Goal: Transaction & Acquisition: Book appointment/travel/reservation

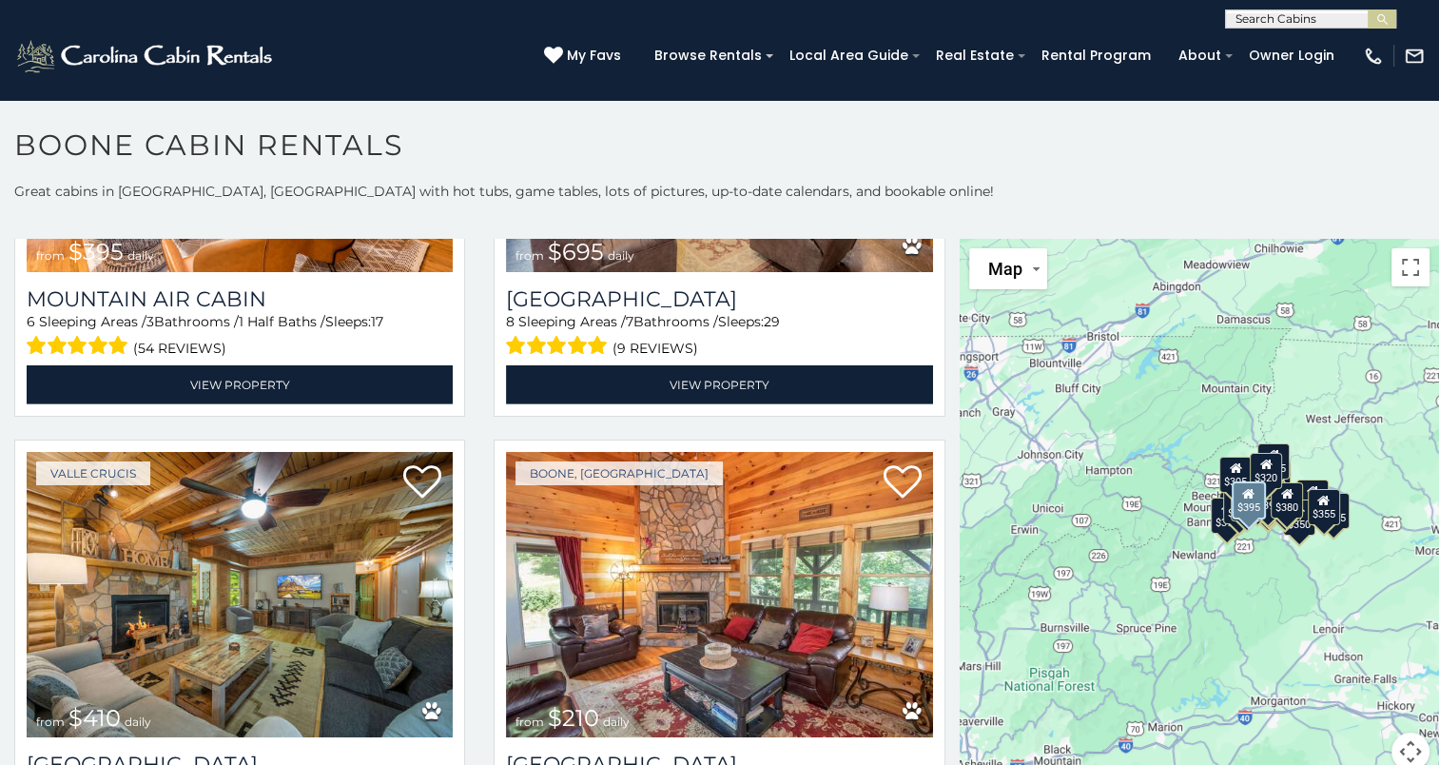
scroll to position [5897, 0]
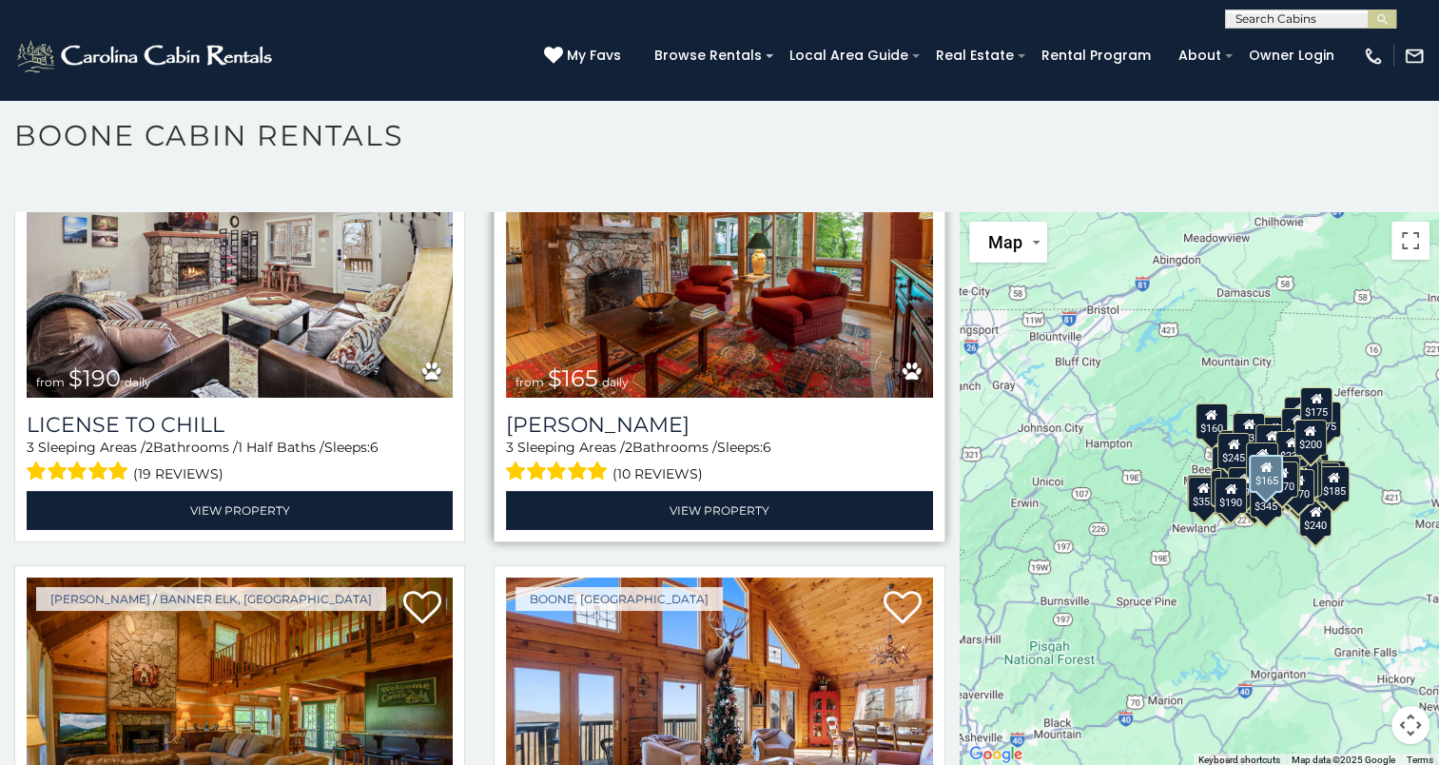
scroll to position [22515, 0]
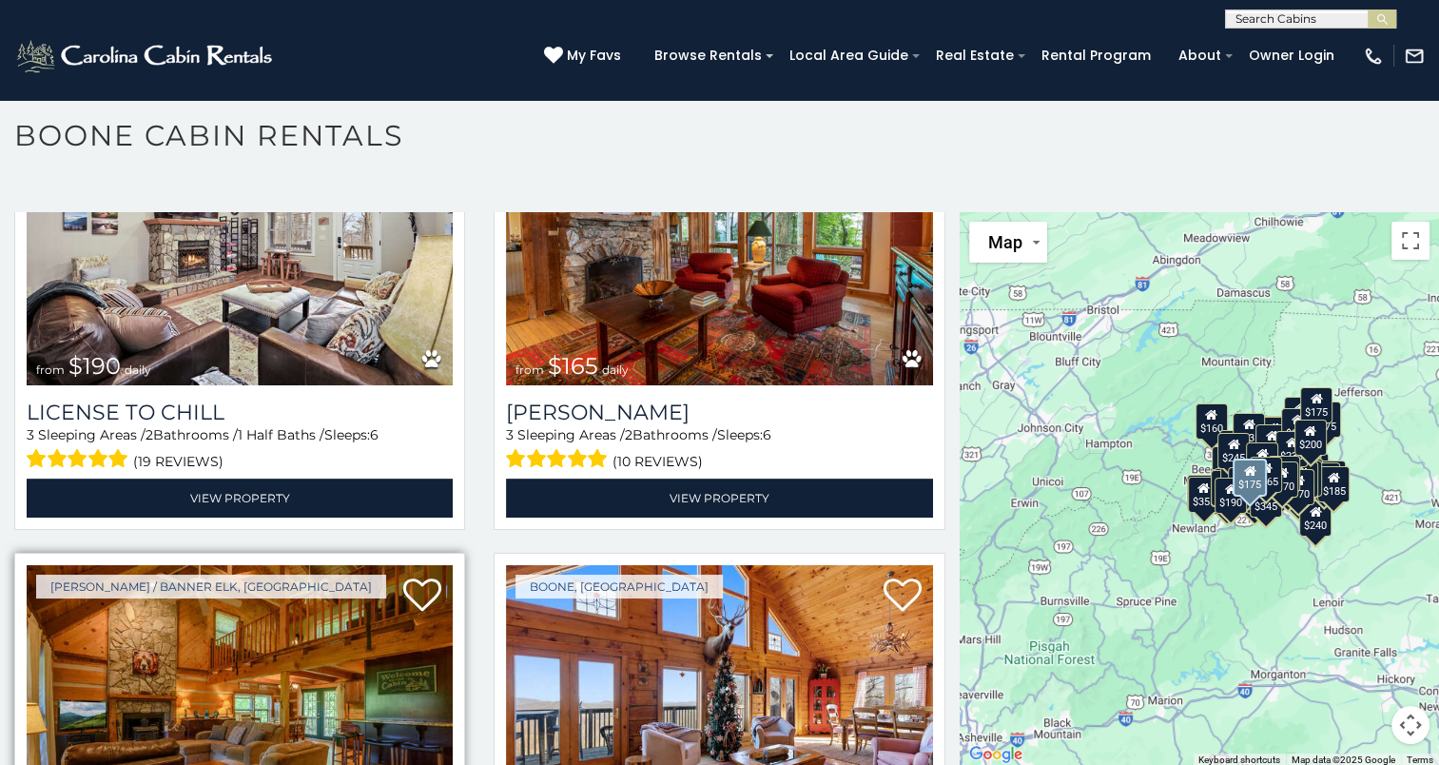
click at [234, 565] on img at bounding box center [240, 707] width 426 height 285
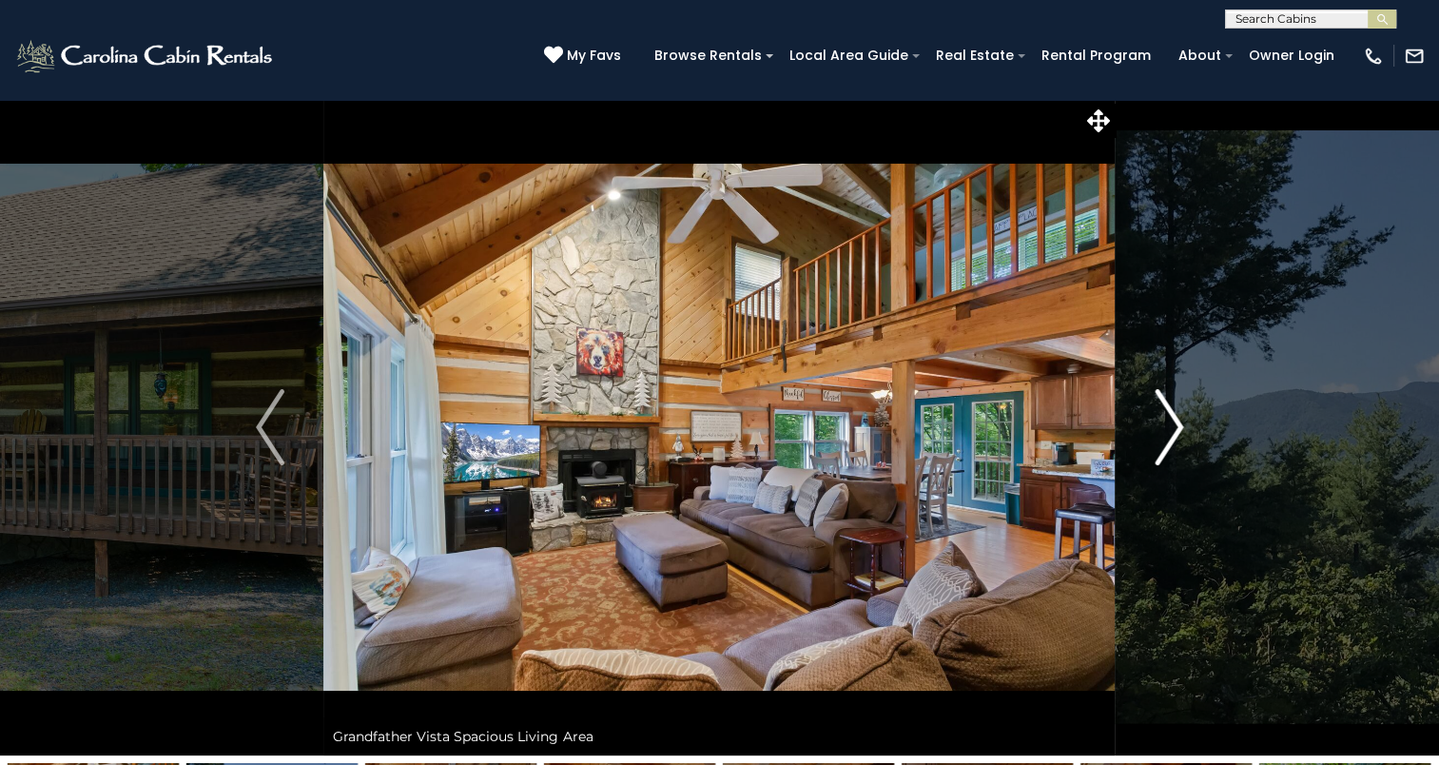
click at [1179, 427] on img "Next" at bounding box center [1169, 427] width 29 height 76
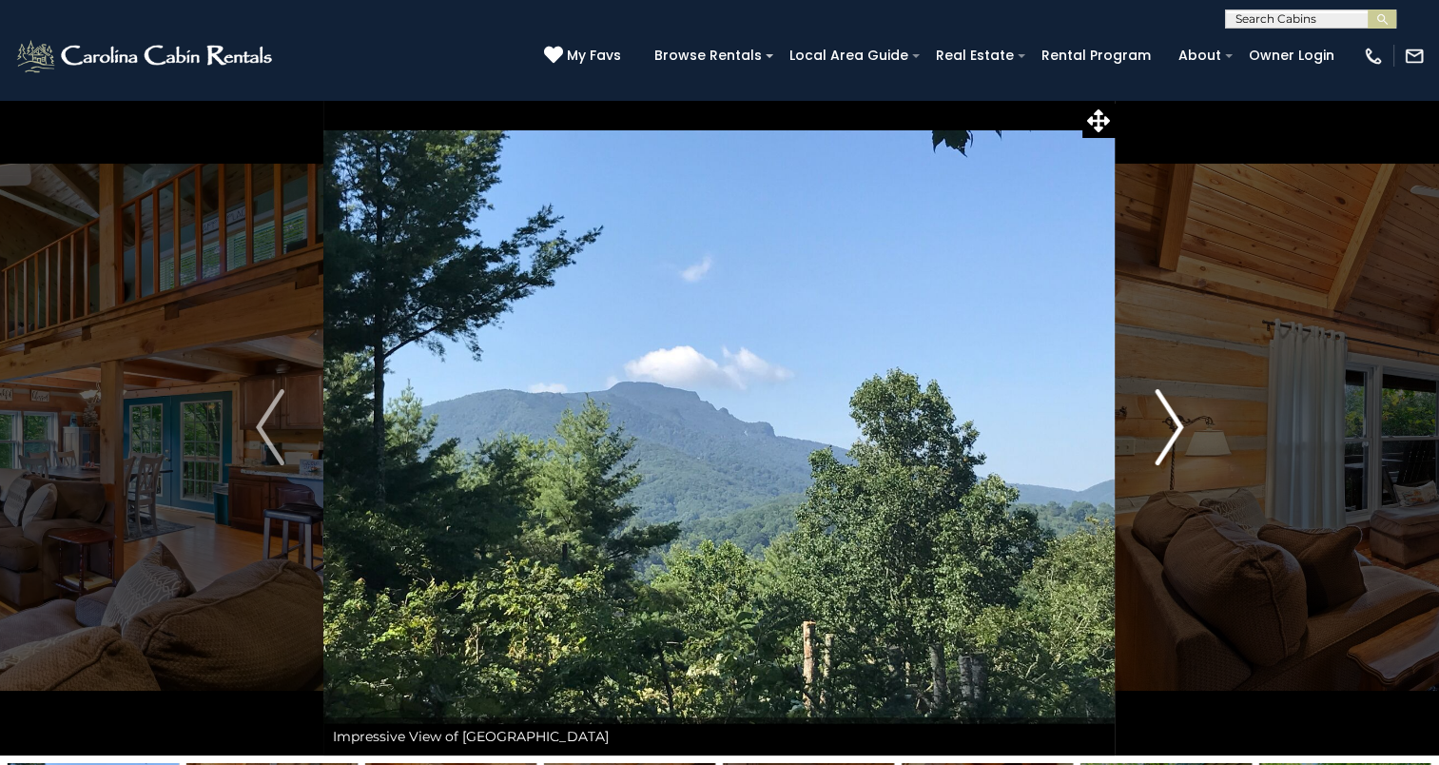
click at [1179, 426] on img "Next" at bounding box center [1169, 427] width 29 height 76
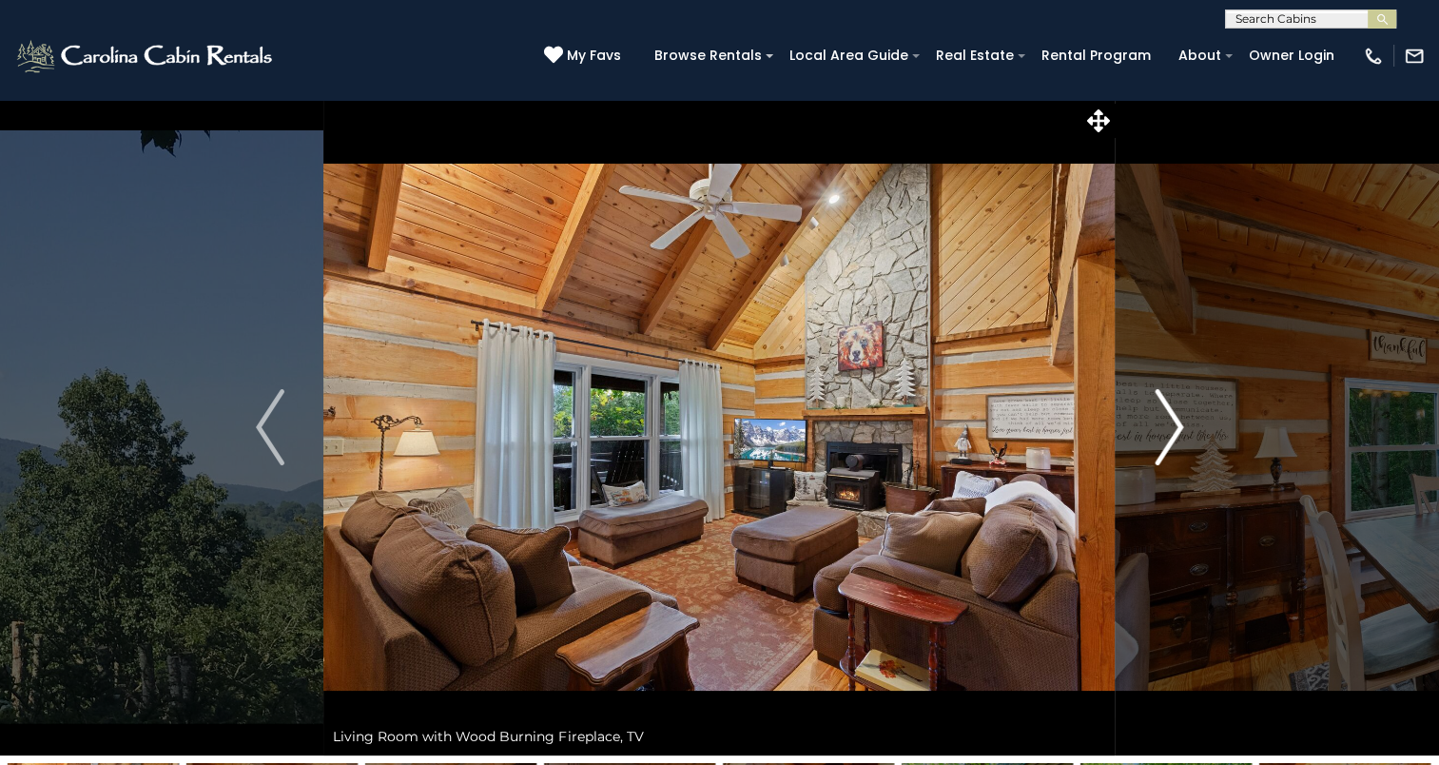
click at [1179, 426] on img "Next" at bounding box center [1169, 427] width 29 height 76
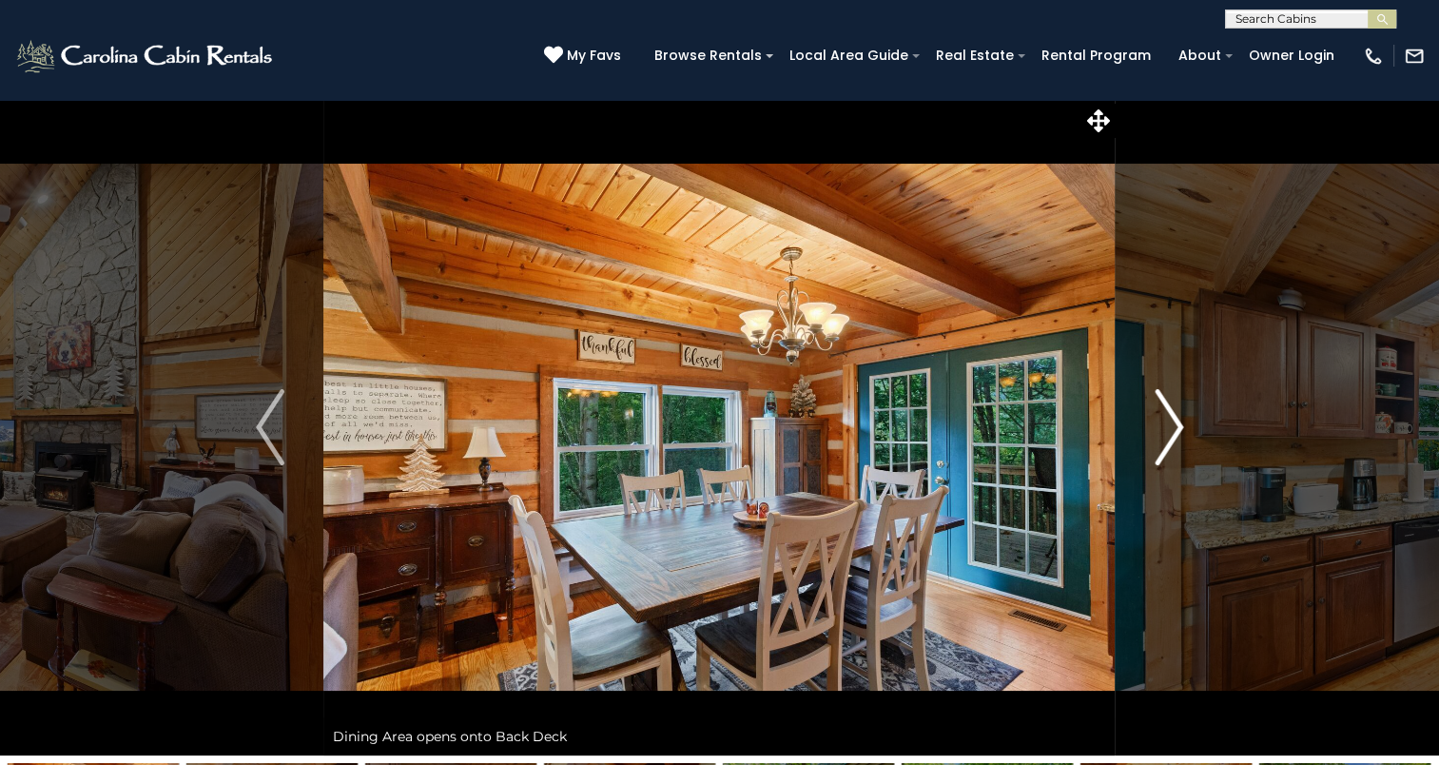
click at [1179, 426] on img "Next" at bounding box center [1169, 427] width 29 height 76
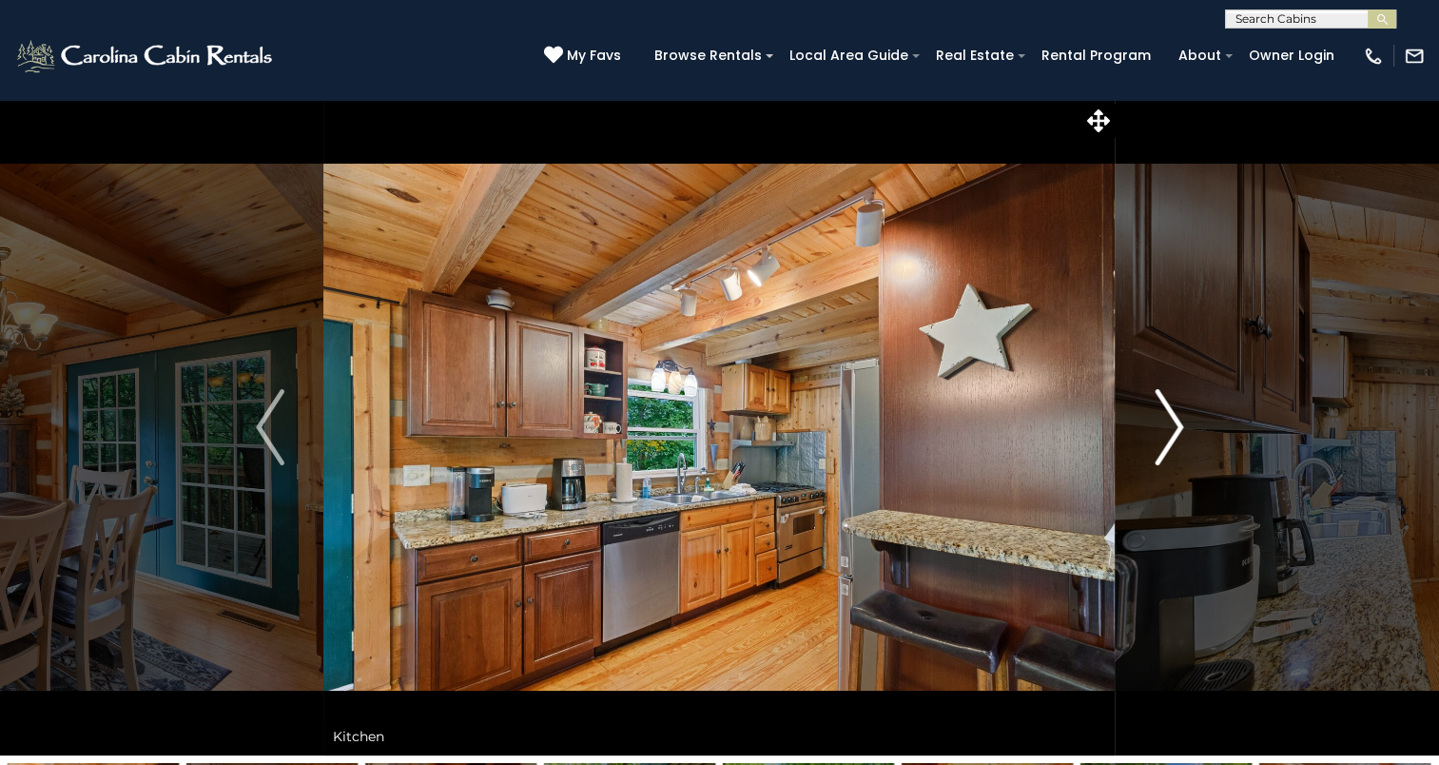
click at [1179, 426] on img "Next" at bounding box center [1169, 427] width 29 height 76
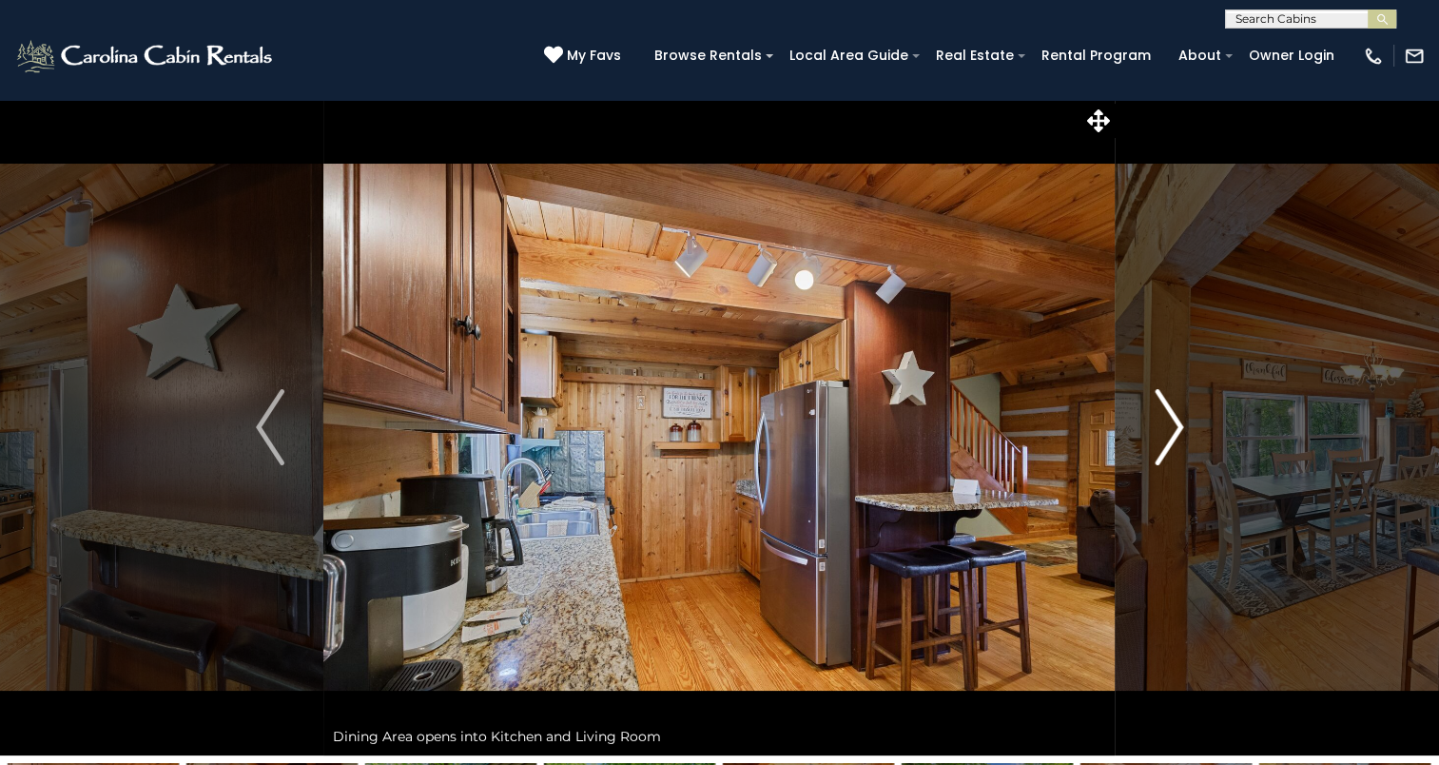
click at [1178, 422] on img "Next" at bounding box center [1169, 427] width 29 height 76
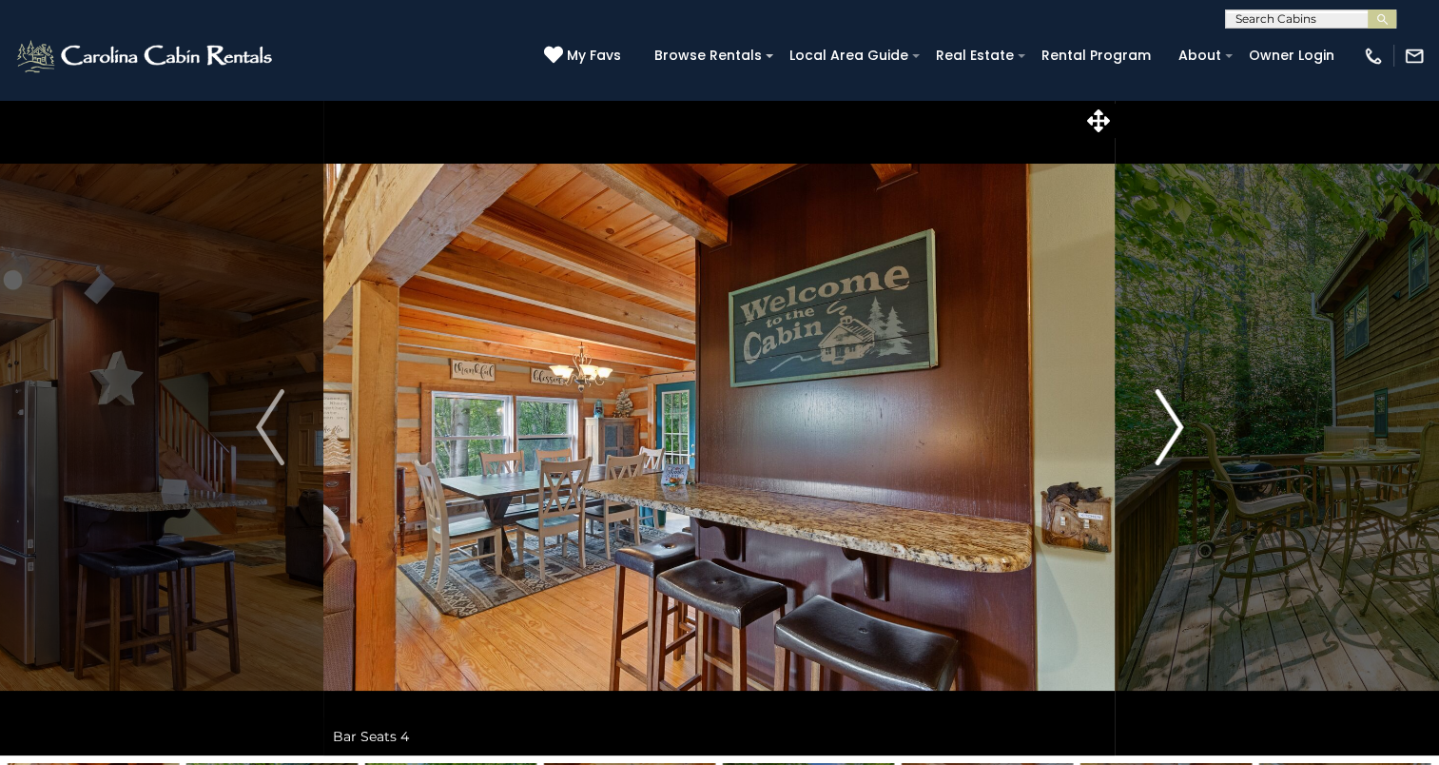
click at [1178, 422] on img "Next" at bounding box center [1169, 427] width 29 height 76
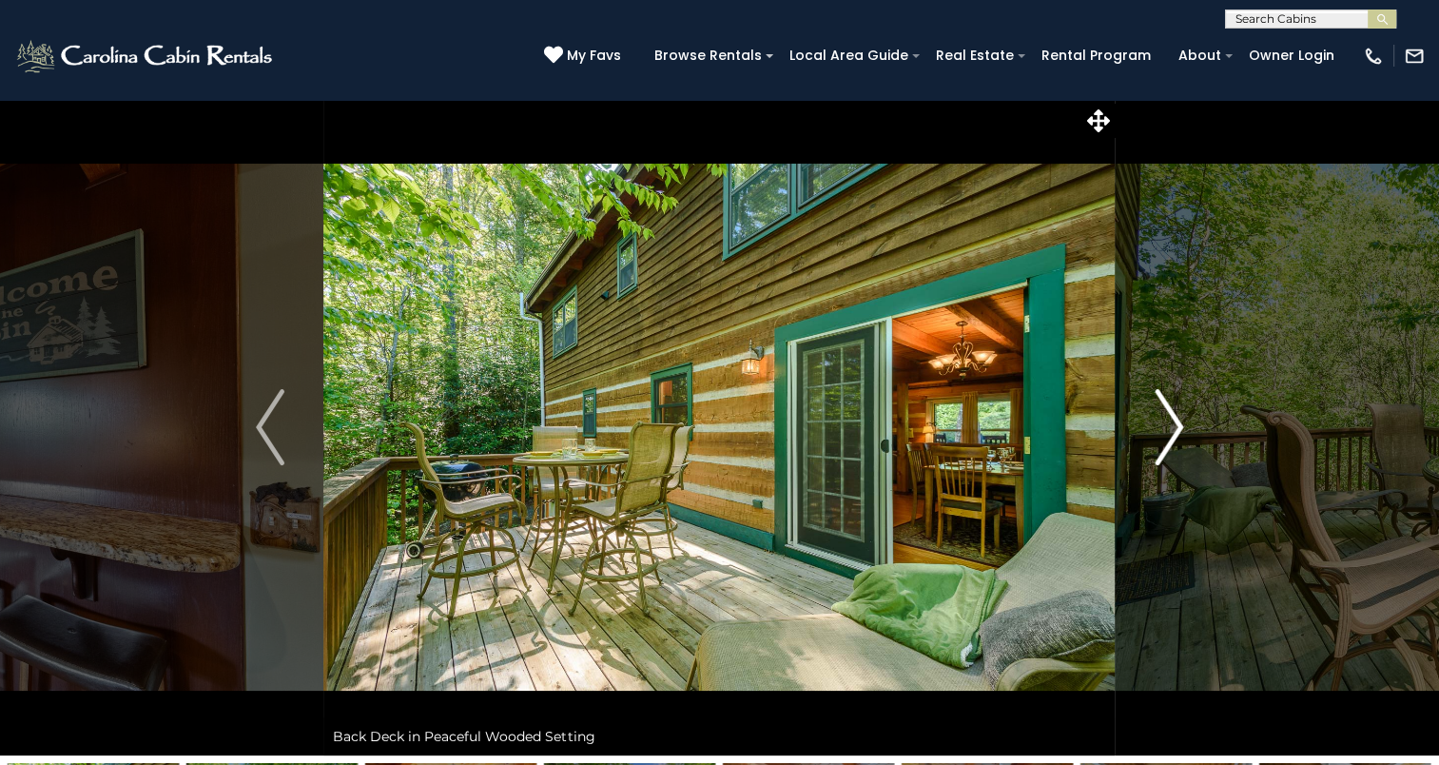
click at [1178, 422] on img "Next" at bounding box center [1169, 427] width 29 height 76
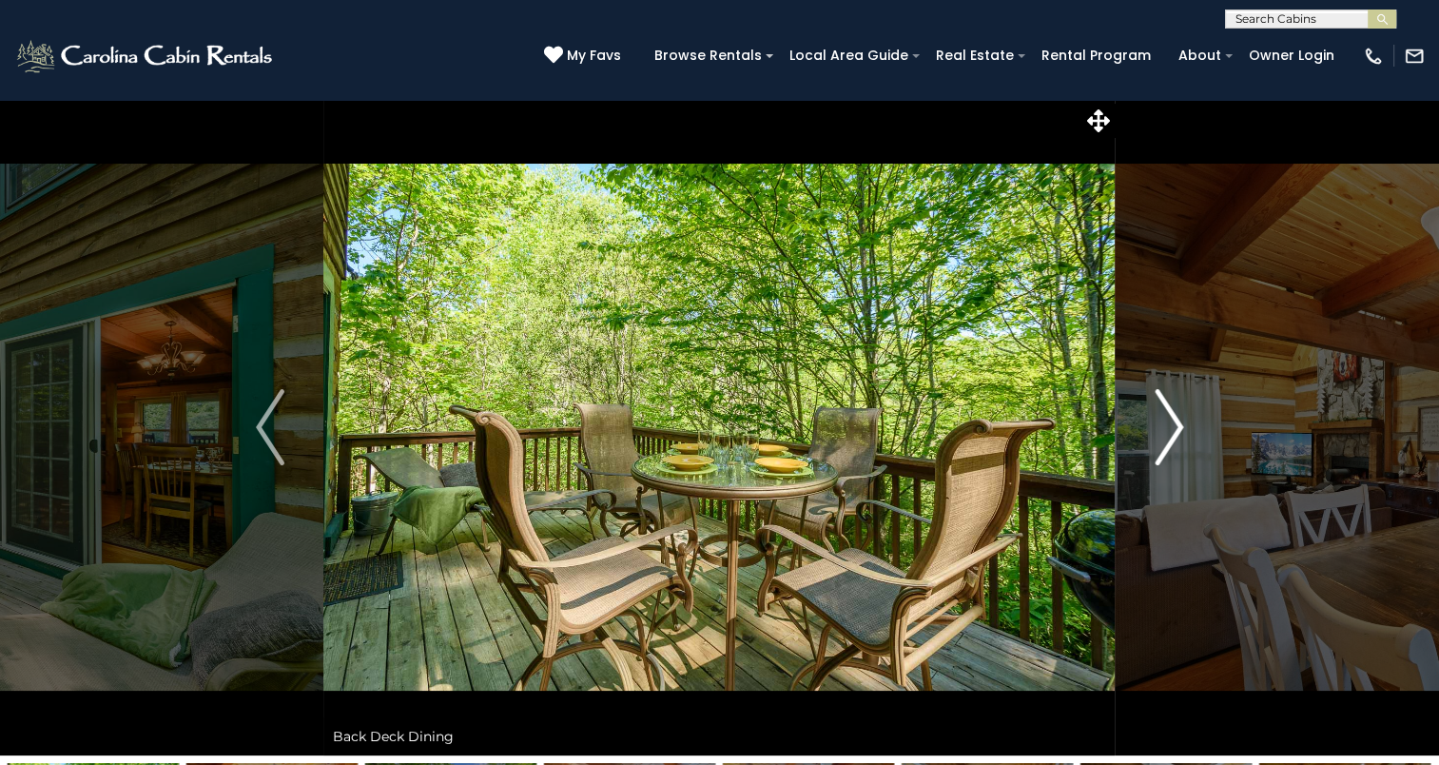
click at [1178, 422] on img "Next" at bounding box center [1169, 427] width 29 height 76
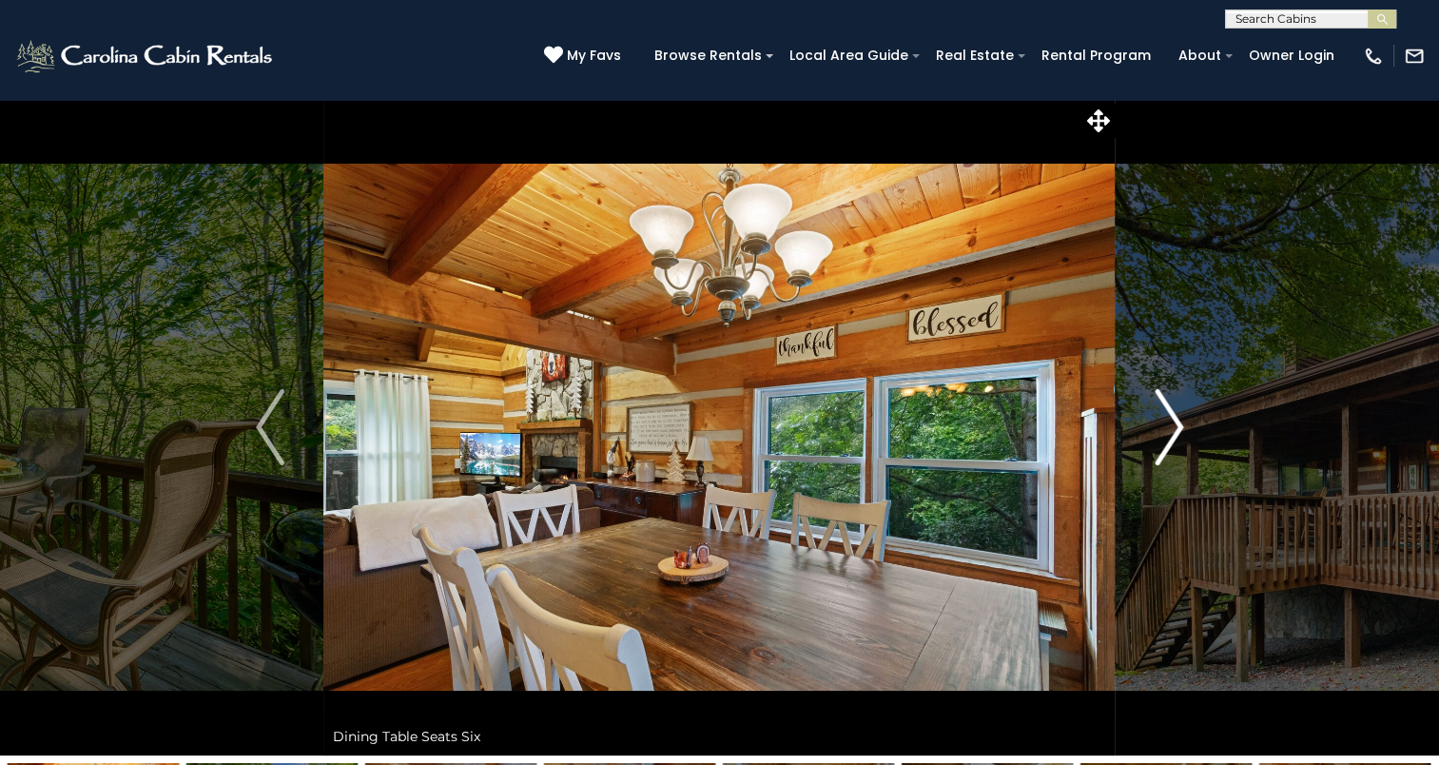
click at [1178, 422] on img "Next" at bounding box center [1169, 427] width 29 height 76
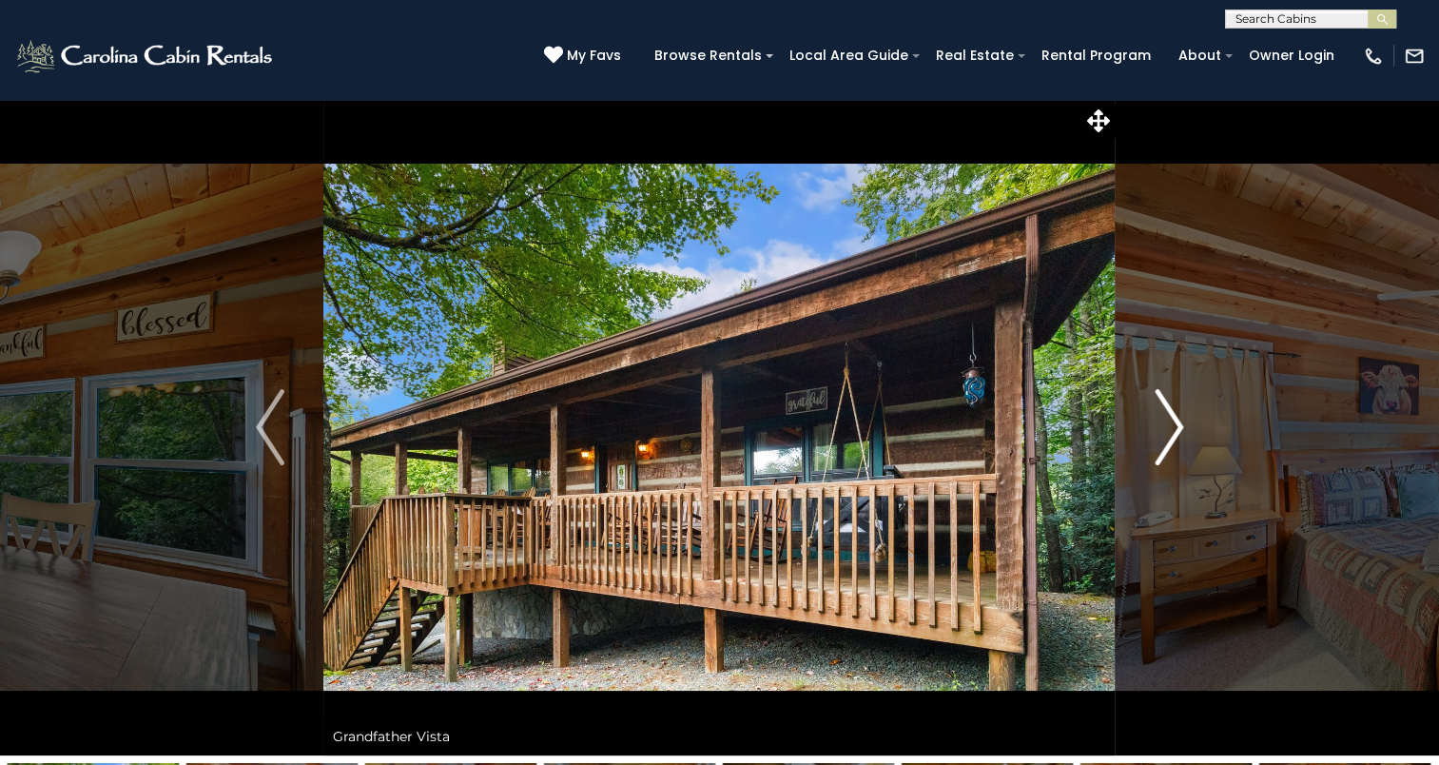
click at [1176, 424] on img "Next" at bounding box center [1169, 427] width 29 height 76
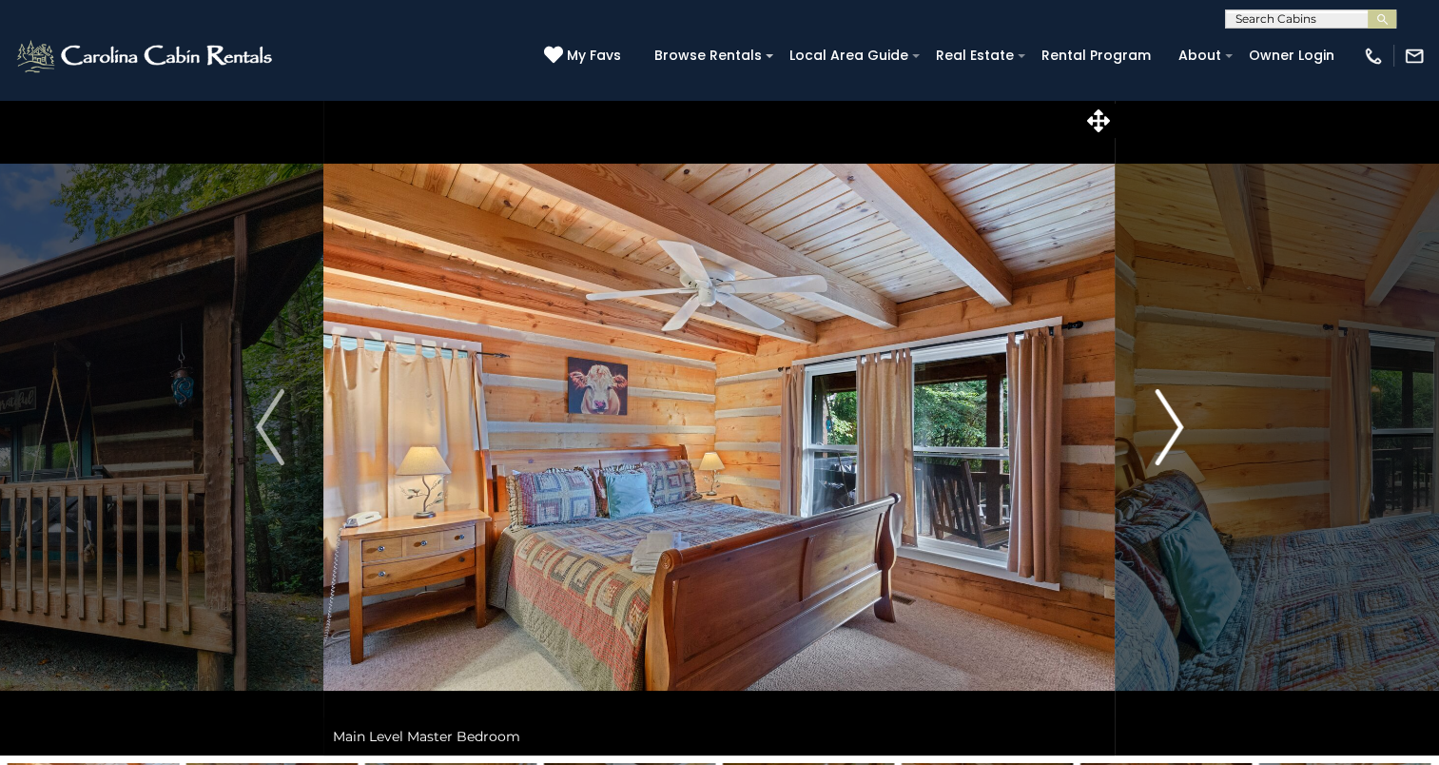
click at [1176, 425] on img "Next" at bounding box center [1169, 427] width 29 height 76
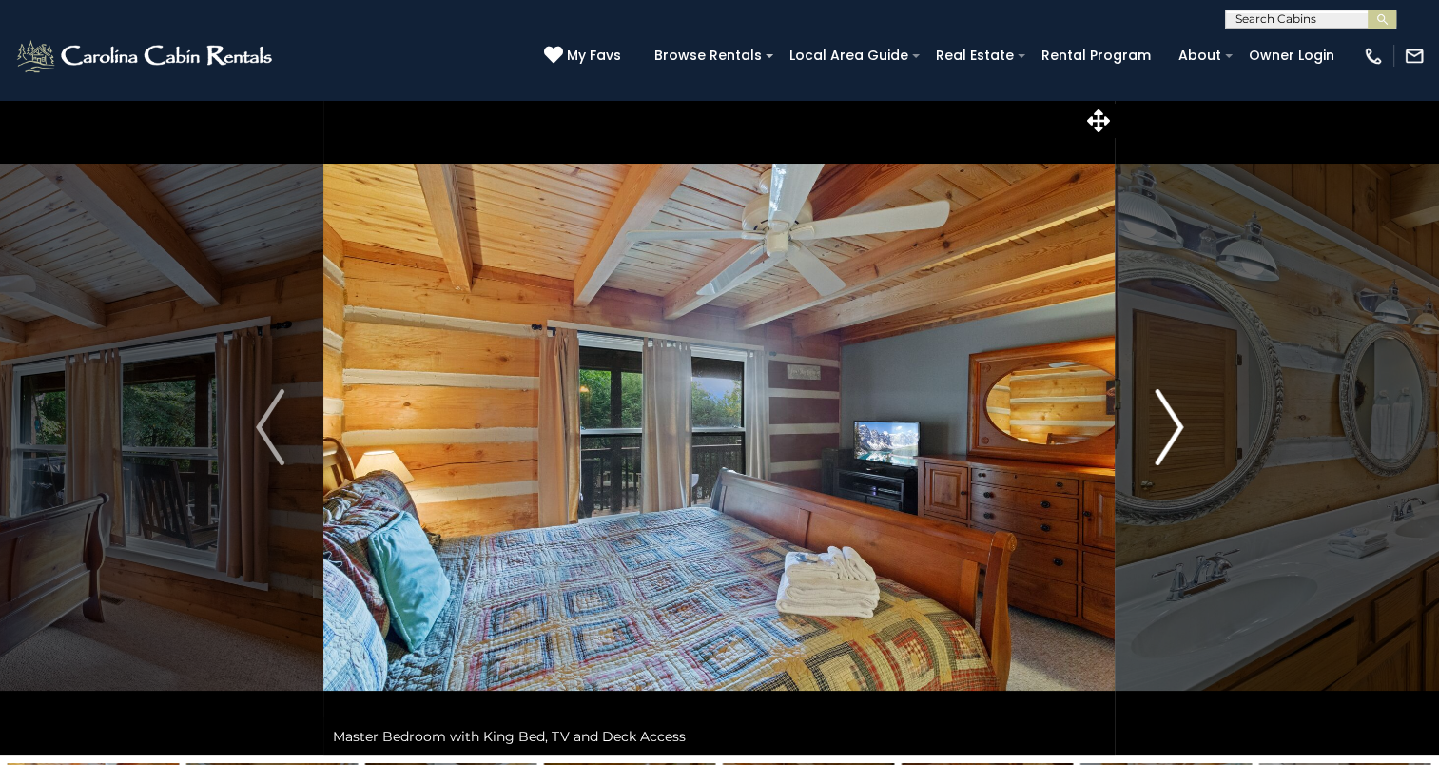
click at [1176, 425] on img "Next" at bounding box center [1169, 427] width 29 height 76
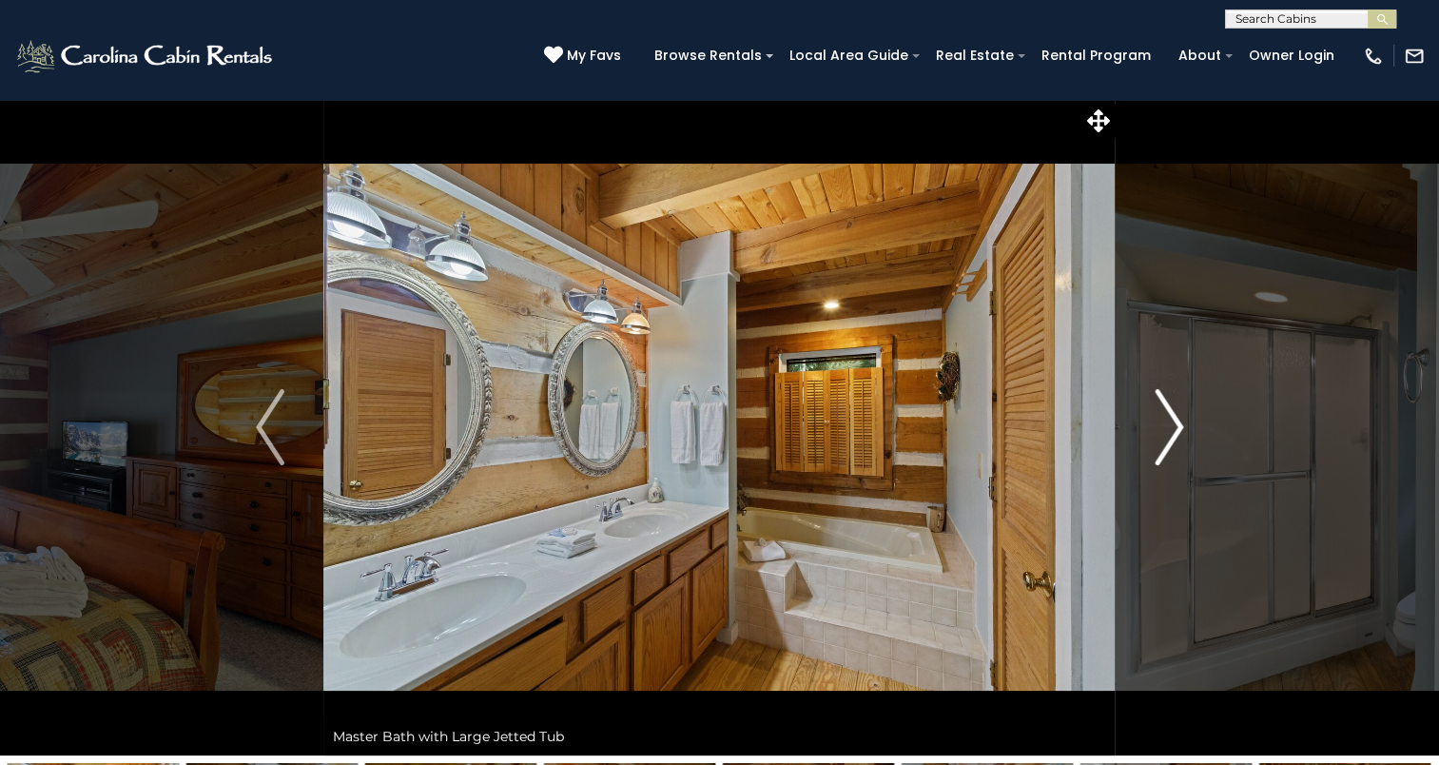
click at [1176, 425] on img "Next" at bounding box center [1169, 427] width 29 height 76
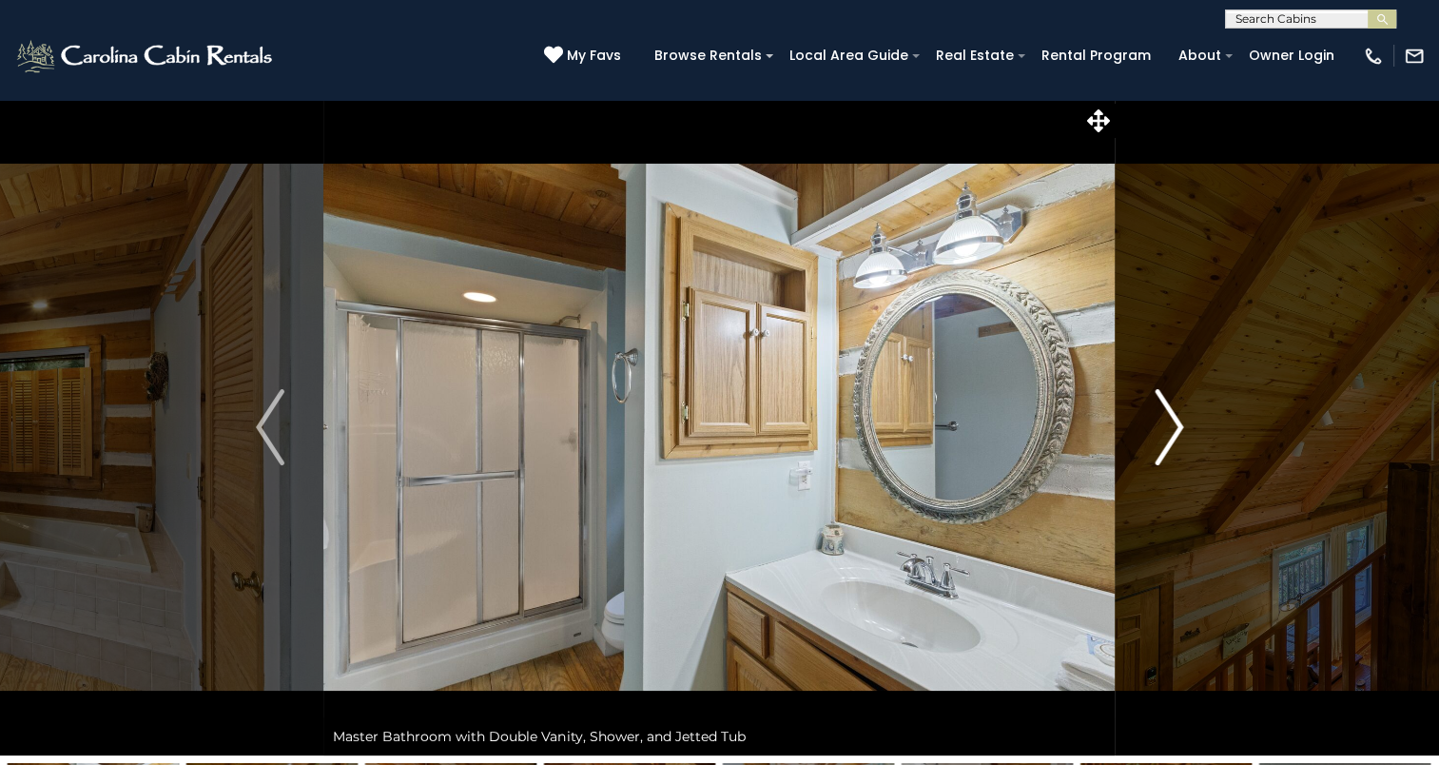
click at [1176, 425] on img "Next" at bounding box center [1169, 427] width 29 height 76
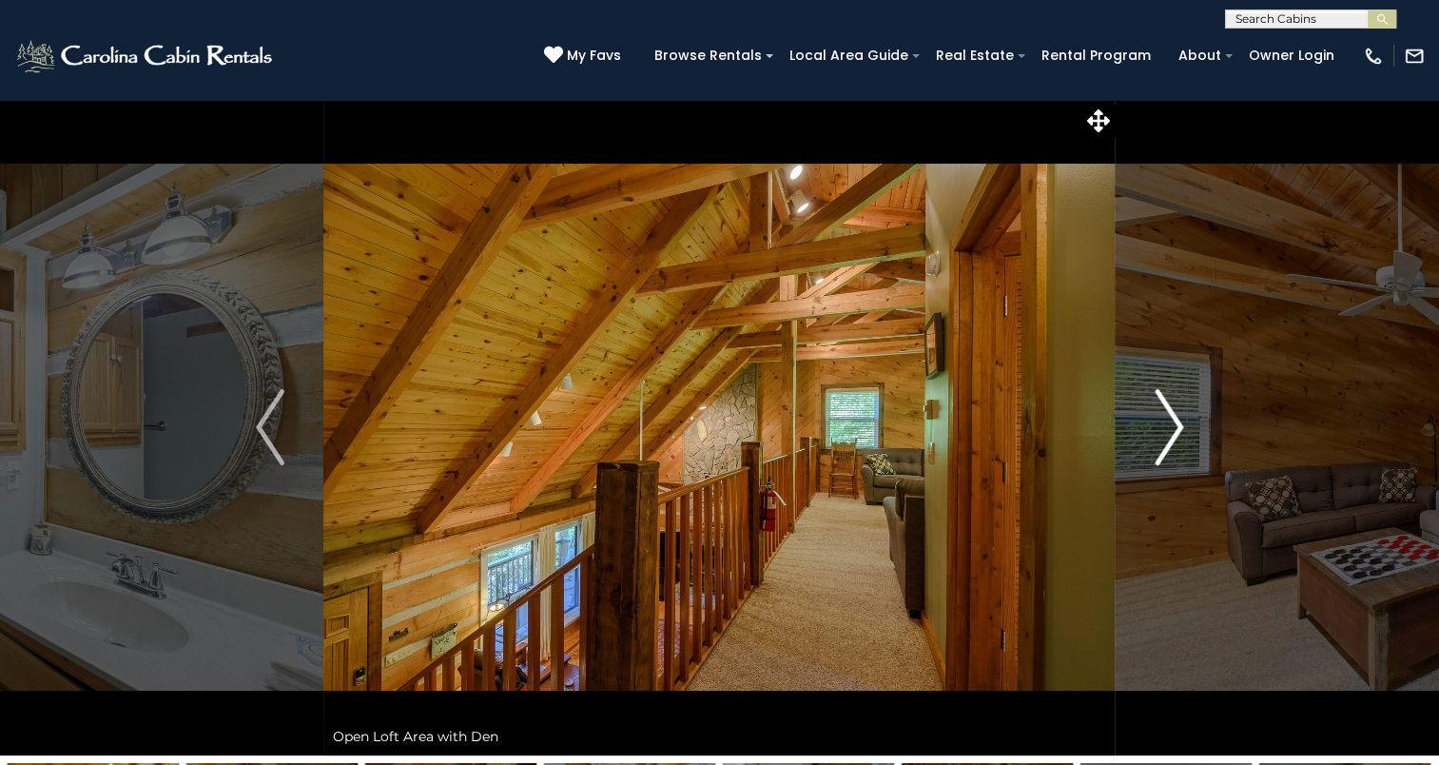
click at [1176, 425] on img "Next" at bounding box center [1169, 427] width 29 height 76
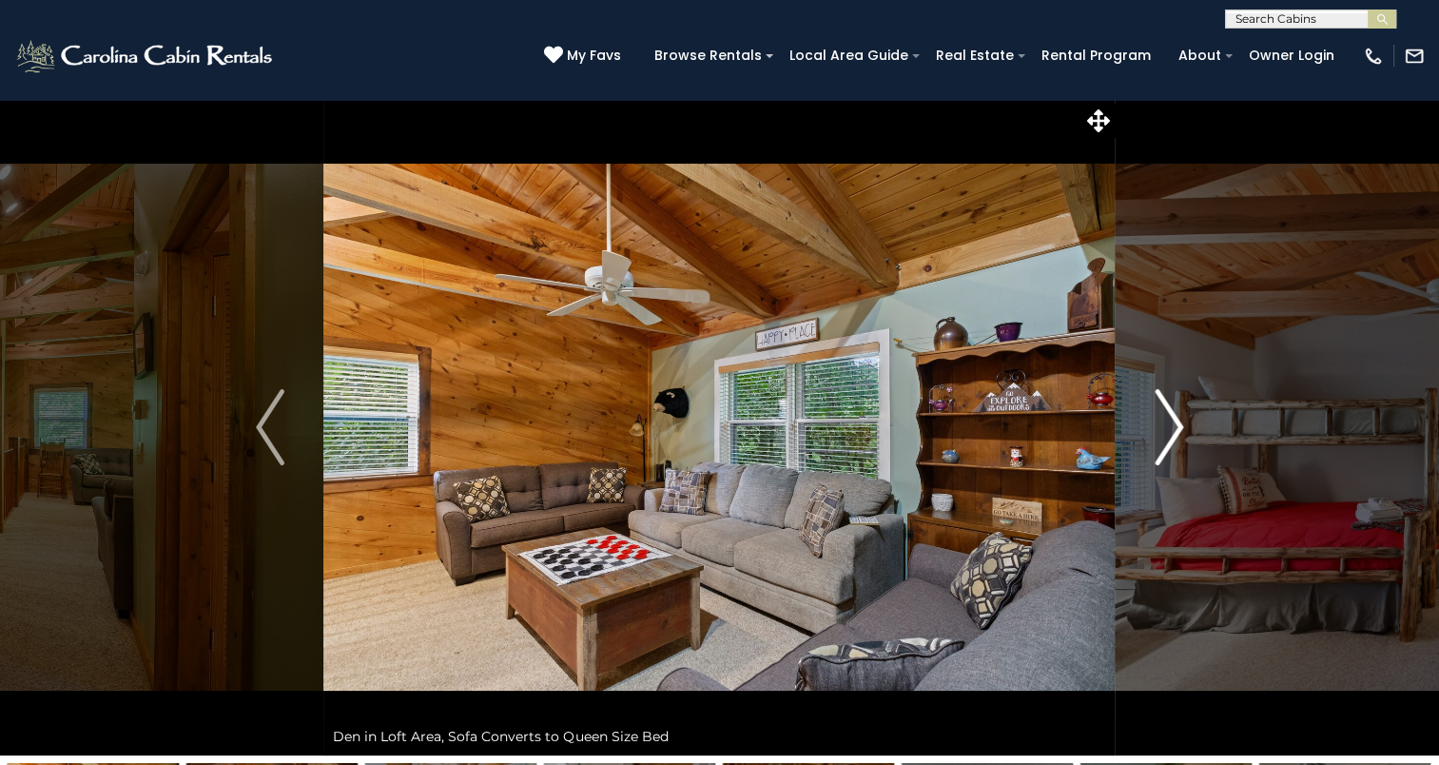
click at [1176, 425] on img "Next" at bounding box center [1169, 427] width 29 height 76
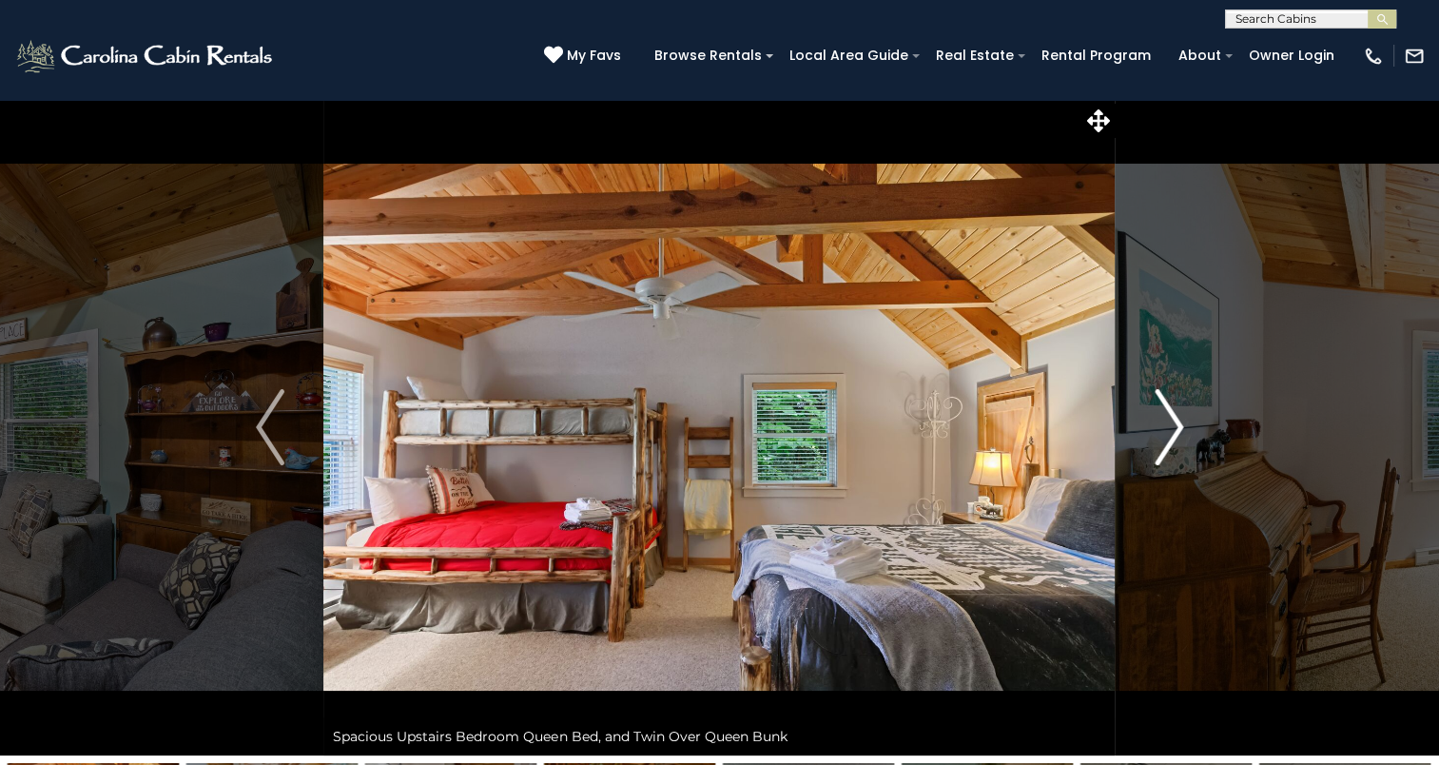
click at [1176, 425] on img "Next" at bounding box center [1169, 427] width 29 height 76
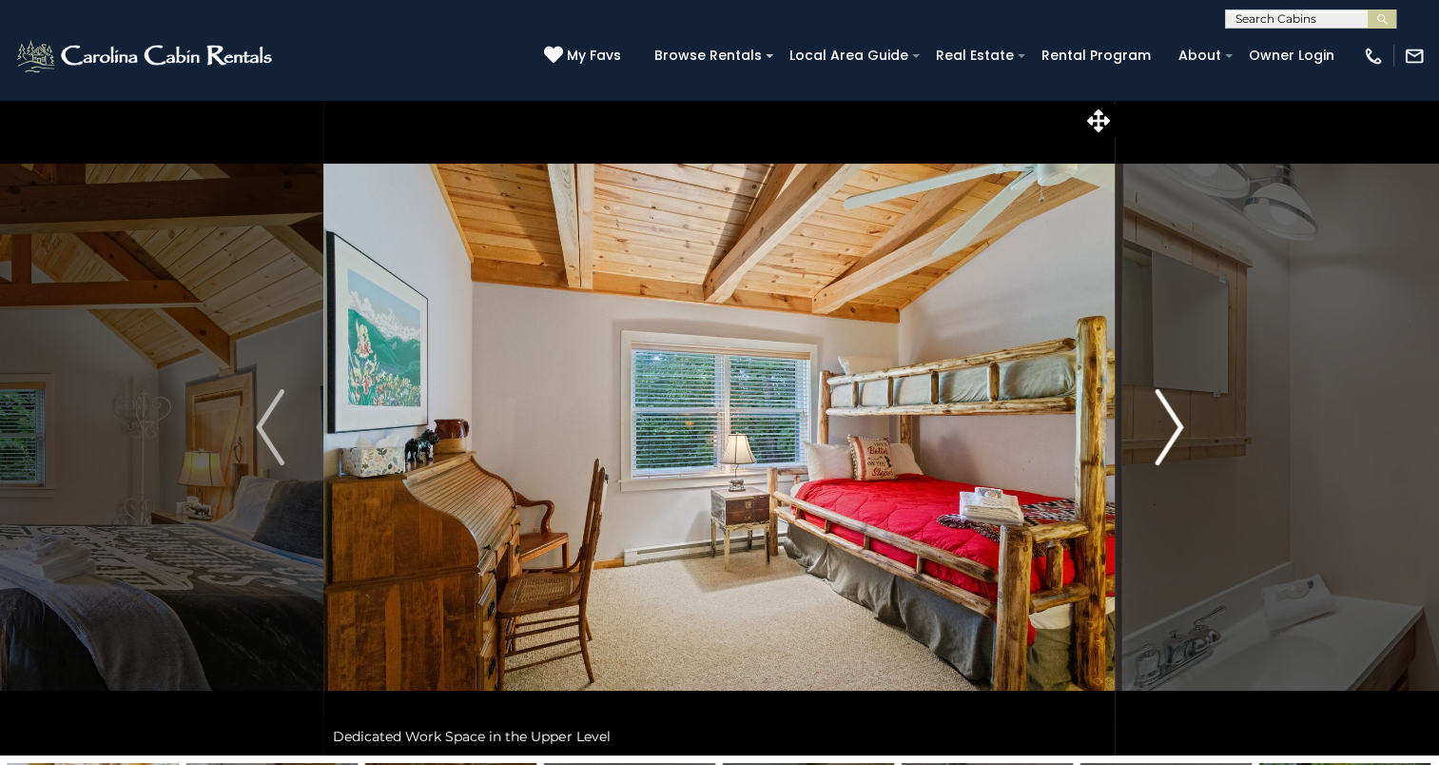
click at [1176, 425] on img "Next" at bounding box center [1169, 427] width 29 height 76
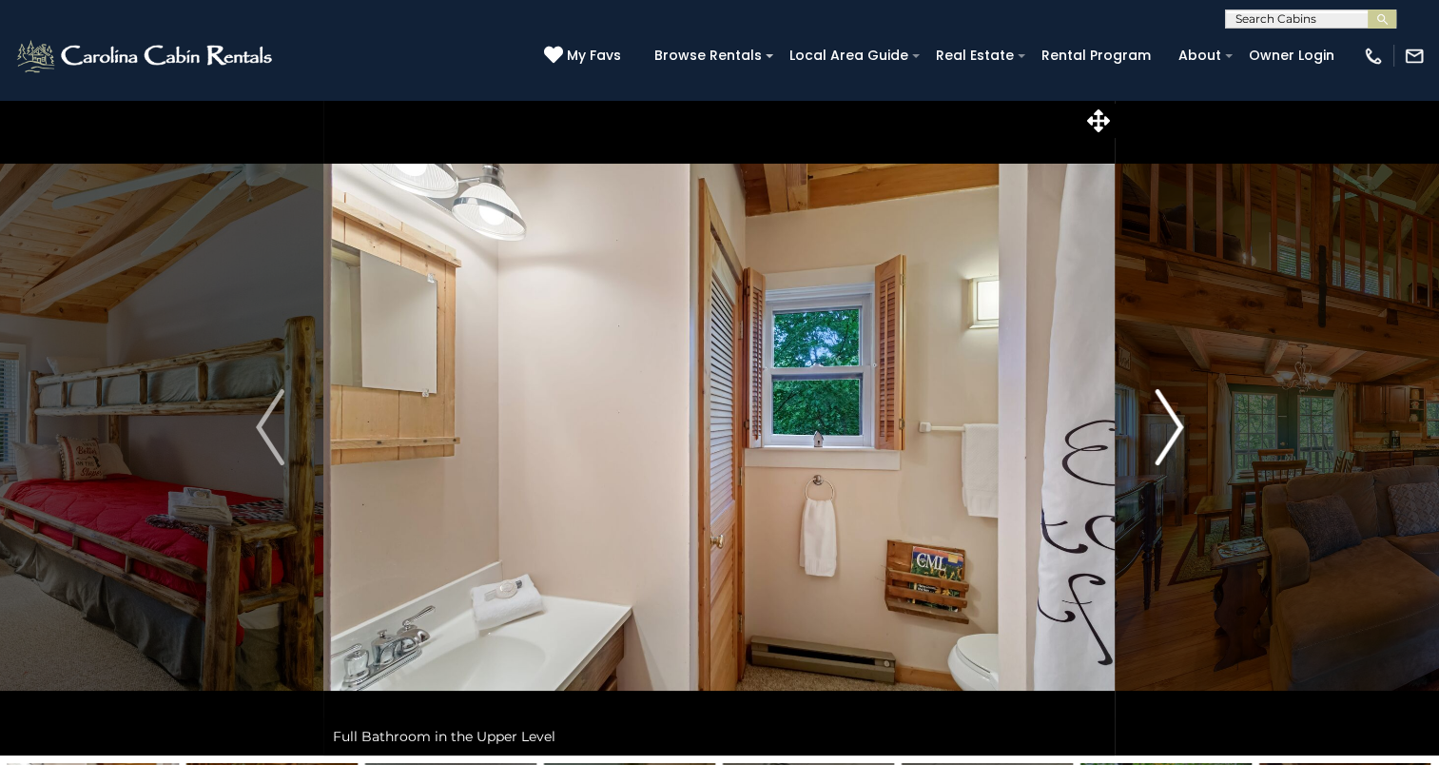
click at [1176, 425] on img "Next" at bounding box center [1169, 427] width 29 height 76
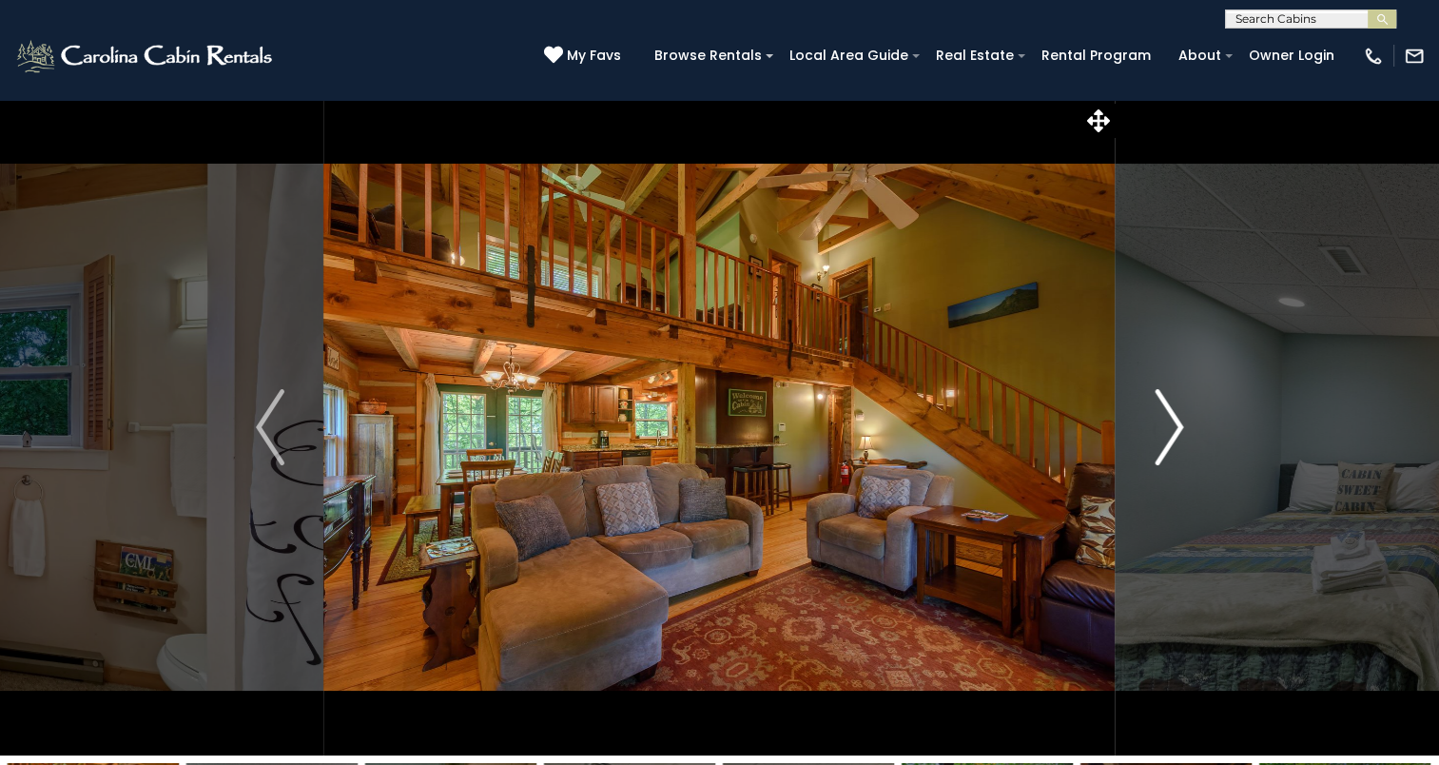
click at [1176, 425] on img "Next" at bounding box center [1169, 427] width 29 height 76
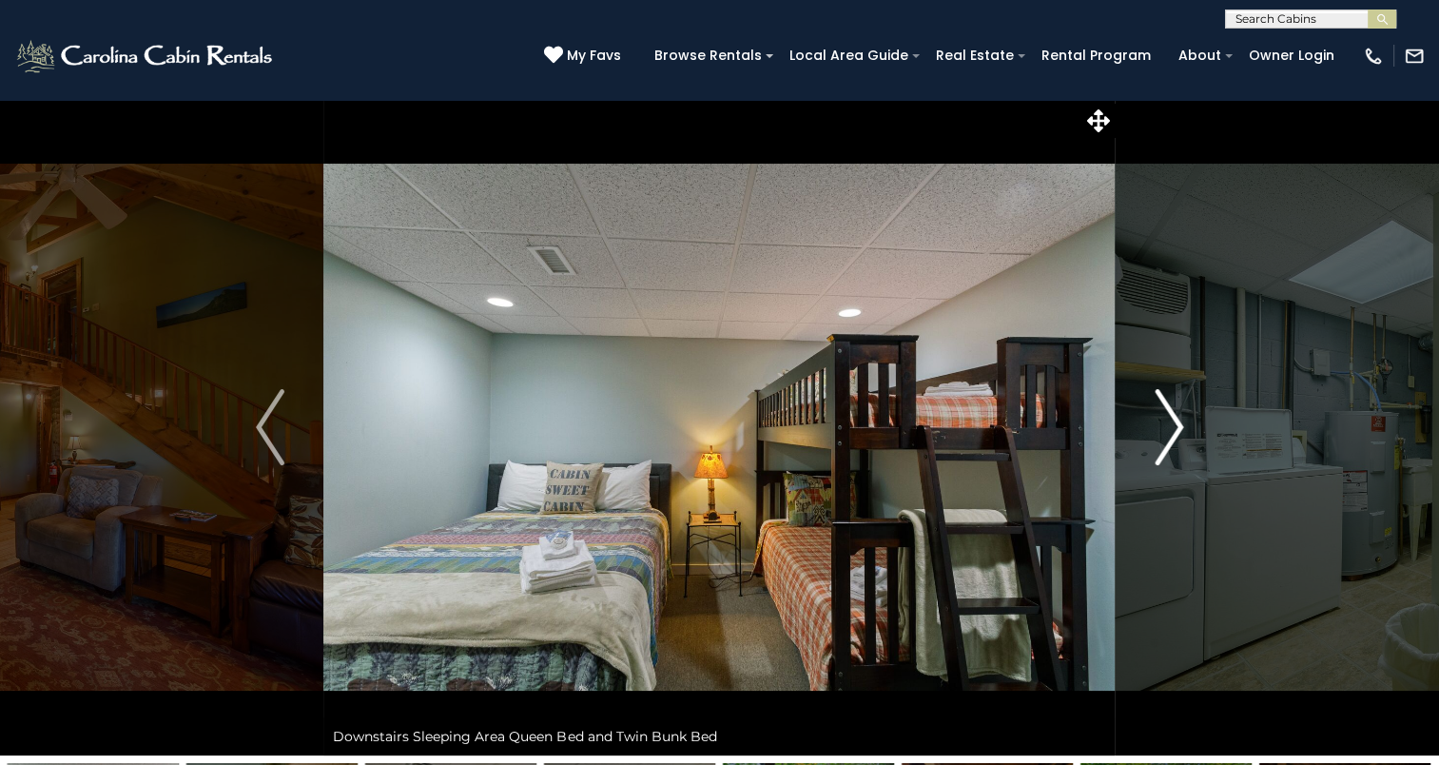
click at [1176, 425] on img "Next" at bounding box center [1169, 427] width 29 height 76
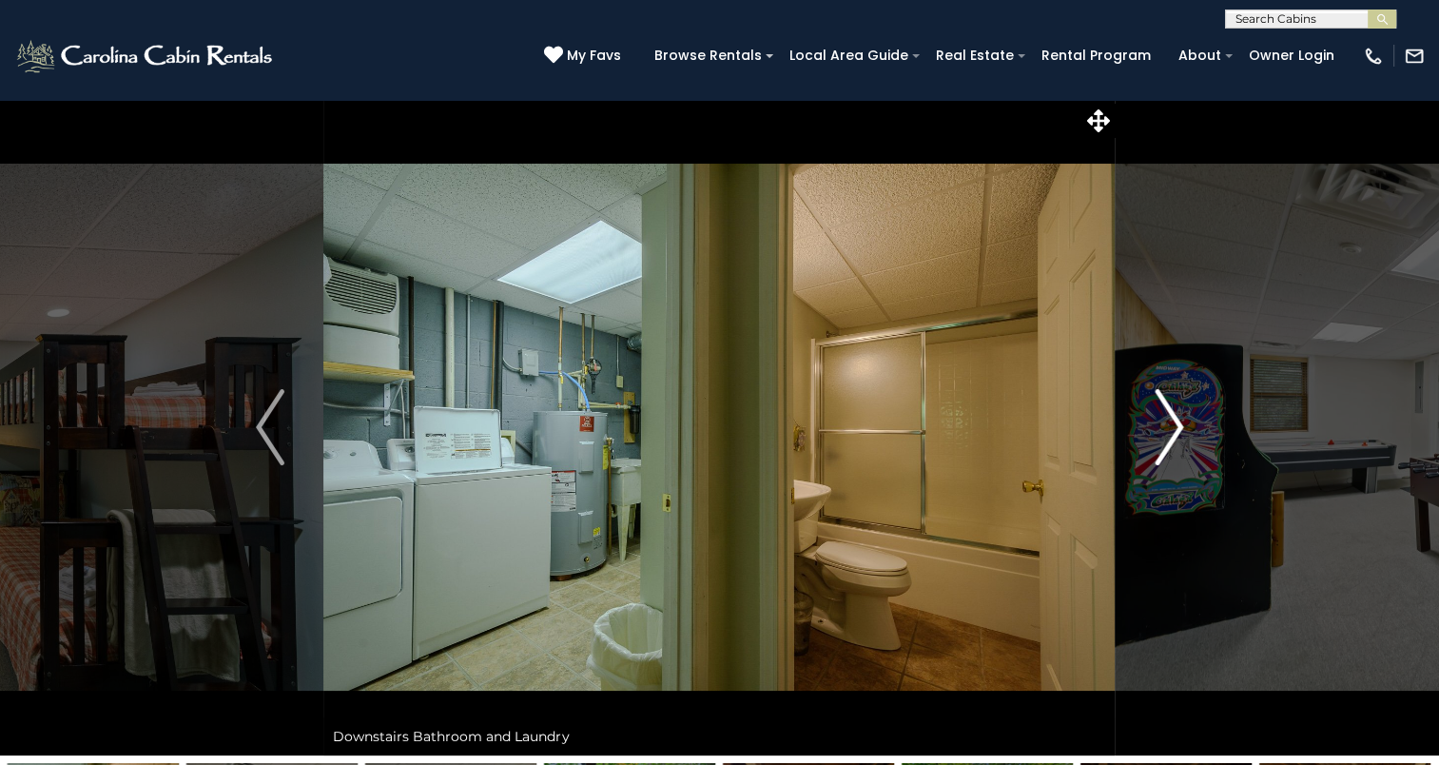
click at [1176, 425] on img "Next" at bounding box center [1169, 427] width 29 height 76
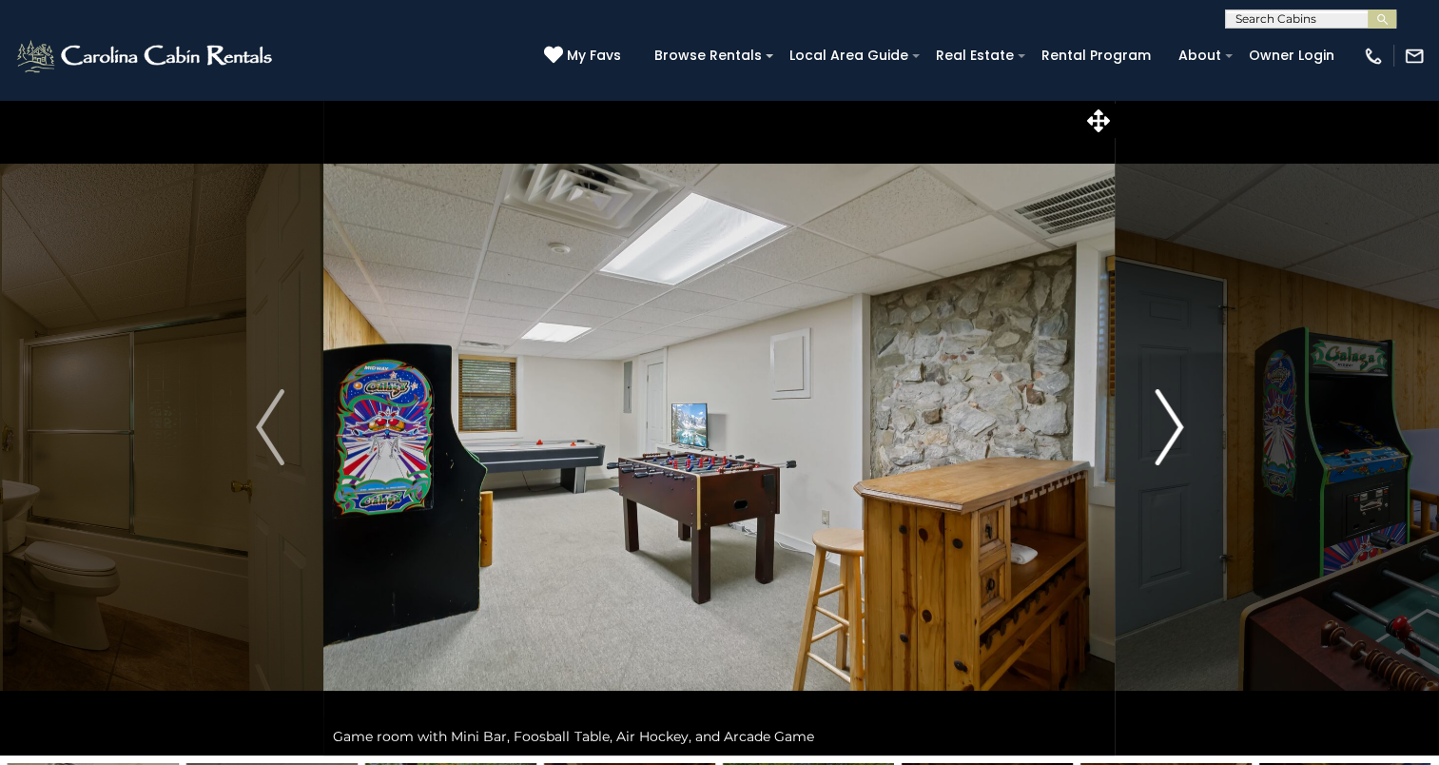
click at [1176, 425] on img "Next" at bounding box center [1169, 427] width 29 height 76
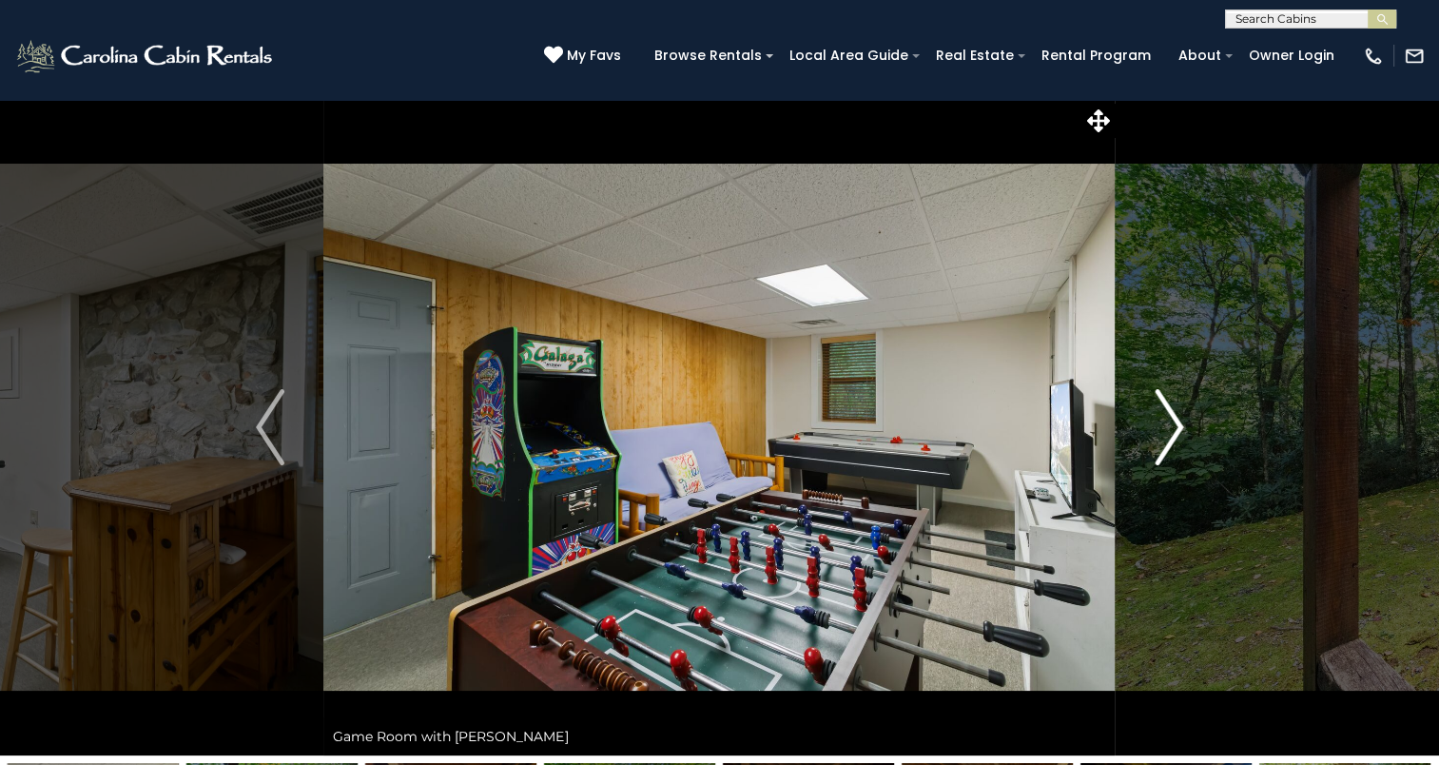
click at [1176, 425] on img "Next" at bounding box center [1169, 427] width 29 height 76
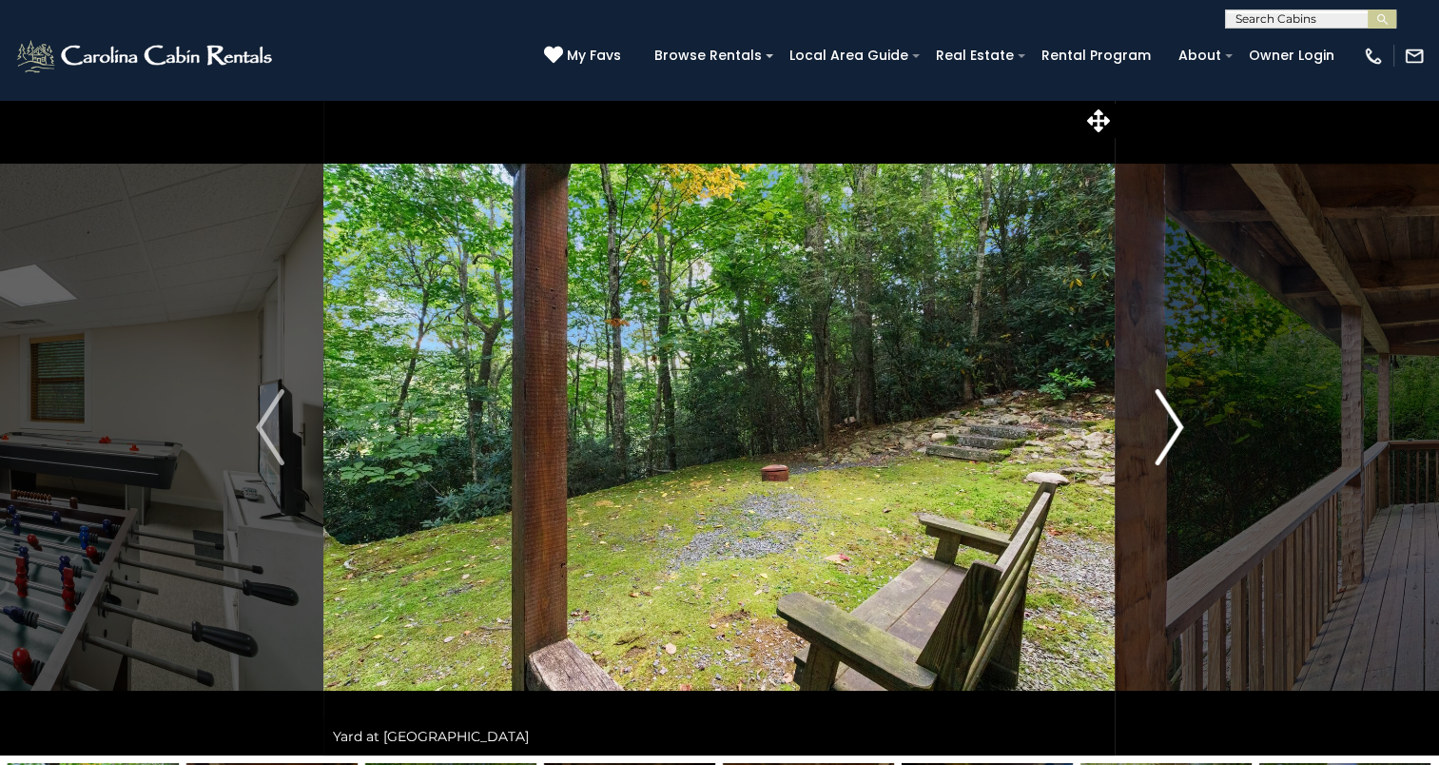
click at [1176, 425] on img "Next" at bounding box center [1169, 427] width 29 height 76
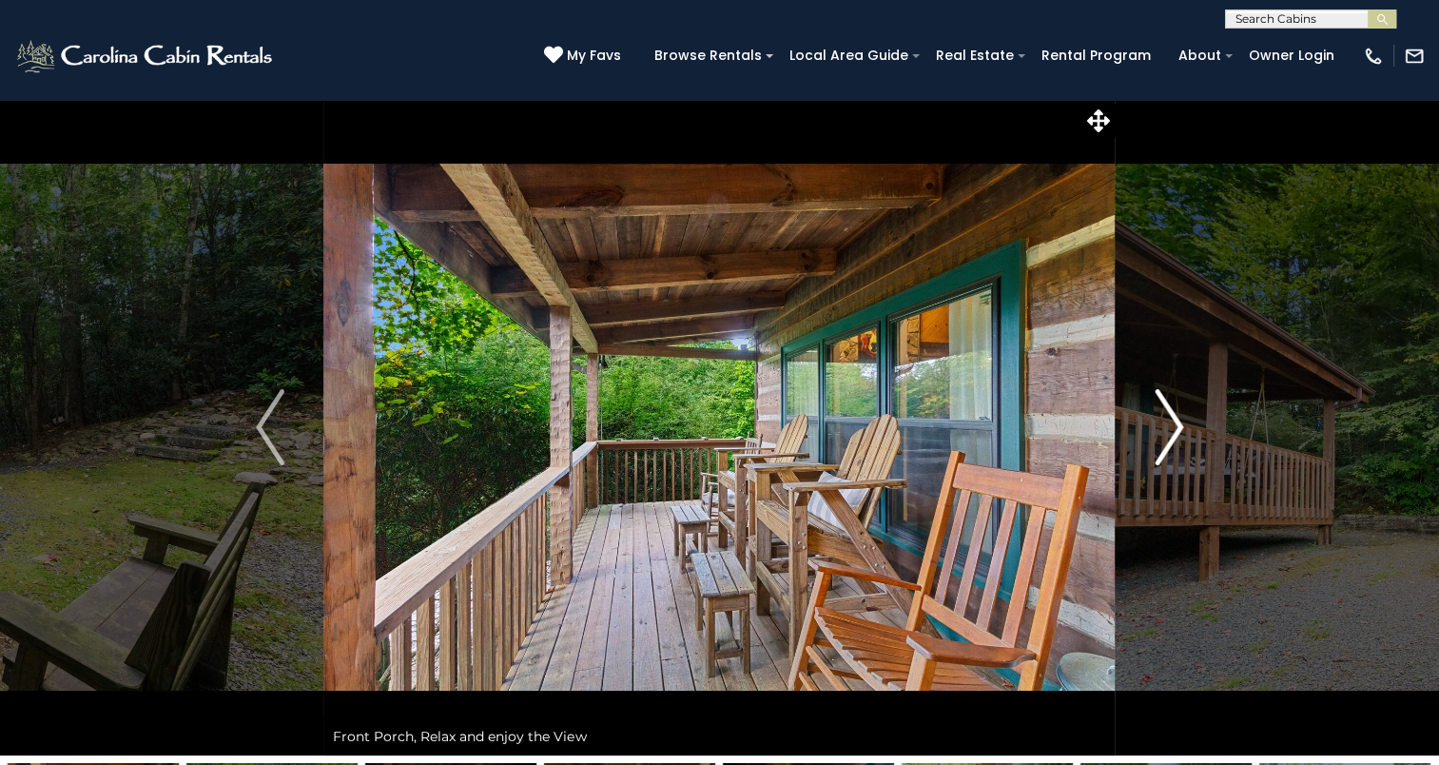
click at [1174, 432] on img "Next" at bounding box center [1169, 427] width 29 height 76
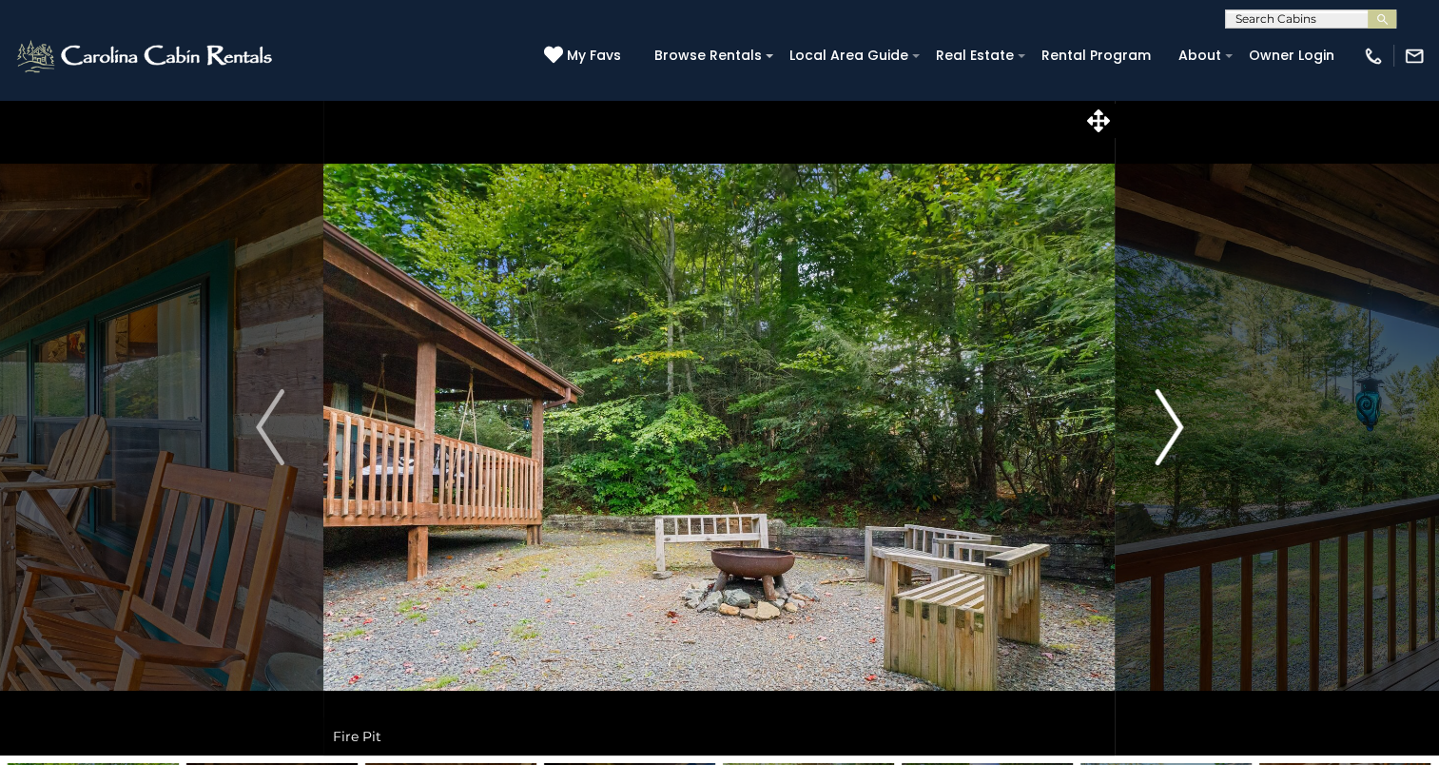
click at [1172, 432] on img "Next" at bounding box center [1169, 427] width 29 height 76
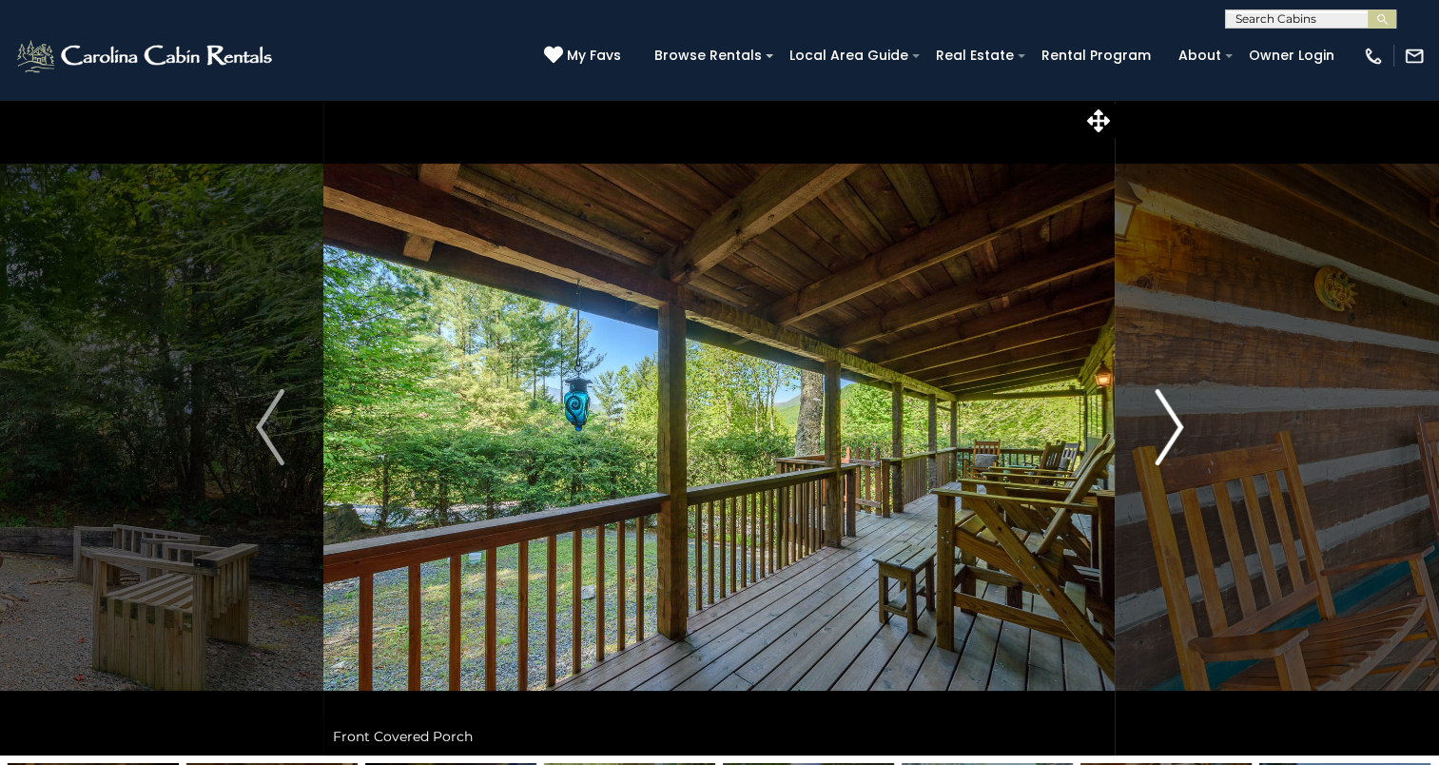
click at [1172, 432] on img "Next" at bounding box center [1169, 427] width 29 height 76
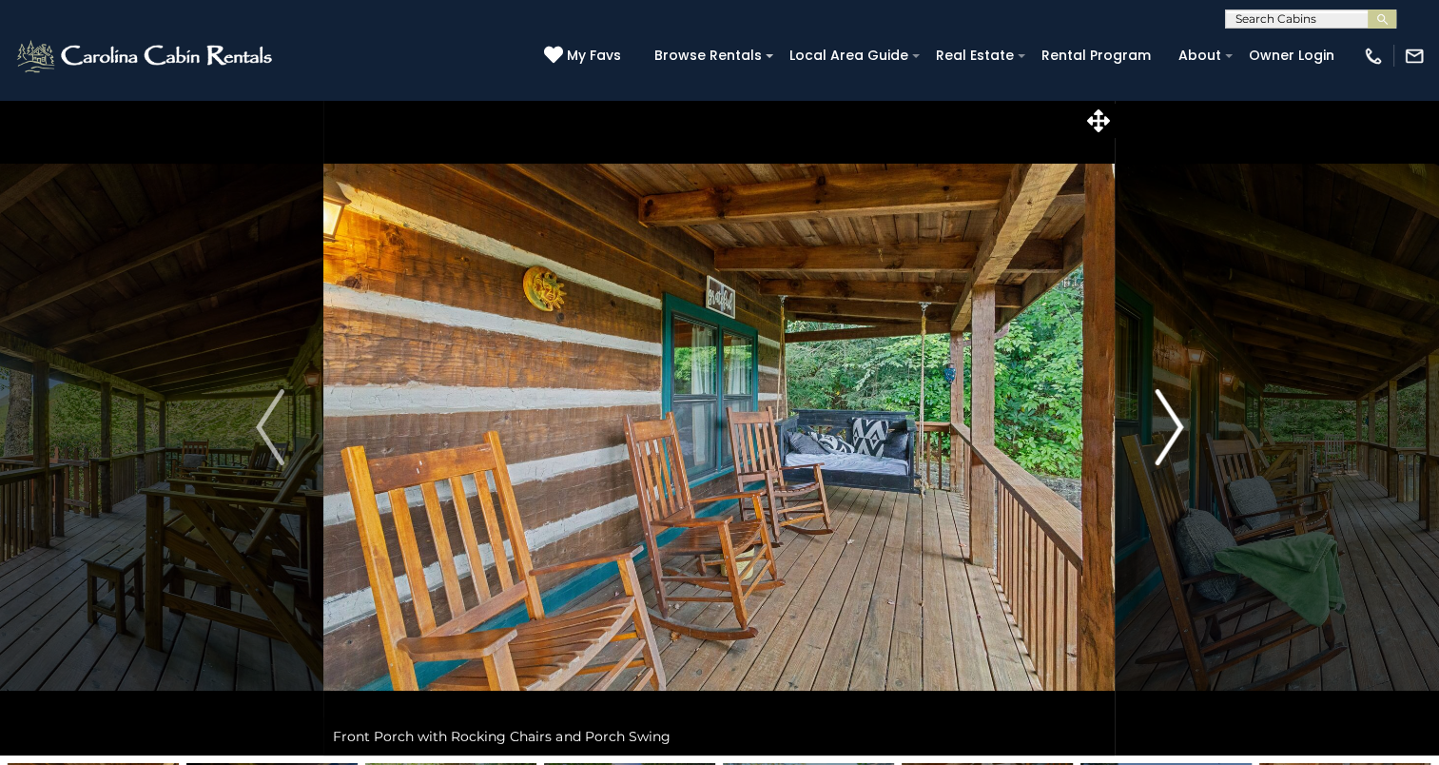
click at [1176, 430] on img "Next" at bounding box center [1169, 427] width 29 height 76
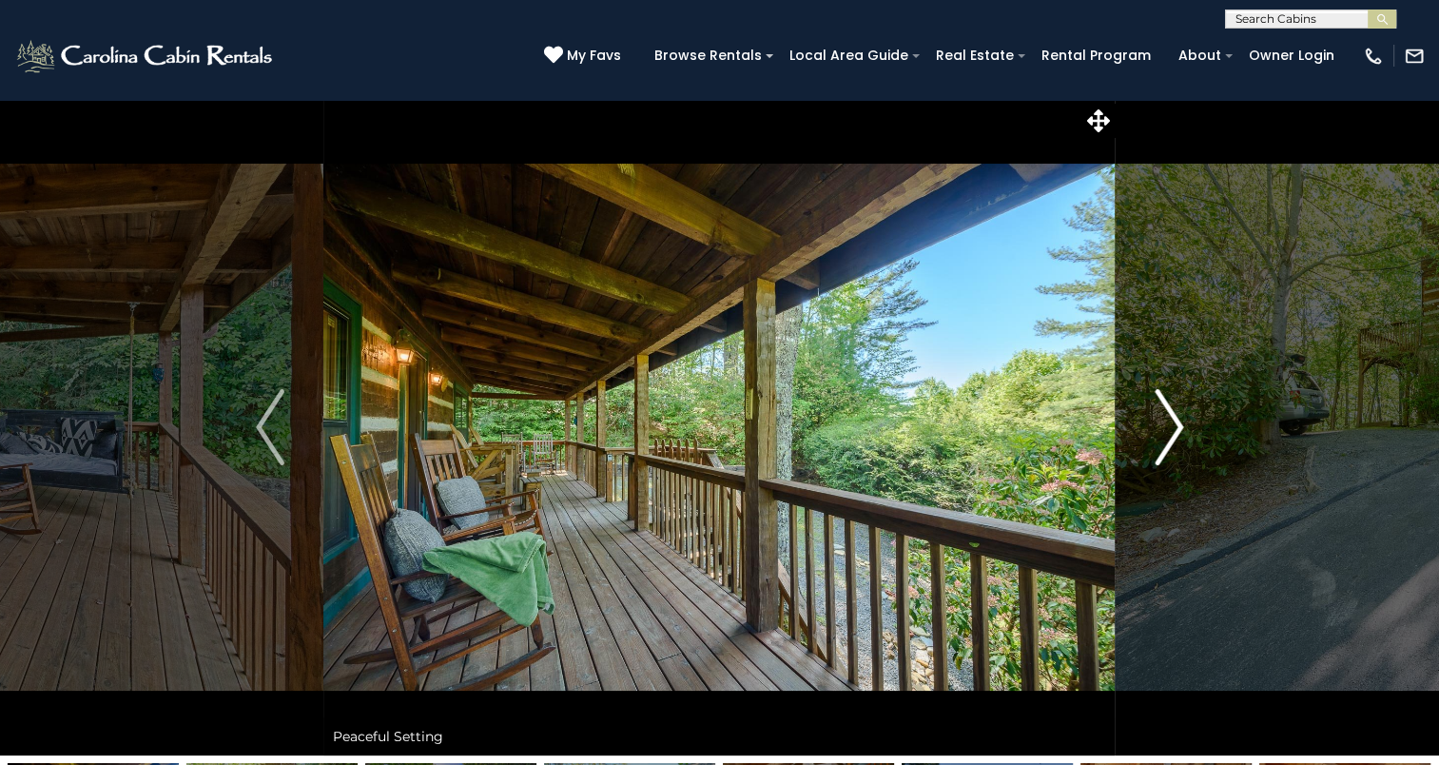
click at [1176, 430] on img "Next" at bounding box center [1169, 427] width 29 height 76
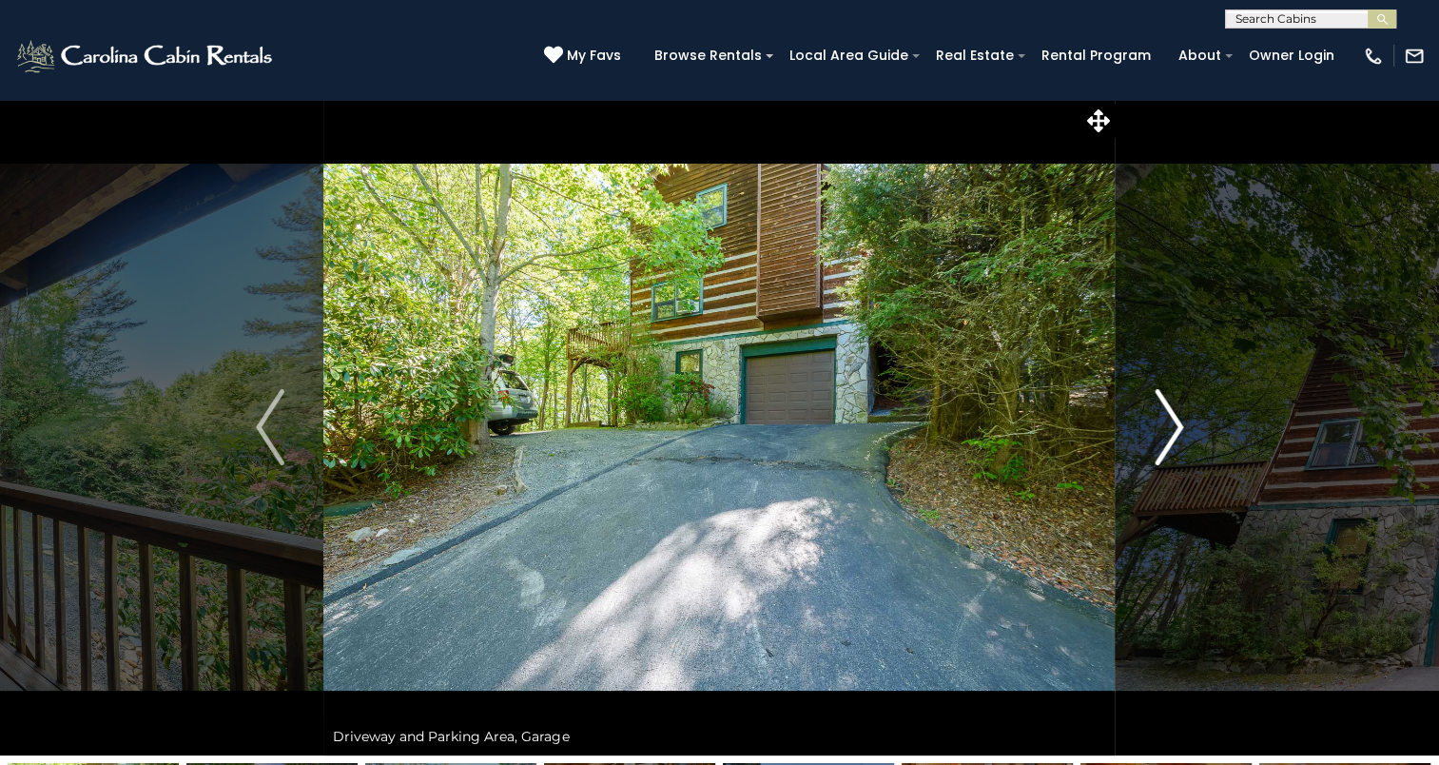
click at [1176, 430] on img "Next" at bounding box center [1169, 427] width 29 height 76
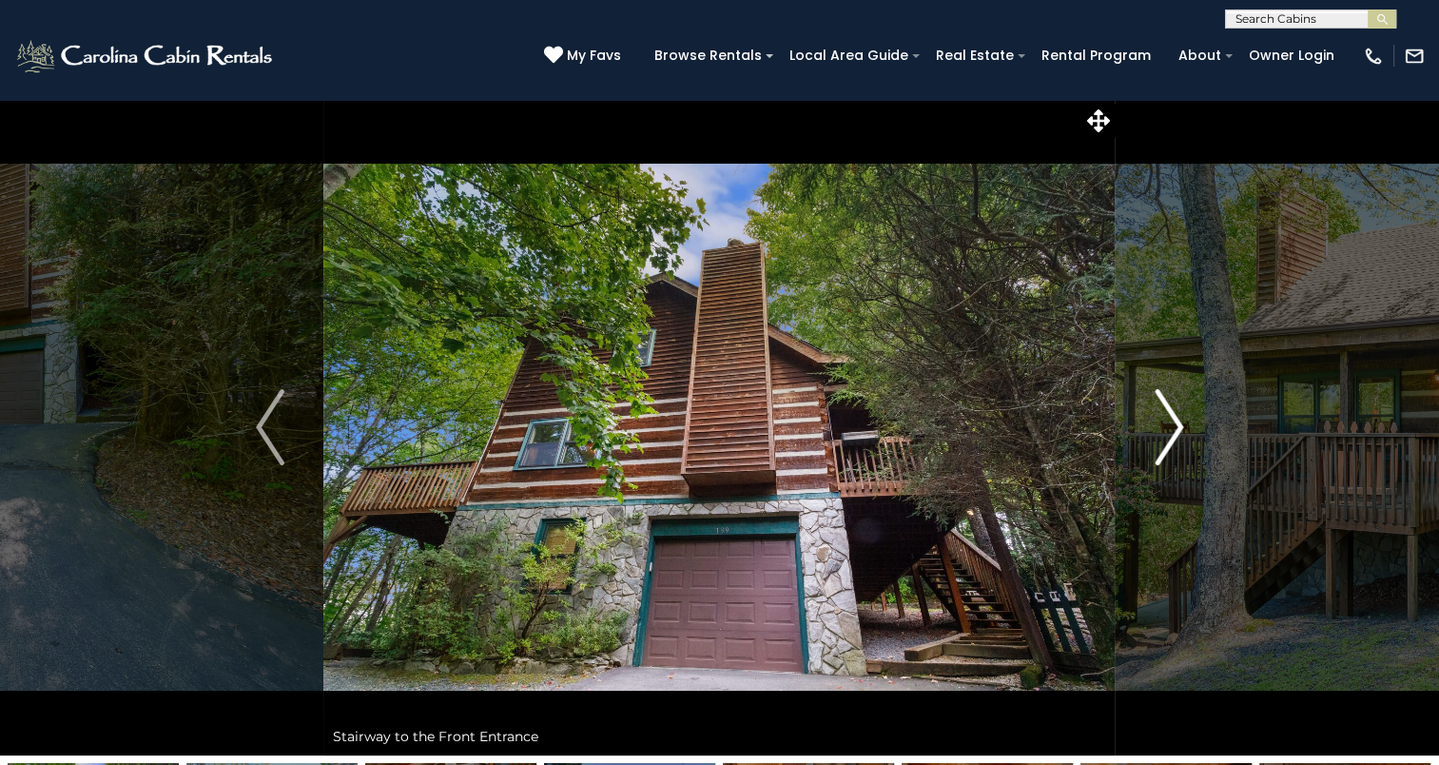
click at [1176, 430] on img "Next" at bounding box center [1169, 427] width 29 height 76
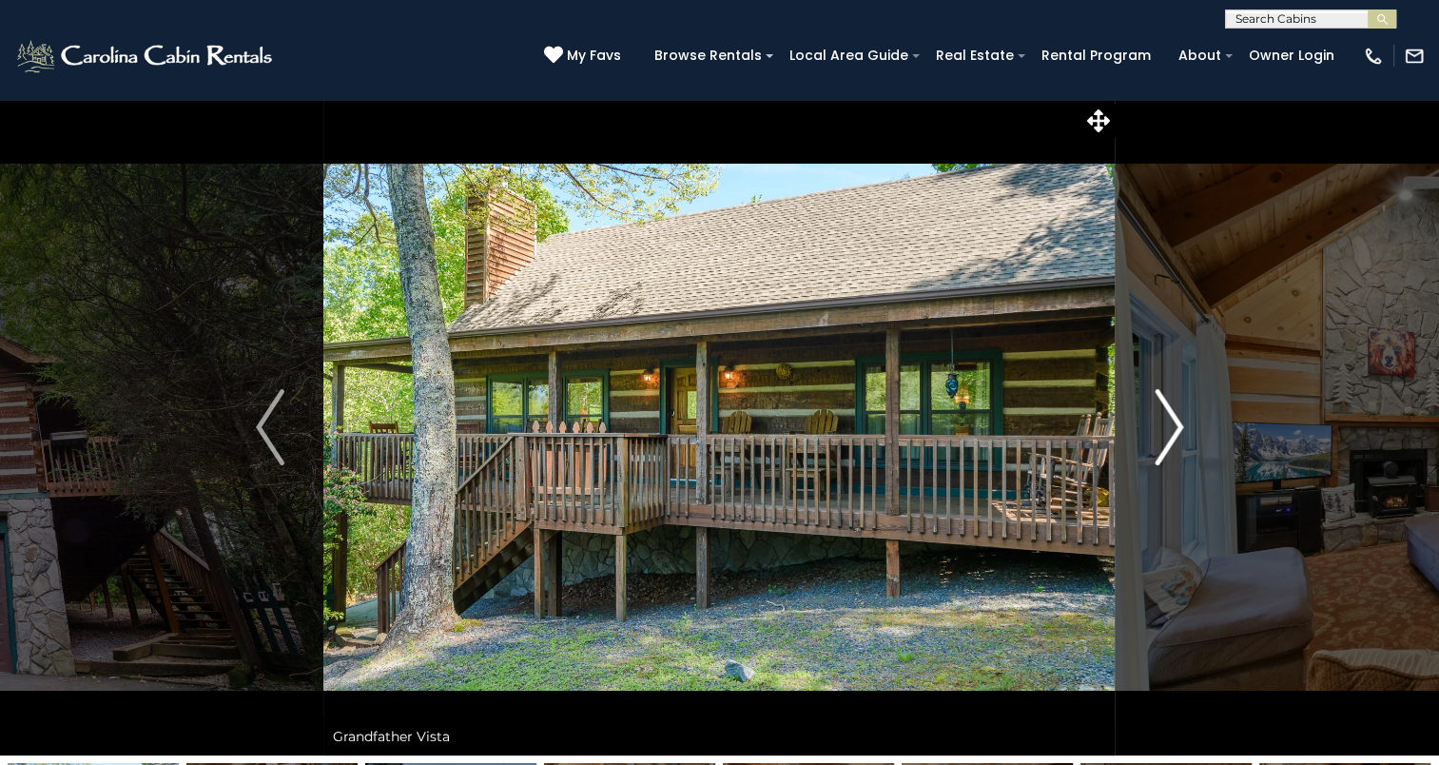
click at [1176, 430] on img "Next" at bounding box center [1169, 427] width 29 height 76
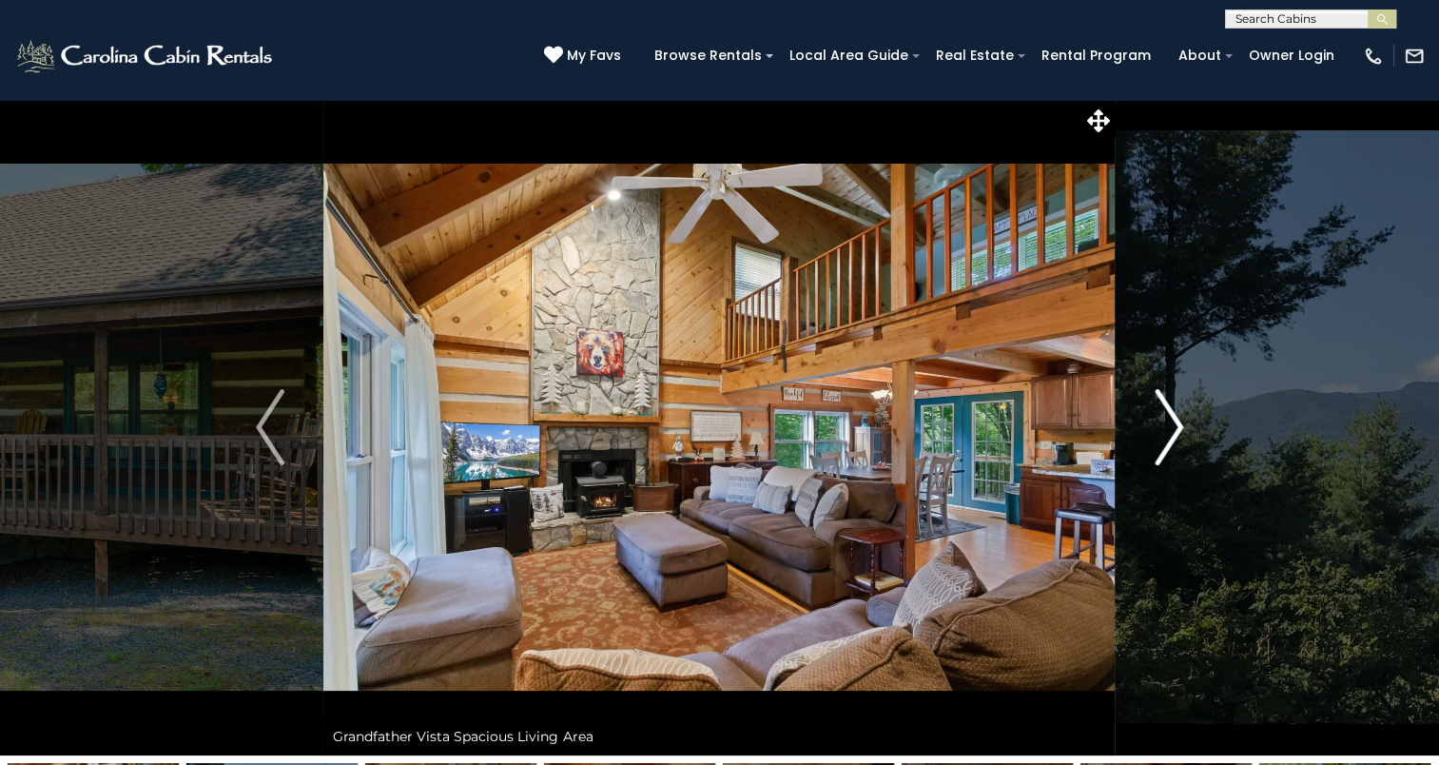
click at [1176, 430] on img "Next" at bounding box center [1169, 427] width 29 height 76
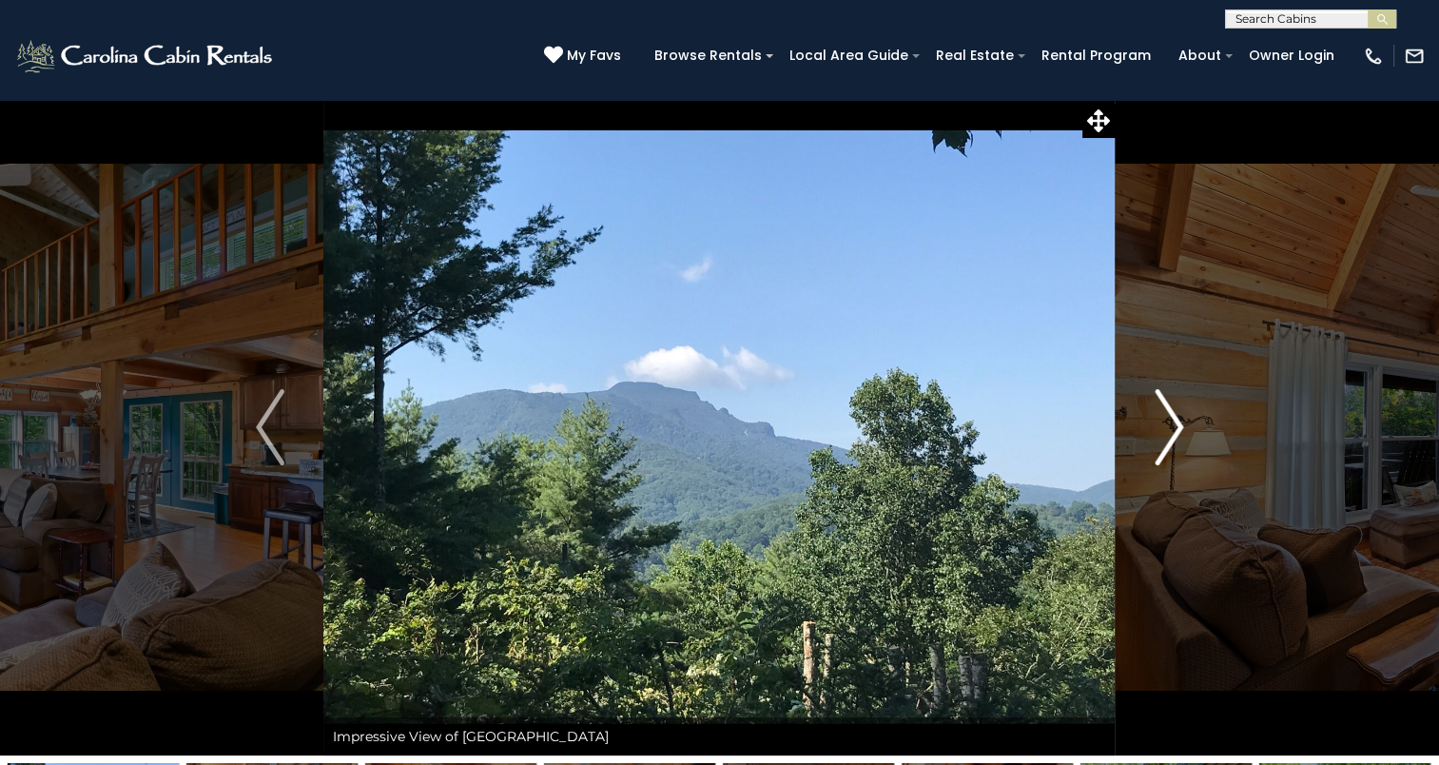
click at [1176, 430] on img "Next" at bounding box center [1169, 427] width 29 height 76
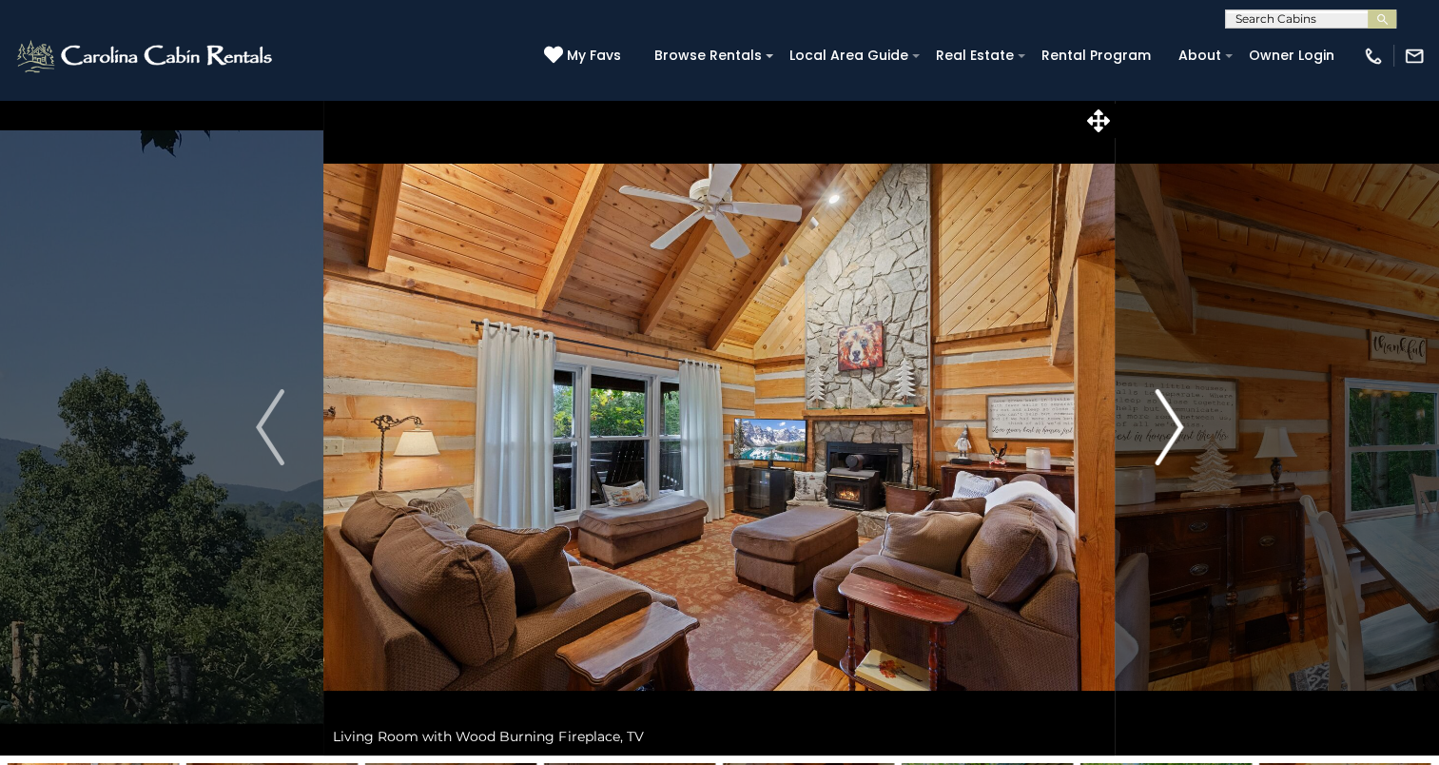
click at [1176, 430] on img "Next" at bounding box center [1169, 427] width 29 height 76
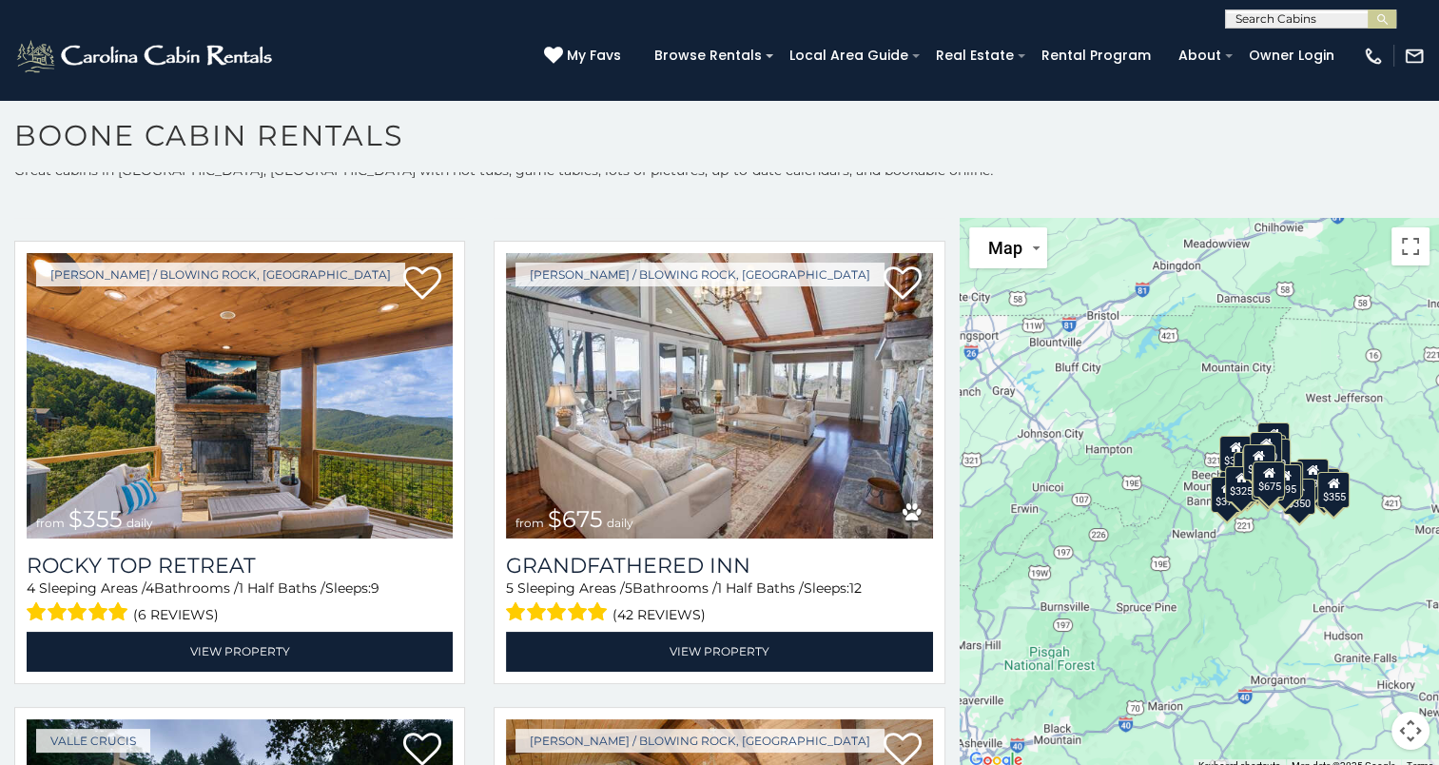
scroll to position [17, 0]
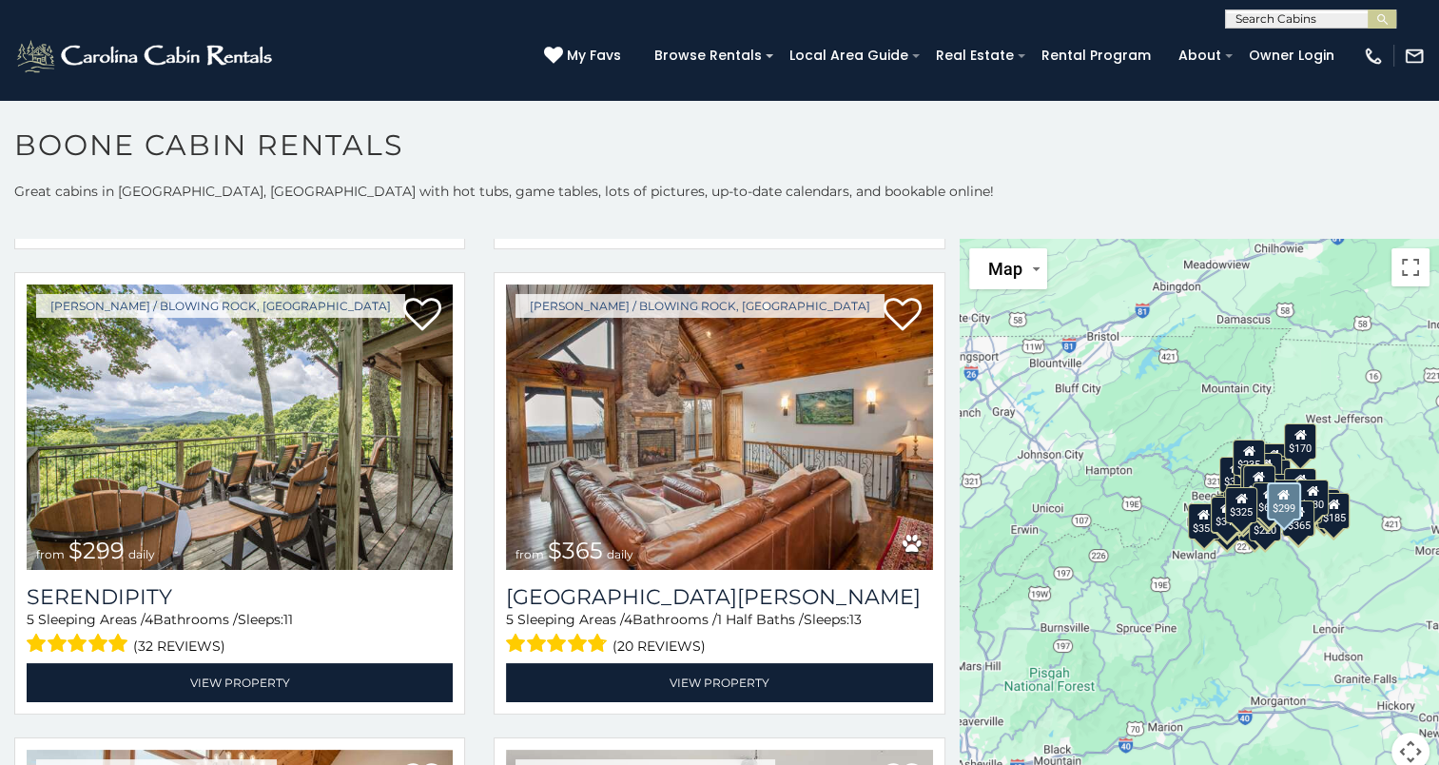
scroll to position [6959, 0]
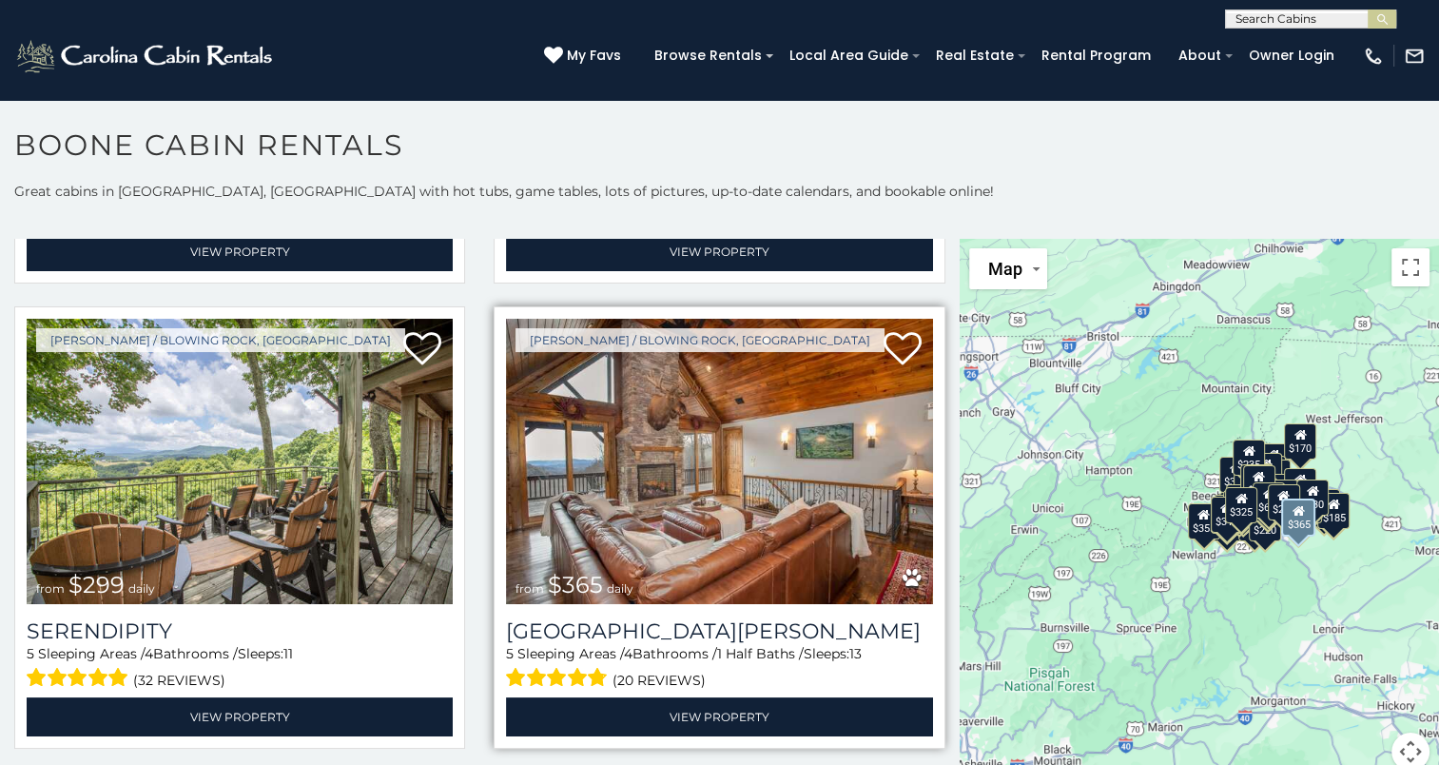
click at [614, 437] on img at bounding box center [719, 461] width 426 height 285
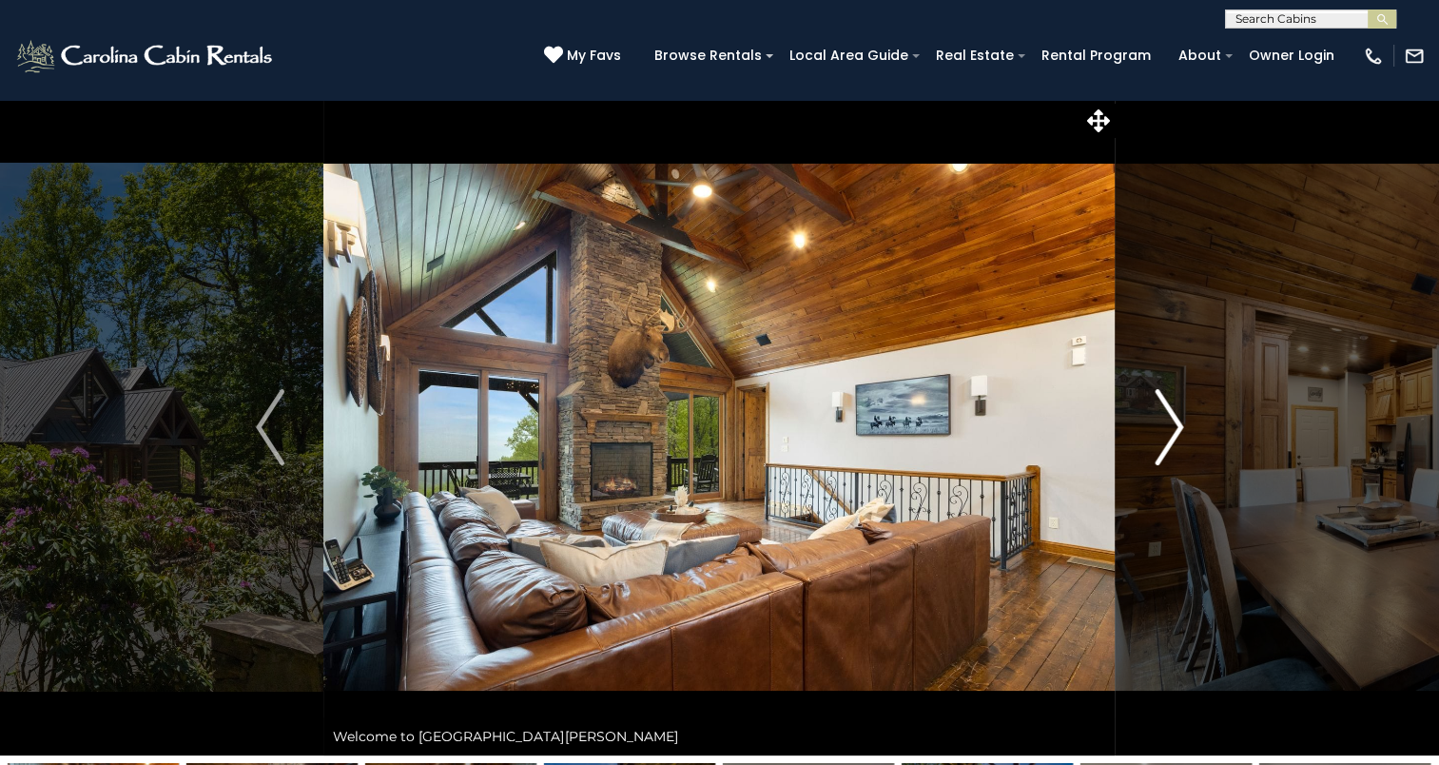
click at [1172, 432] on img "Next" at bounding box center [1169, 427] width 29 height 76
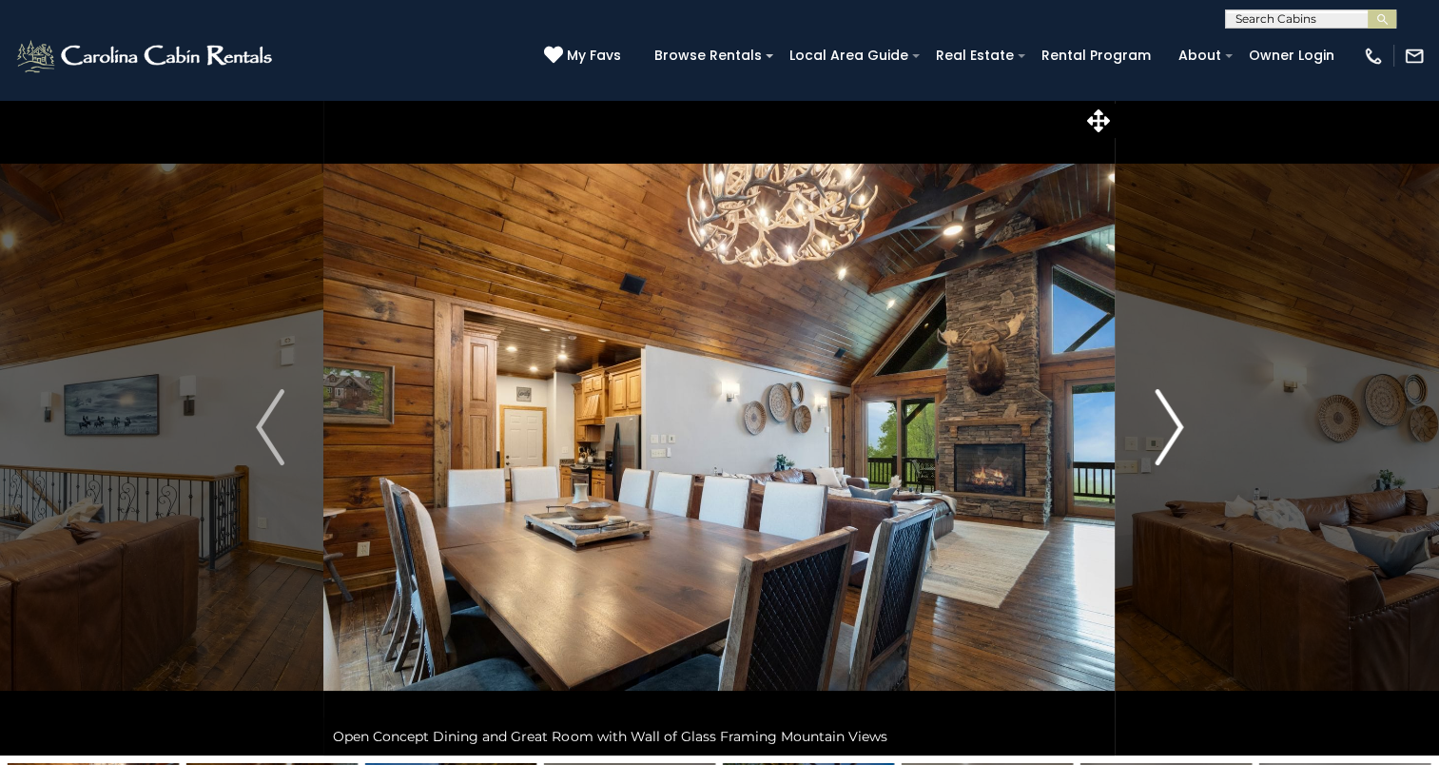
click at [1172, 432] on img "Next" at bounding box center [1169, 427] width 29 height 76
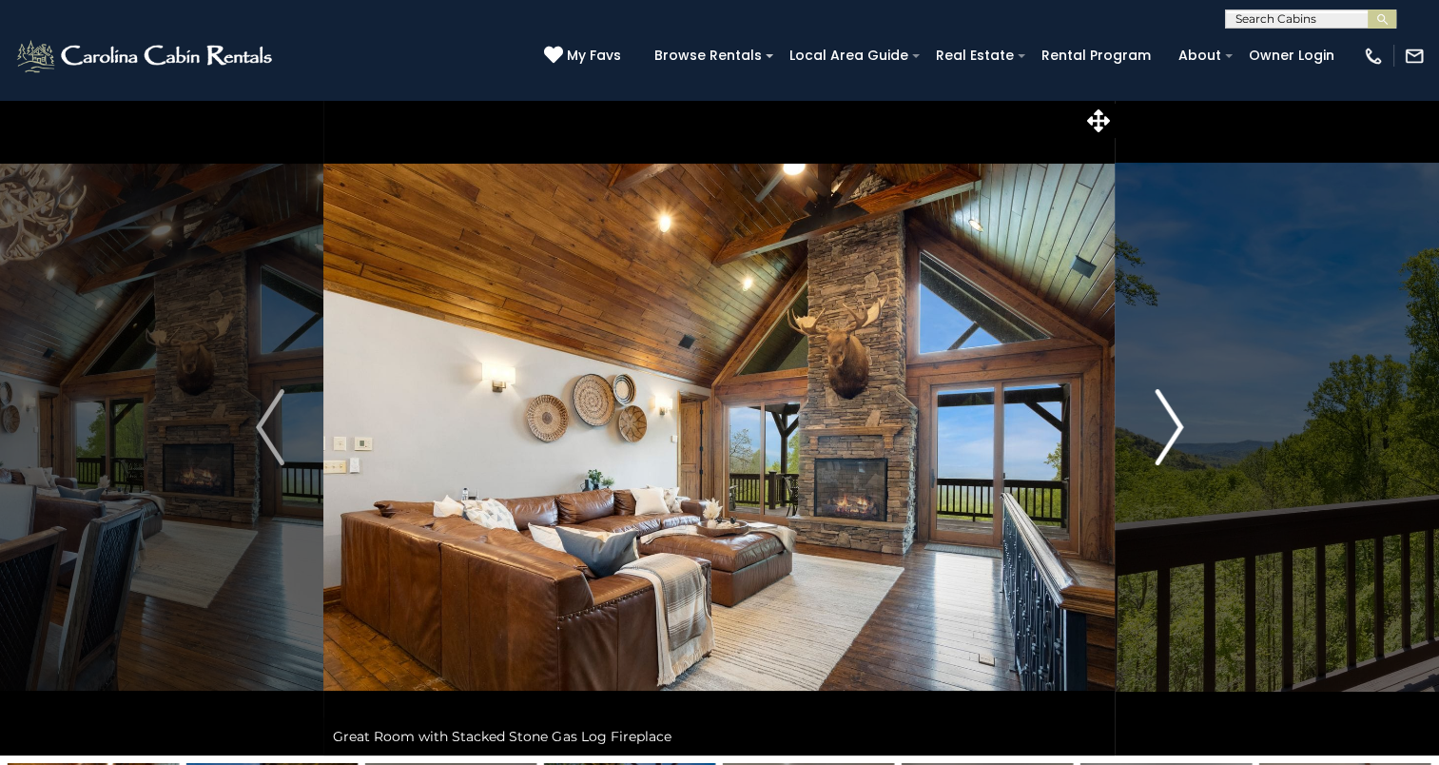
click at [1172, 432] on img "Next" at bounding box center [1169, 427] width 29 height 76
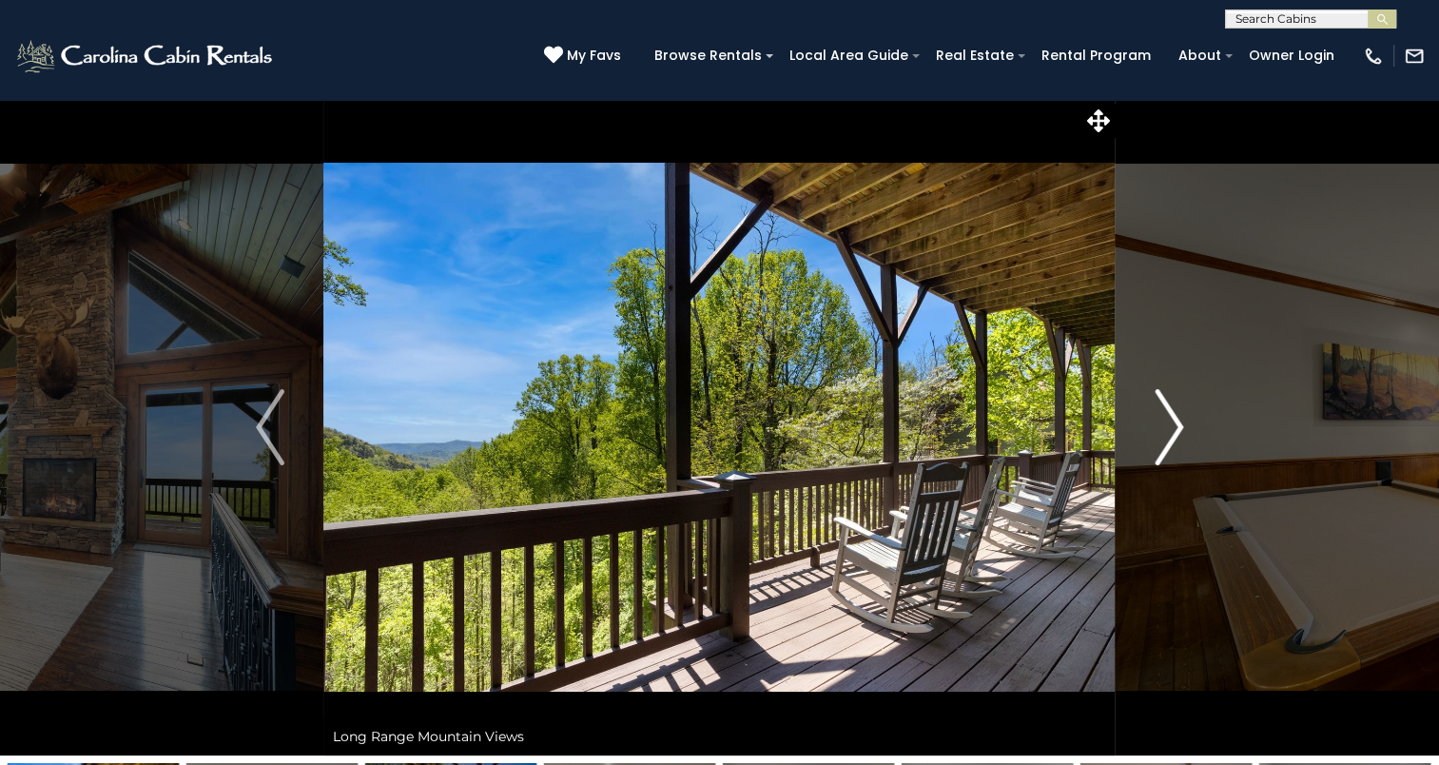
click at [1172, 432] on img "Next" at bounding box center [1169, 427] width 29 height 76
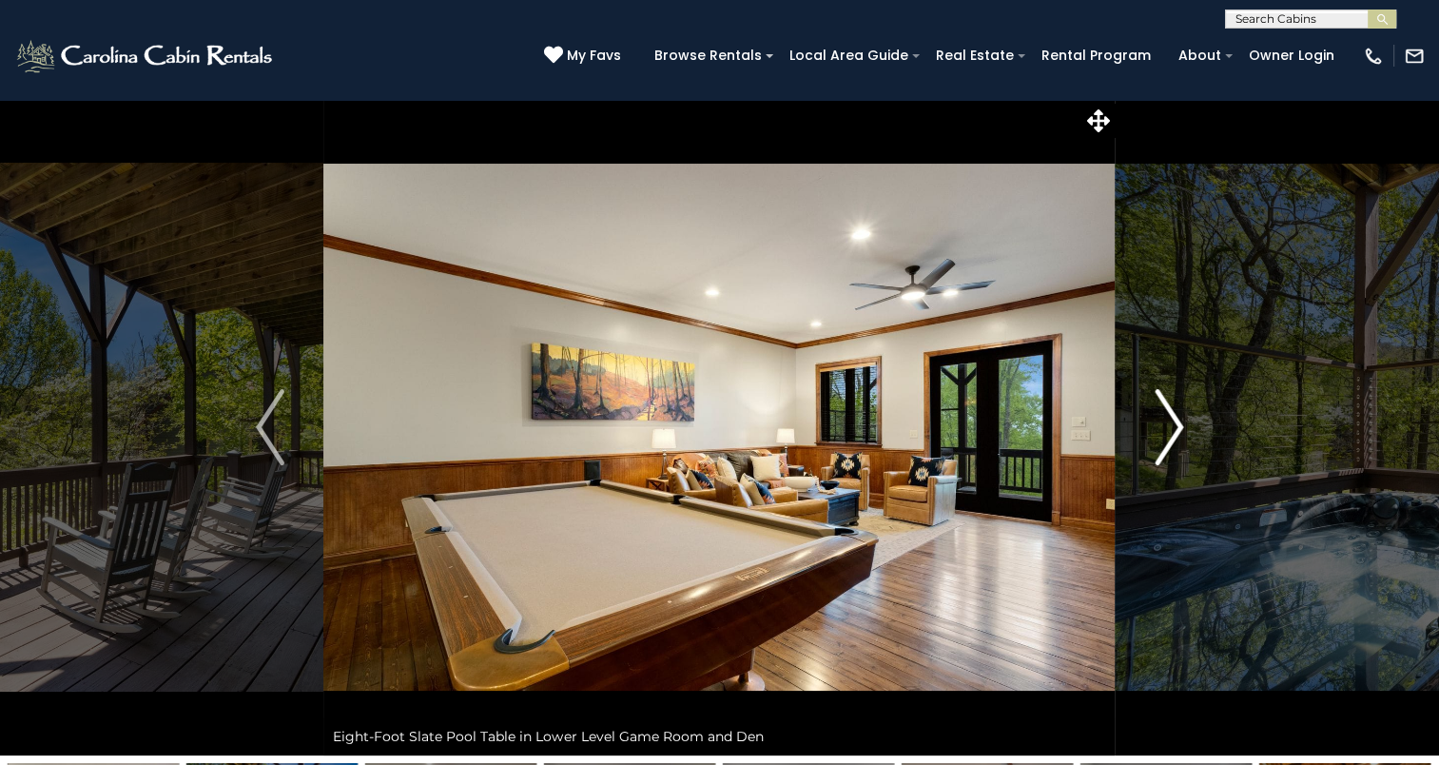
click at [1172, 432] on img "Next" at bounding box center [1169, 427] width 29 height 76
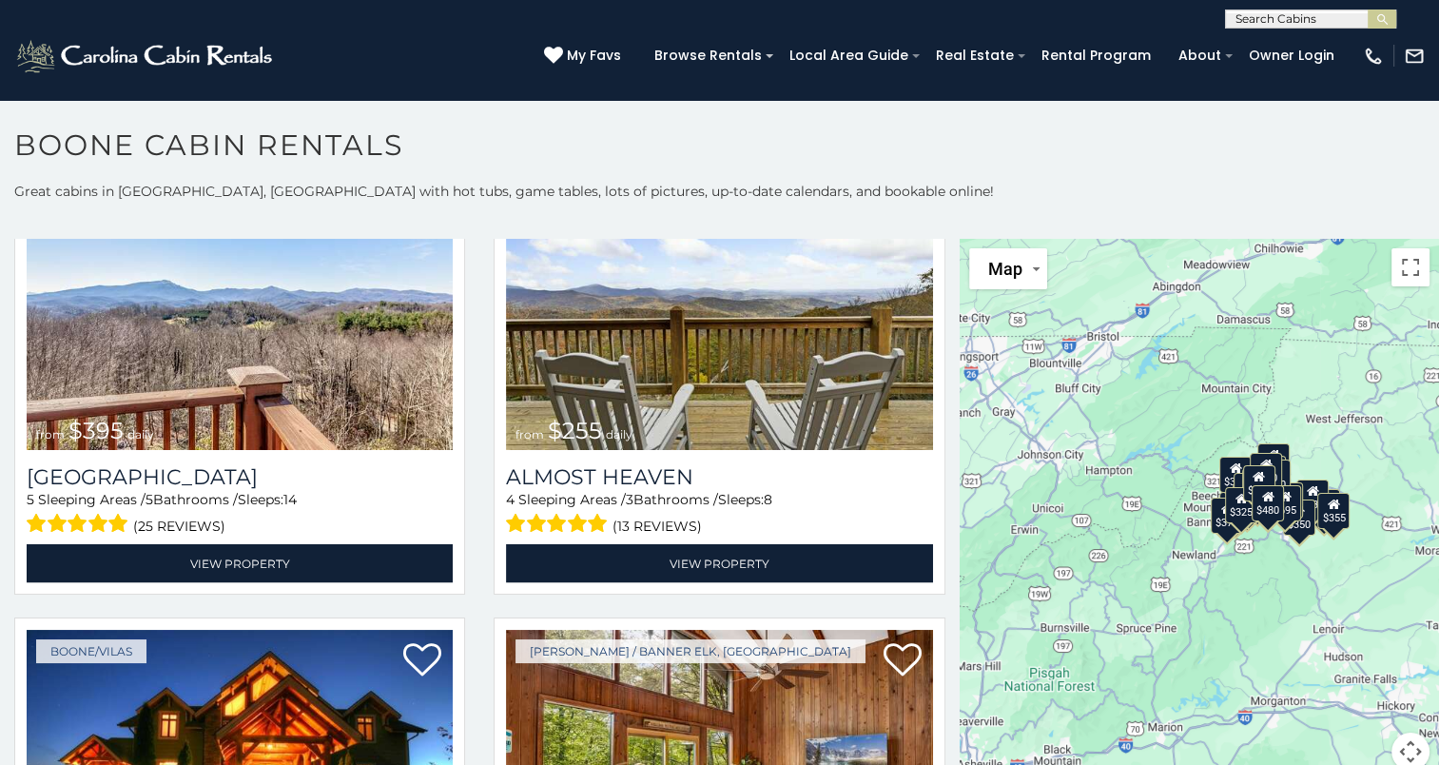
scroll to position [4034, 0]
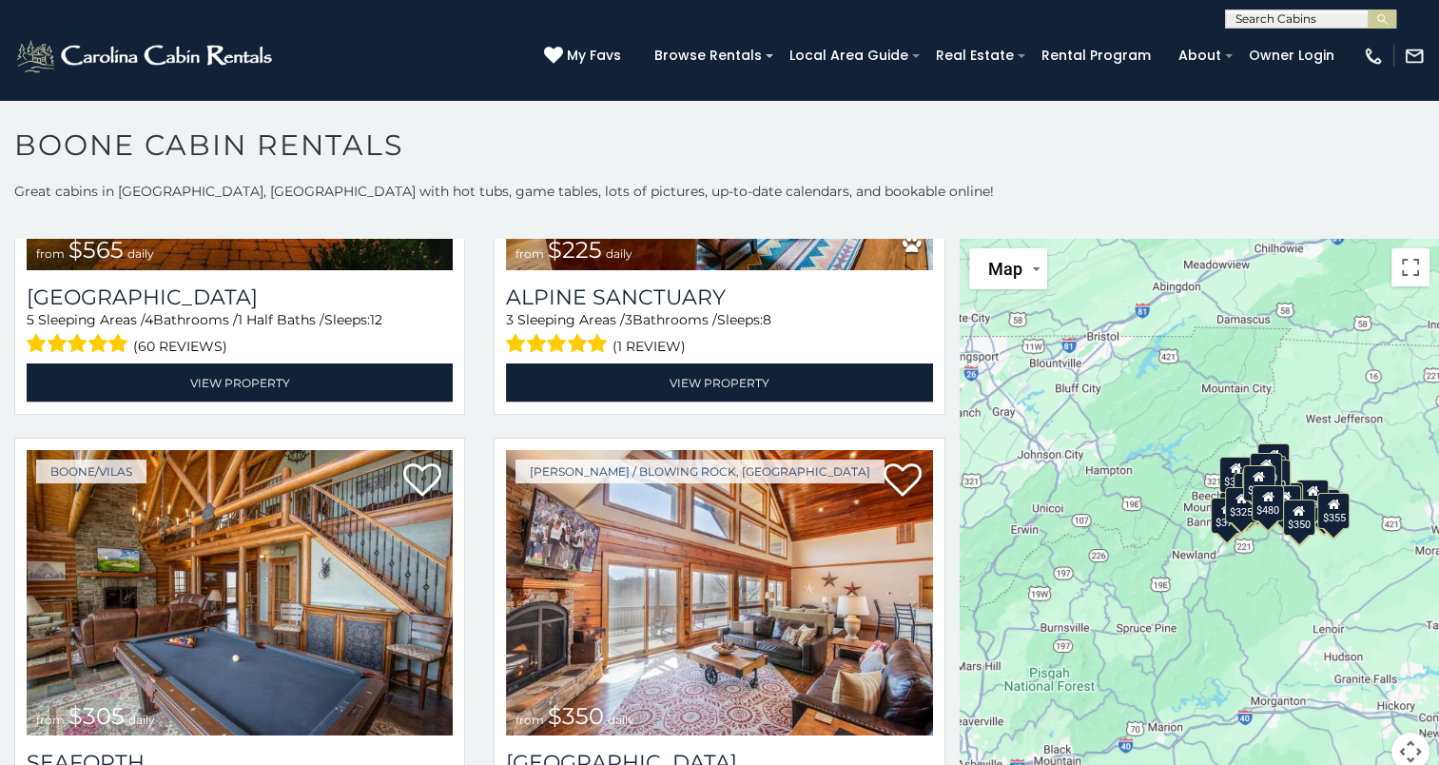
click at [943, 703] on div "**********" at bounding box center [480, 516] width 960 height 554
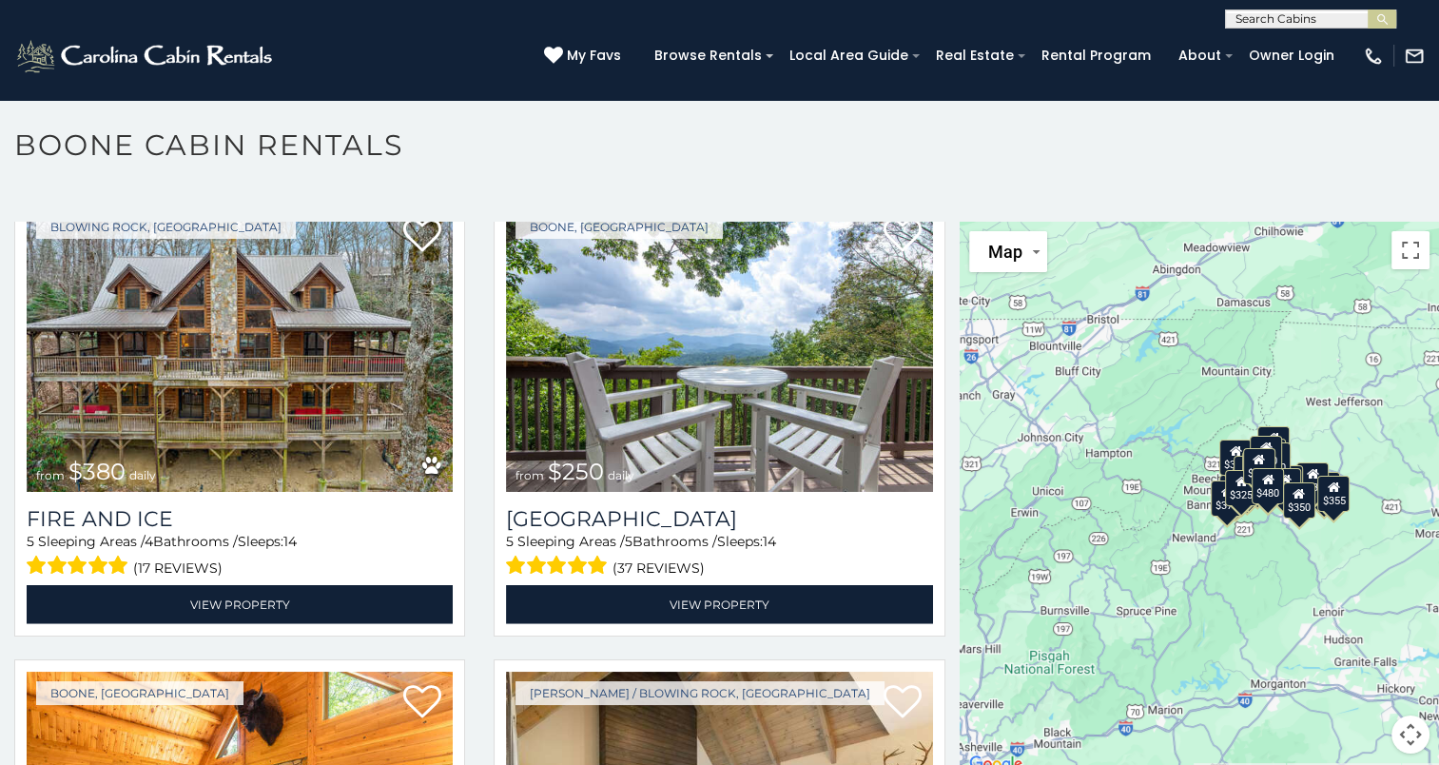
scroll to position [4986, 0]
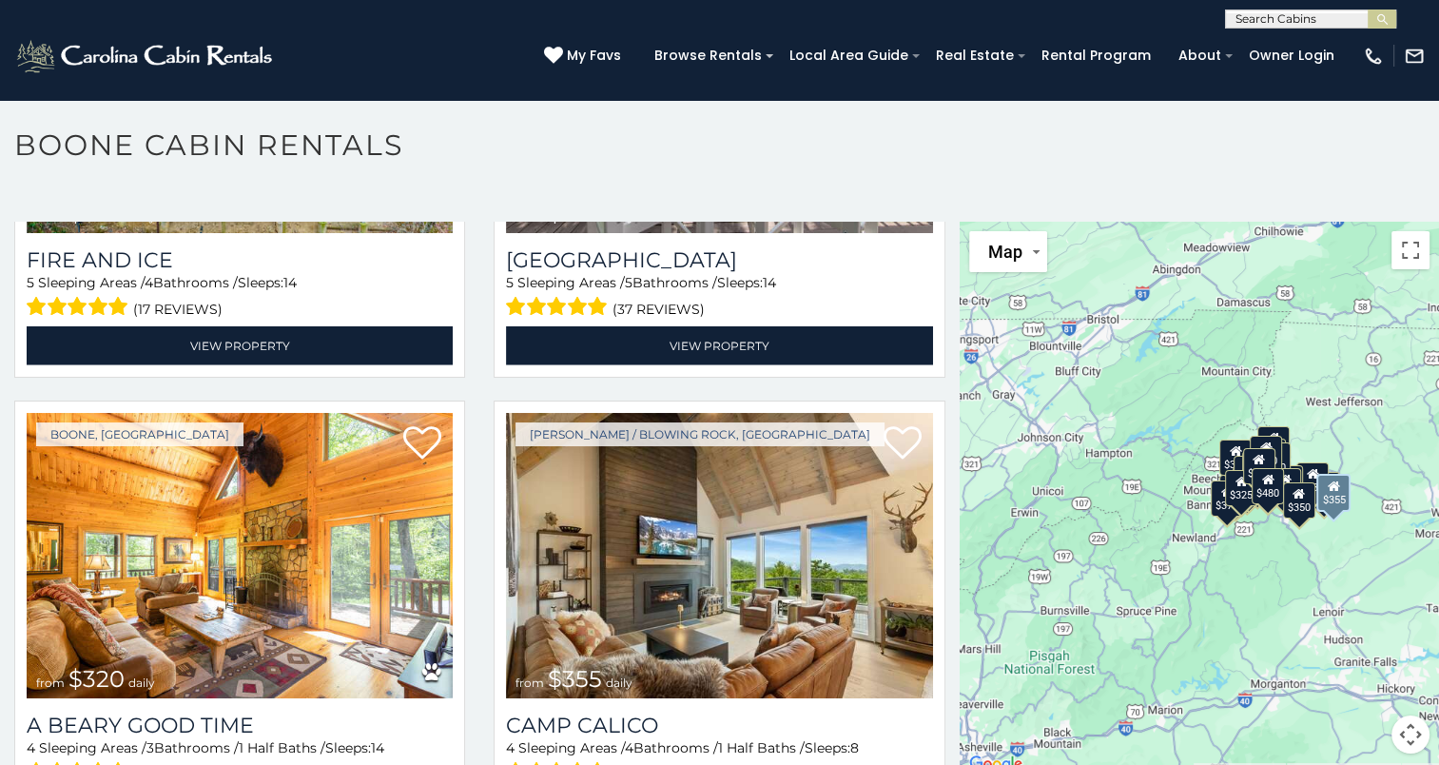
click at [941, 577] on div "Boone / Blowing Rock, NC from $355 daily Camp Calico 4 Sleeping Areas / 4 Bathr…" at bounding box center [718, 627] width 479 height 455
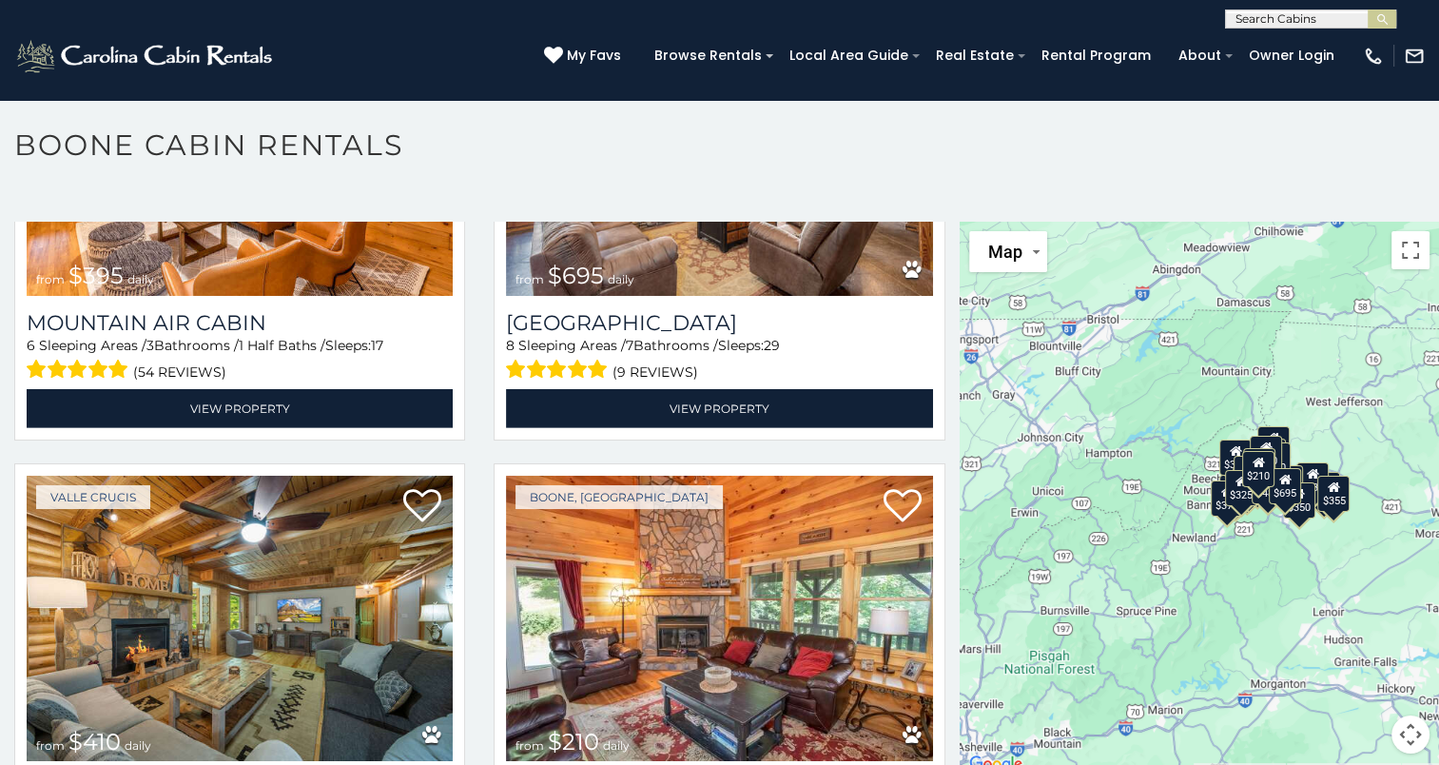
scroll to position [5937, 0]
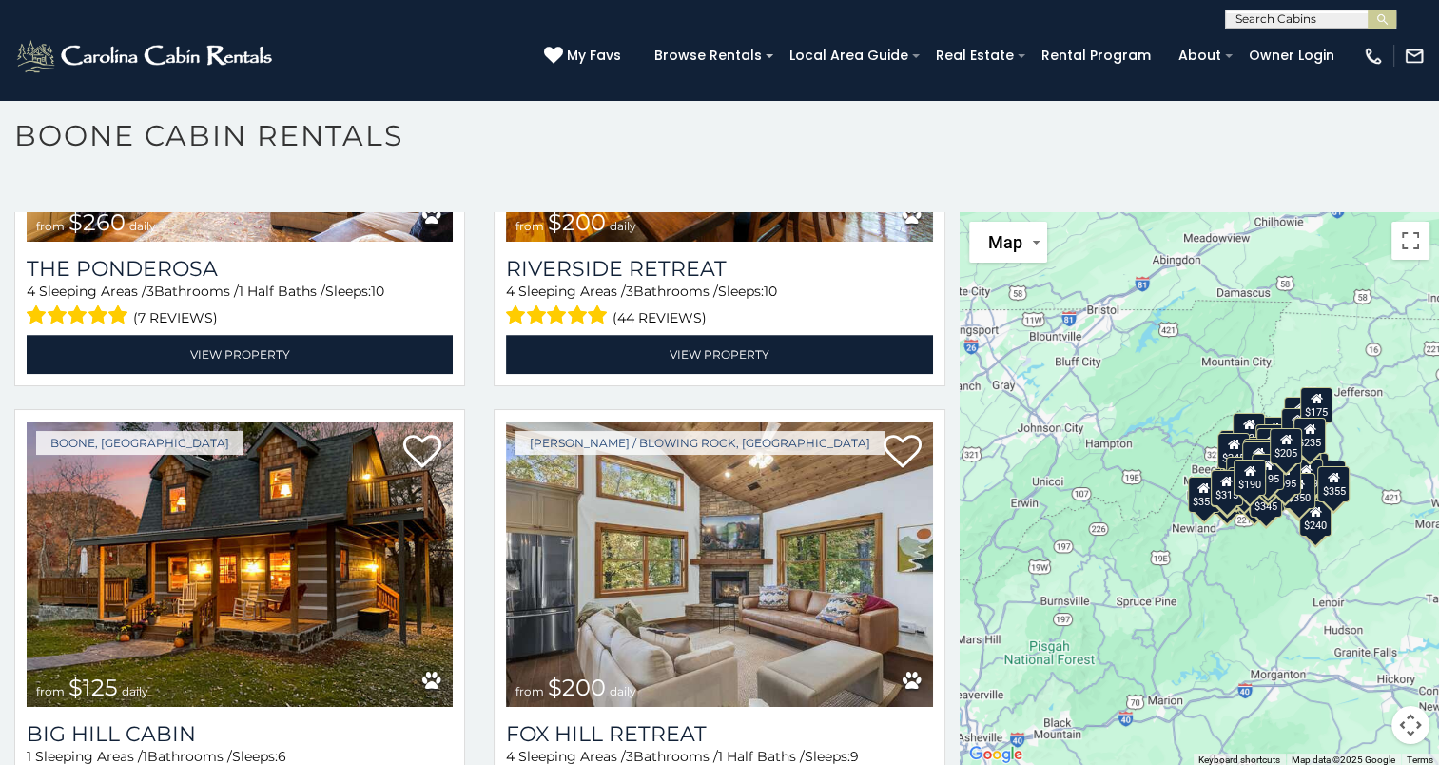
scroll to position [16143, 0]
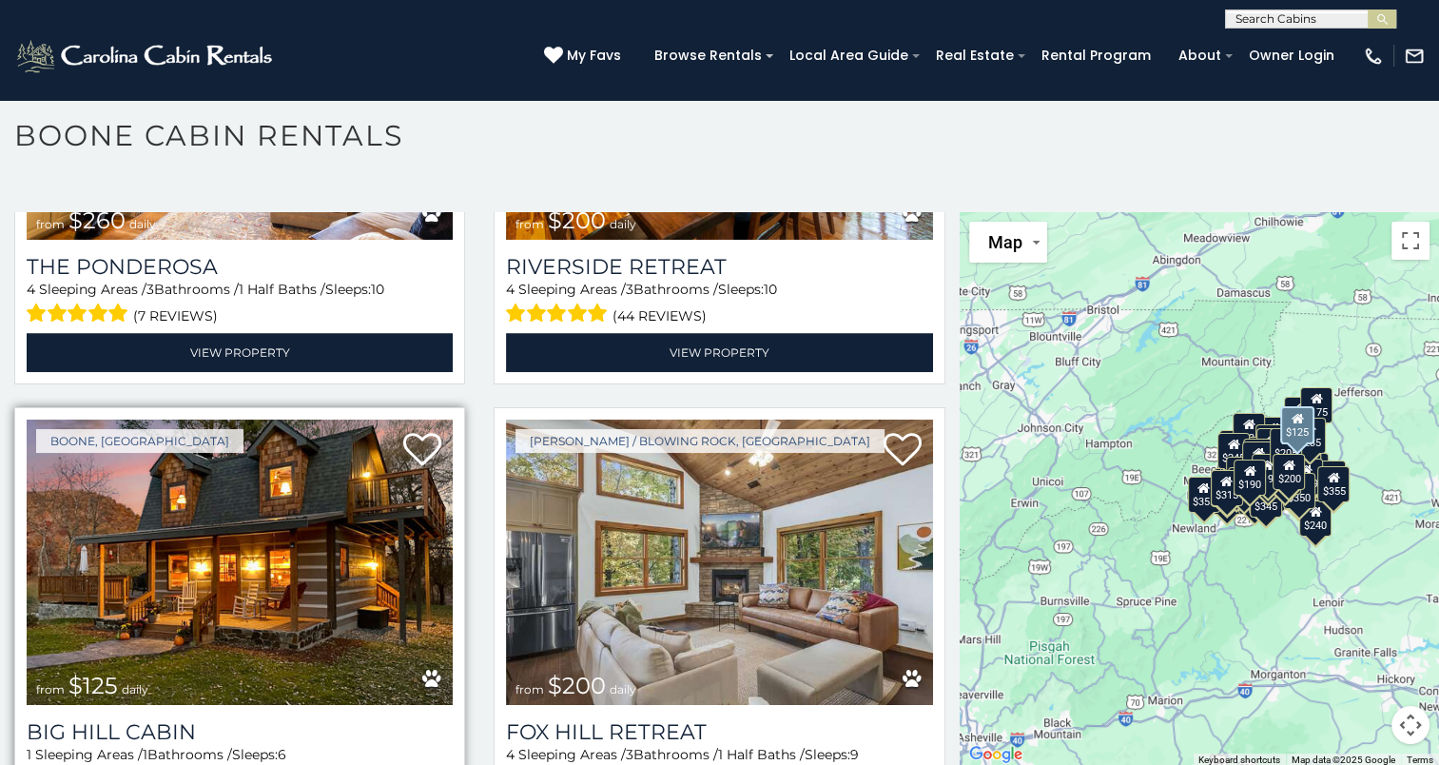
click at [262, 419] on img at bounding box center [240, 561] width 426 height 285
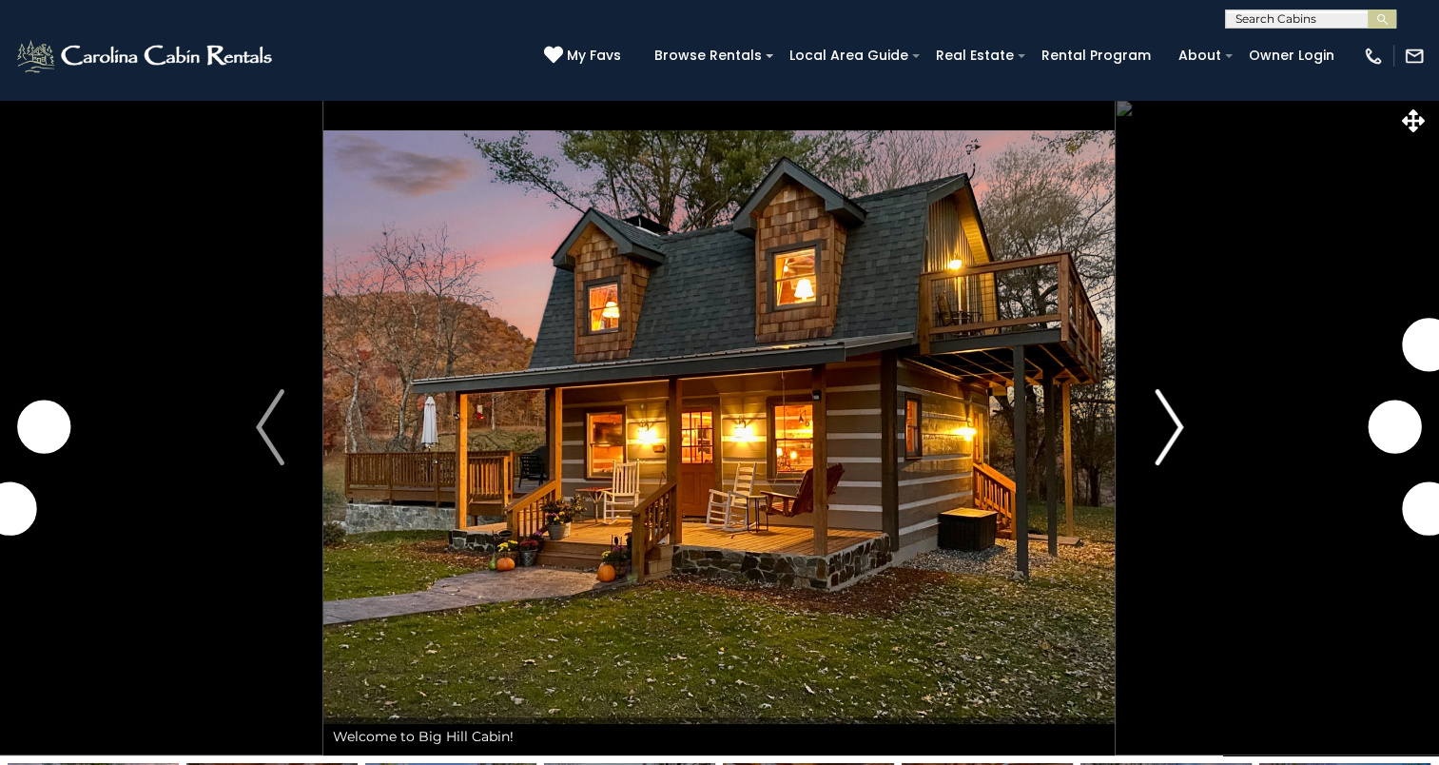
click at [1176, 429] on img "Next" at bounding box center [1169, 427] width 29 height 76
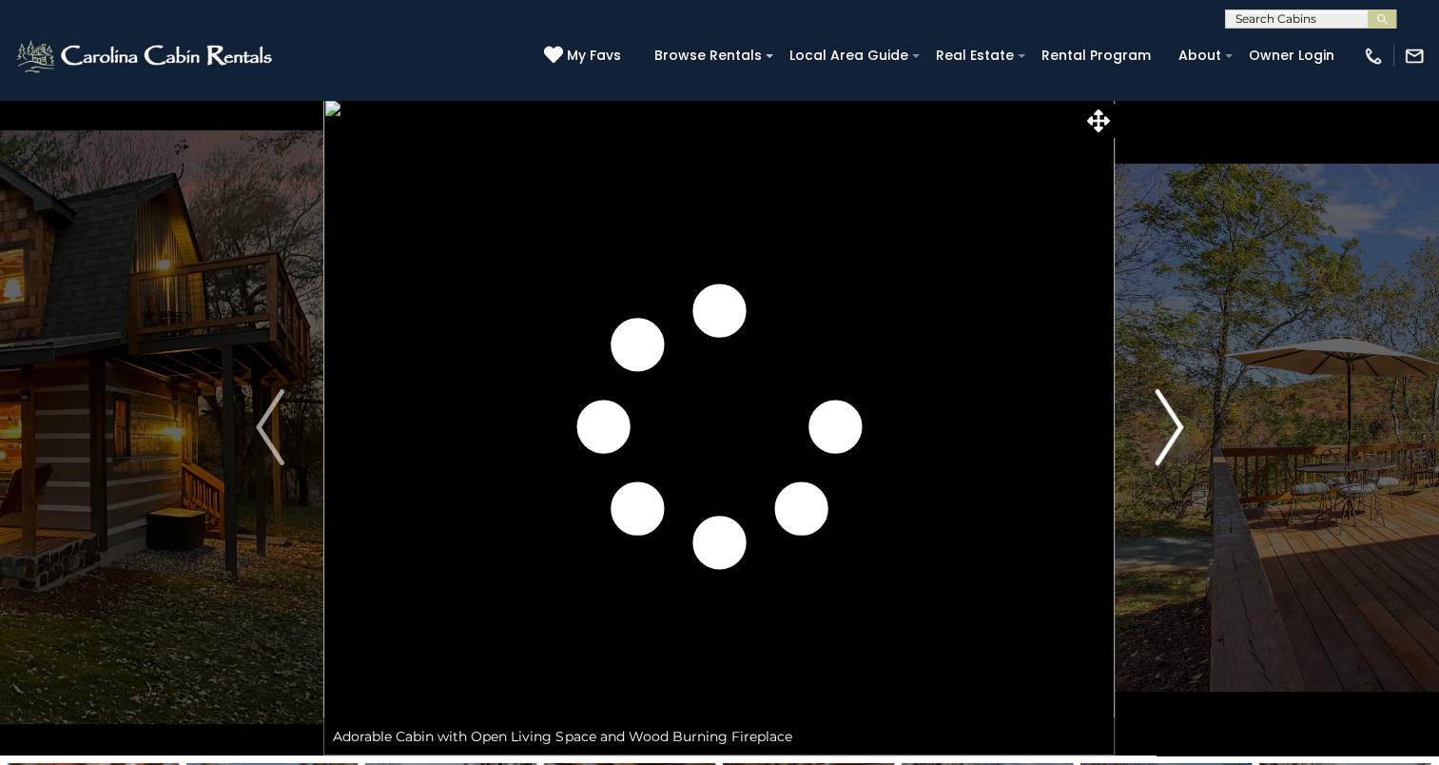
click at [1176, 430] on img "Next" at bounding box center [1169, 427] width 29 height 76
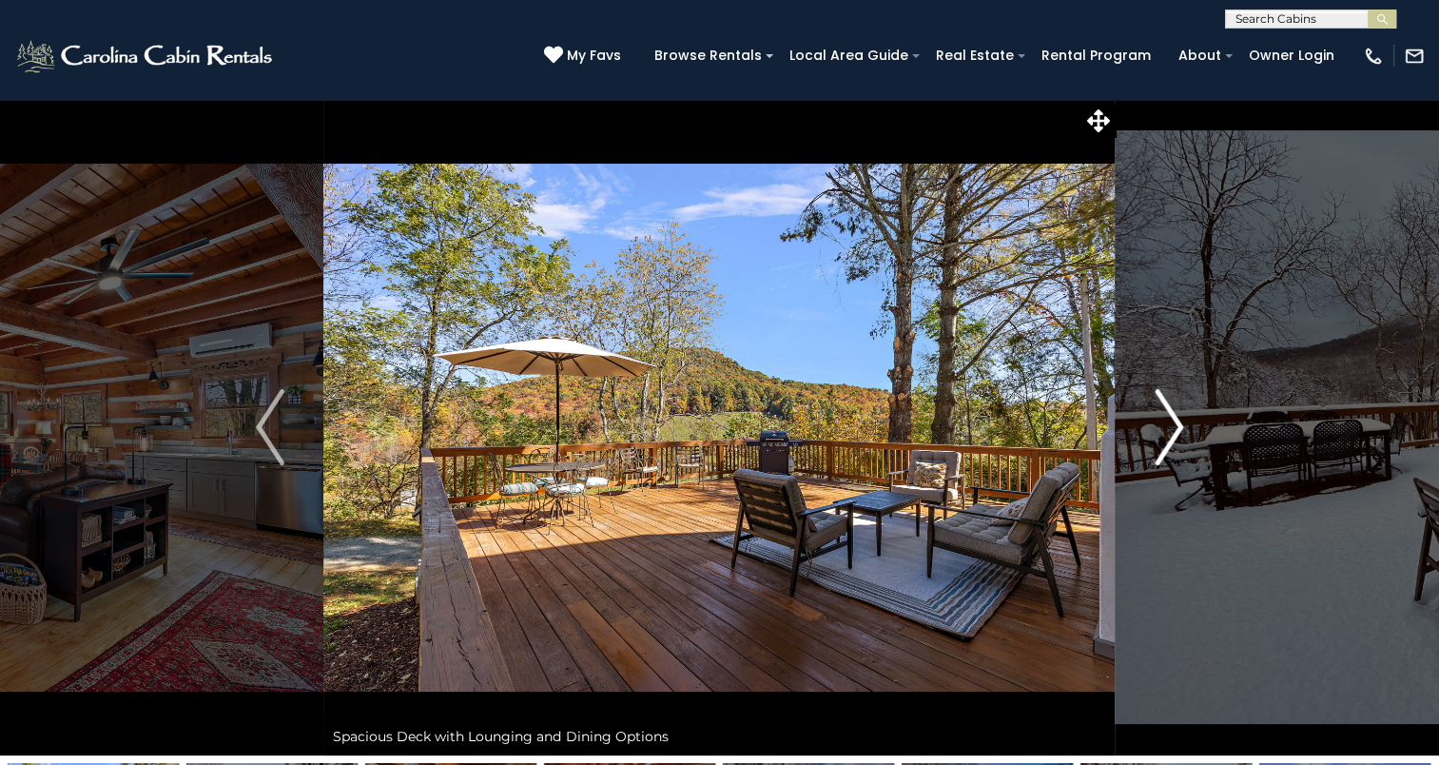
click at [1180, 430] on img "Next" at bounding box center [1169, 427] width 29 height 76
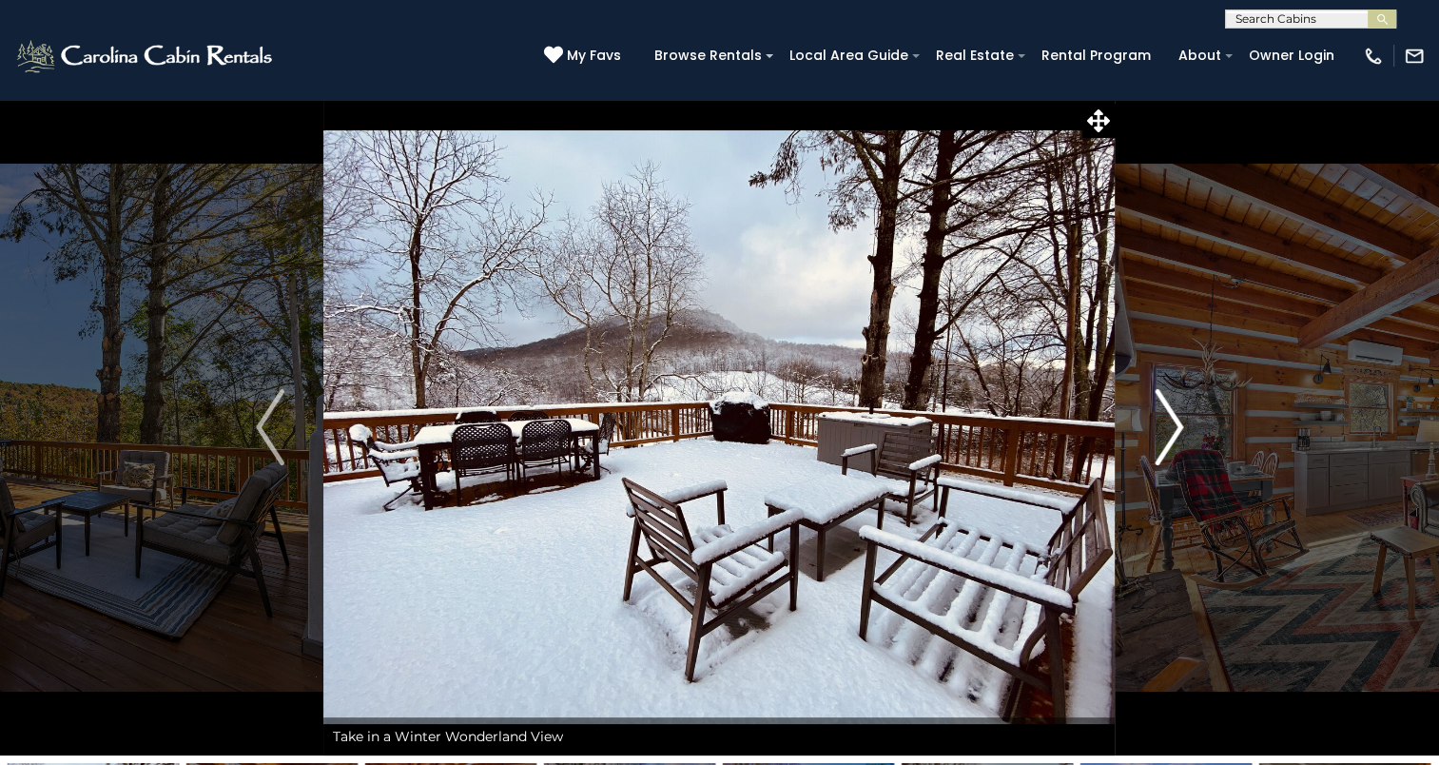
click at [1180, 430] on img "Next" at bounding box center [1169, 427] width 29 height 76
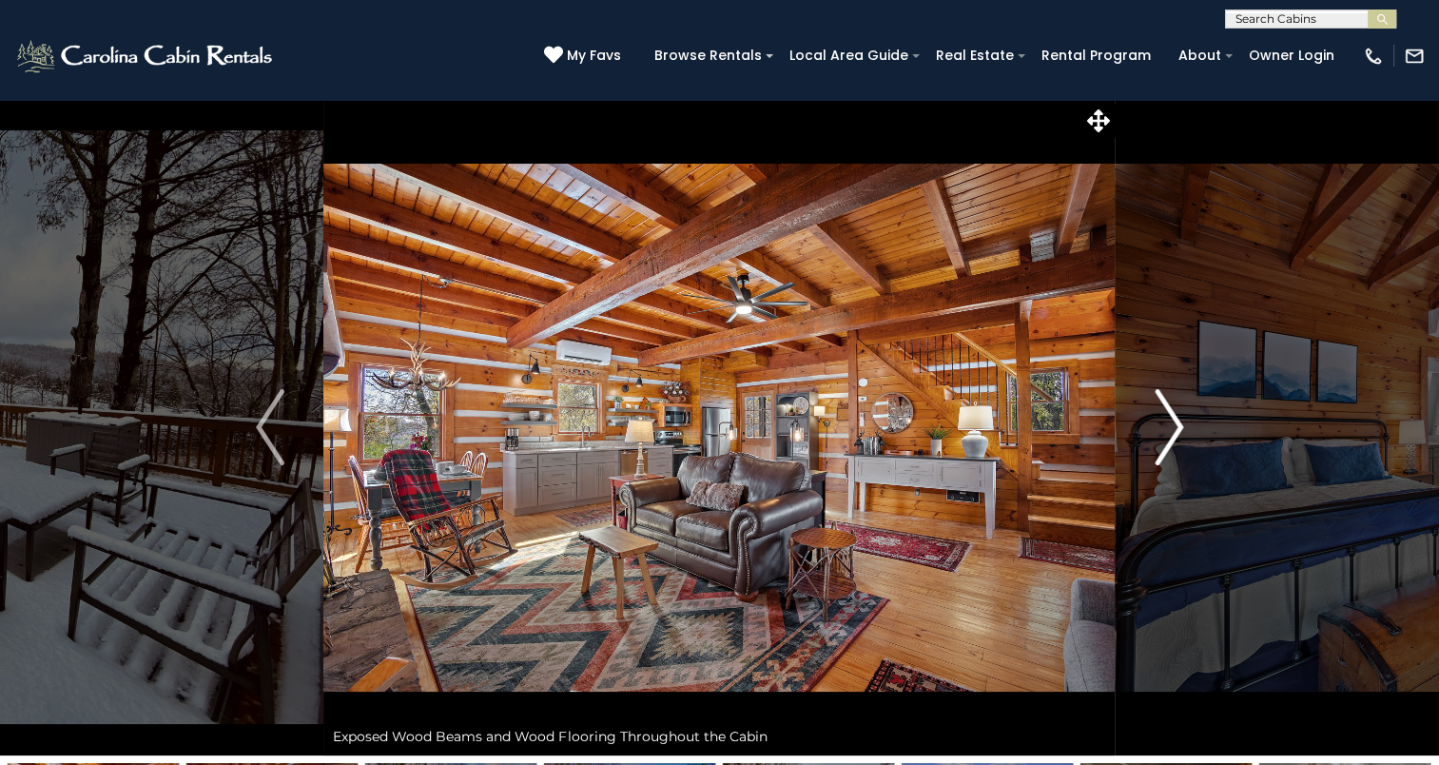
click at [1180, 430] on img "Next" at bounding box center [1169, 427] width 29 height 76
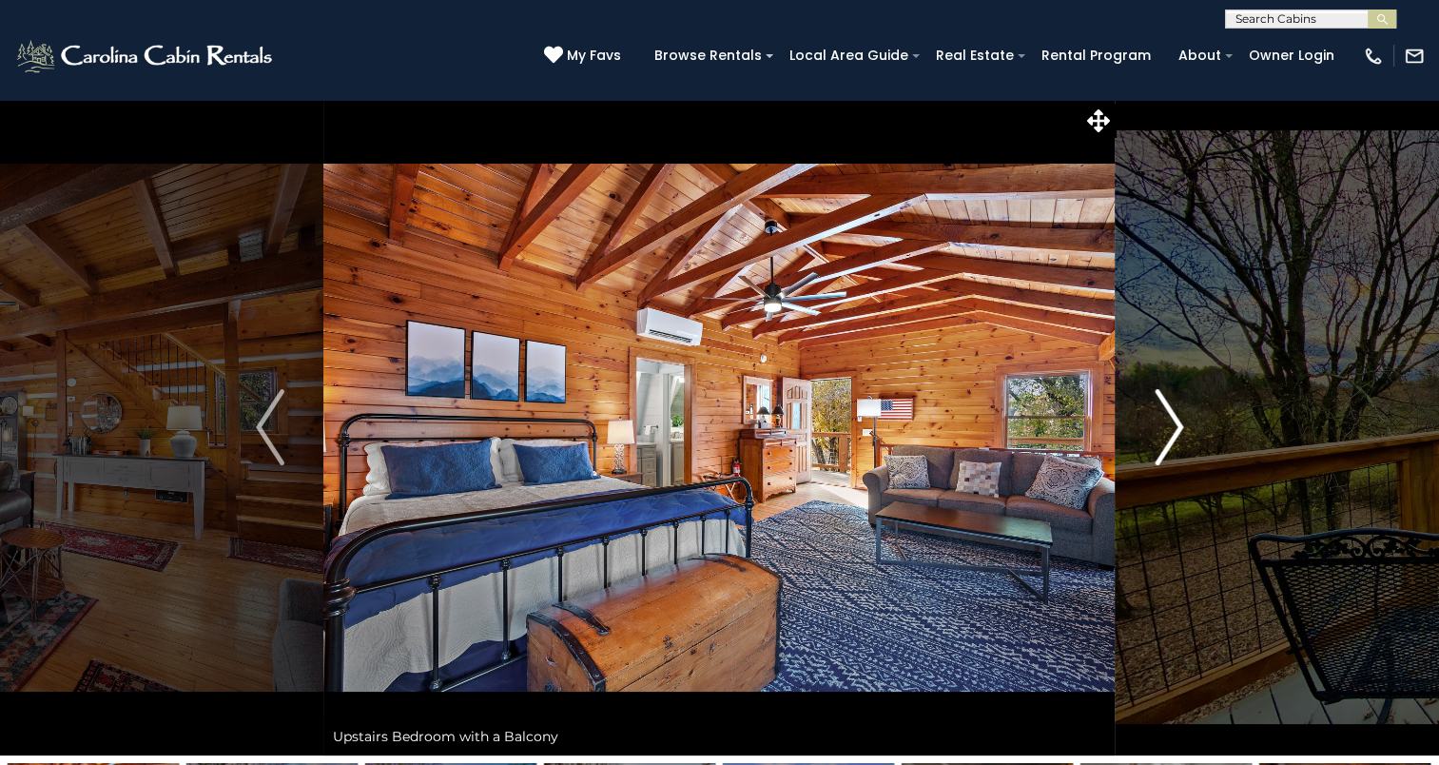
click at [1180, 430] on img "Next" at bounding box center [1169, 427] width 29 height 76
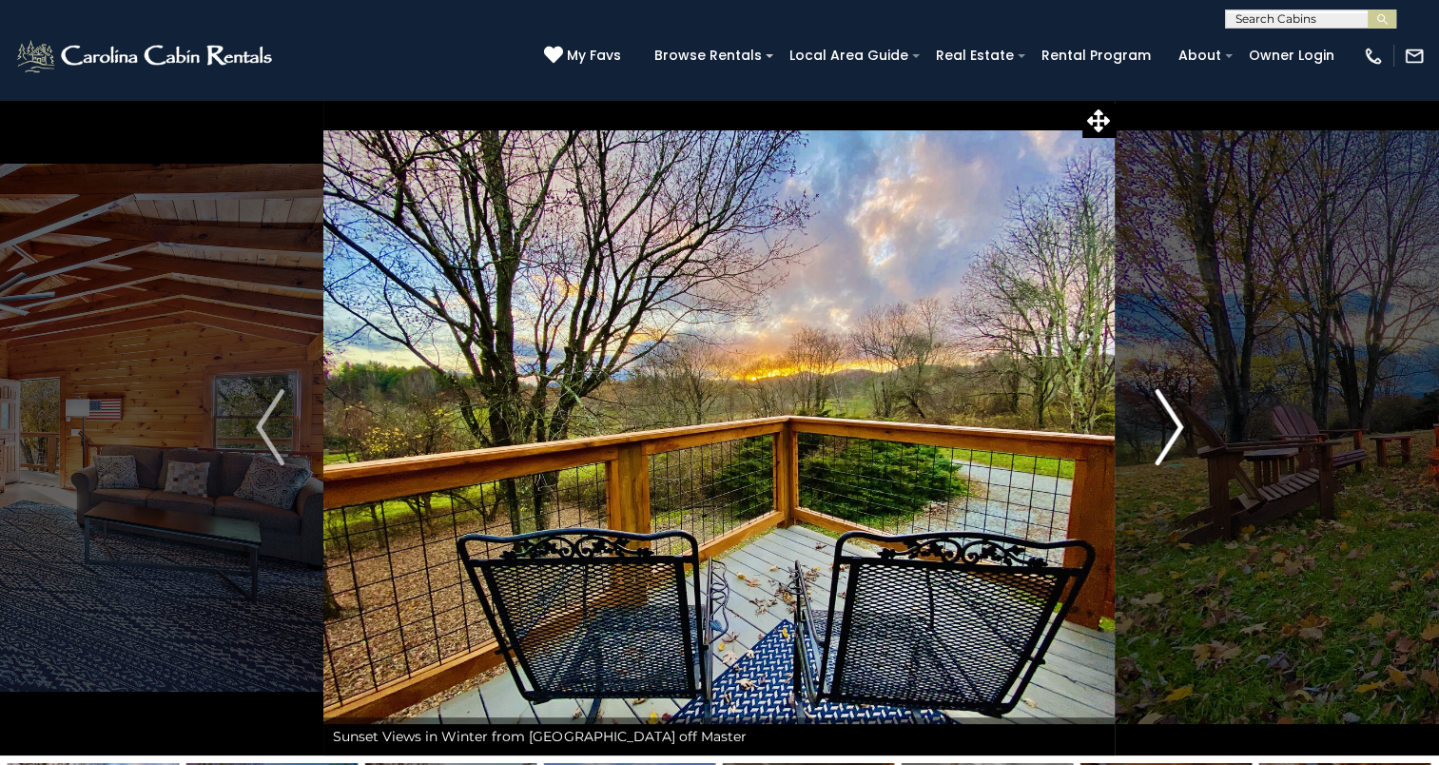
click at [1180, 430] on img "Next" at bounding box center [1169, 427] width 29 height 76
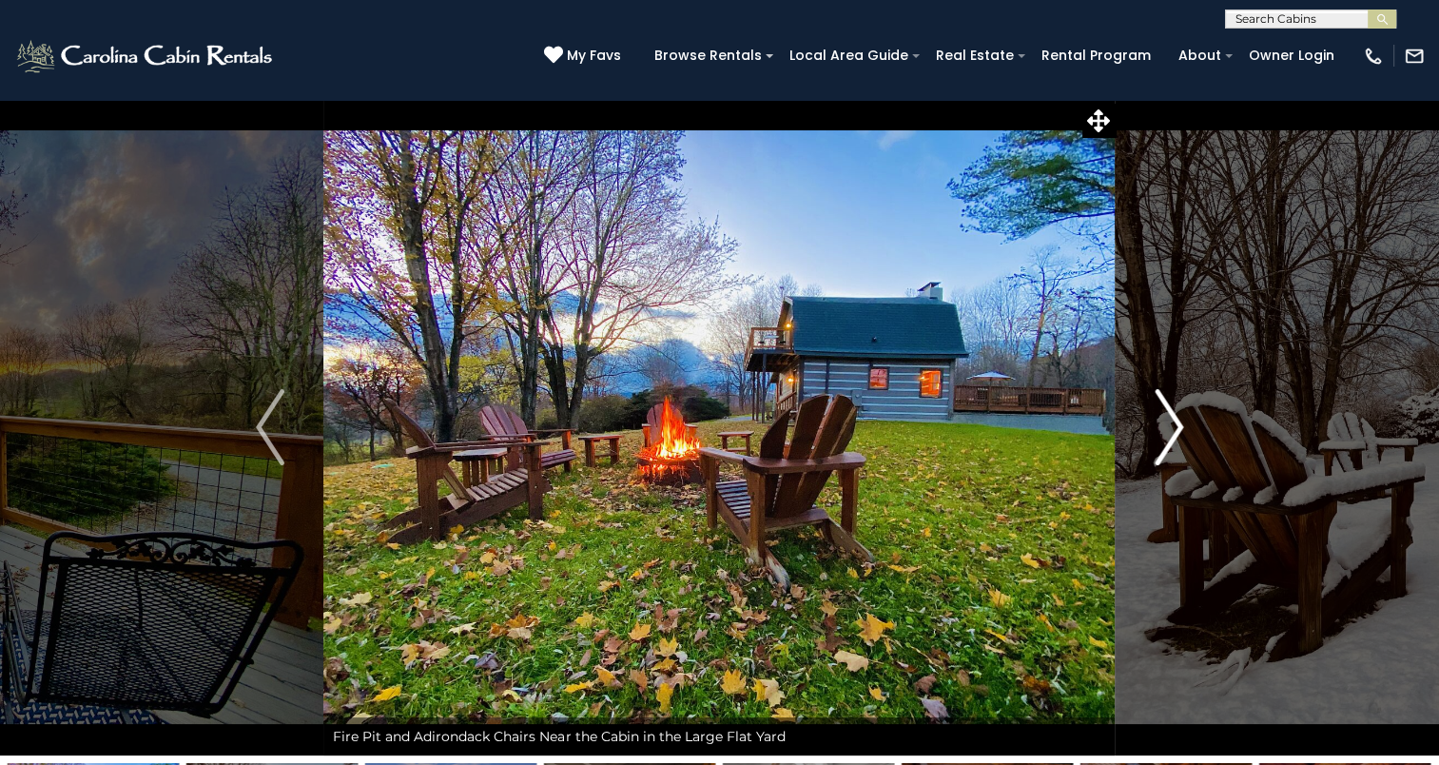
click at [1180, 430] on img "Next" at bounding box center [1169, 427] width 29 height 76
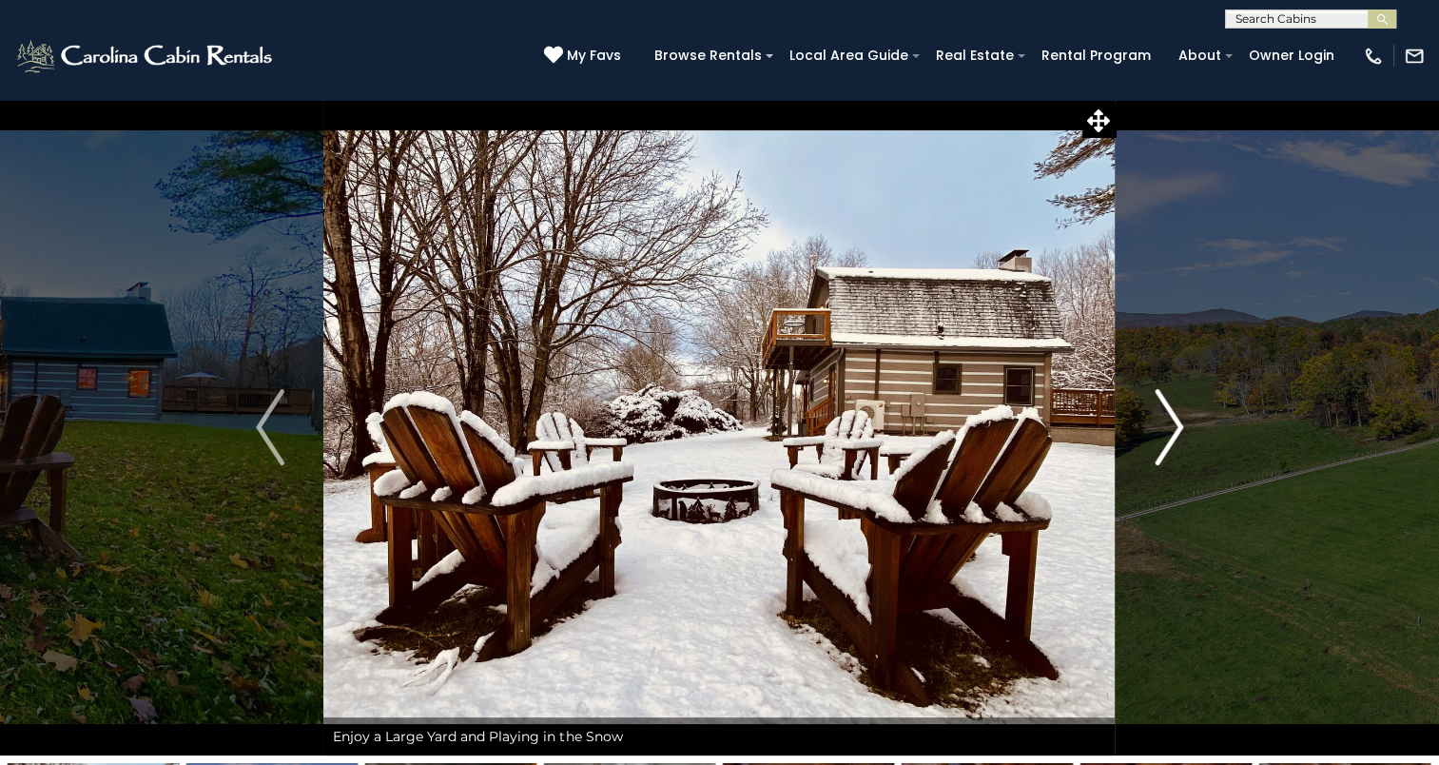
click at [1180, 430] on img "Next" at bounding box center [1169, 427] width 29 height 76
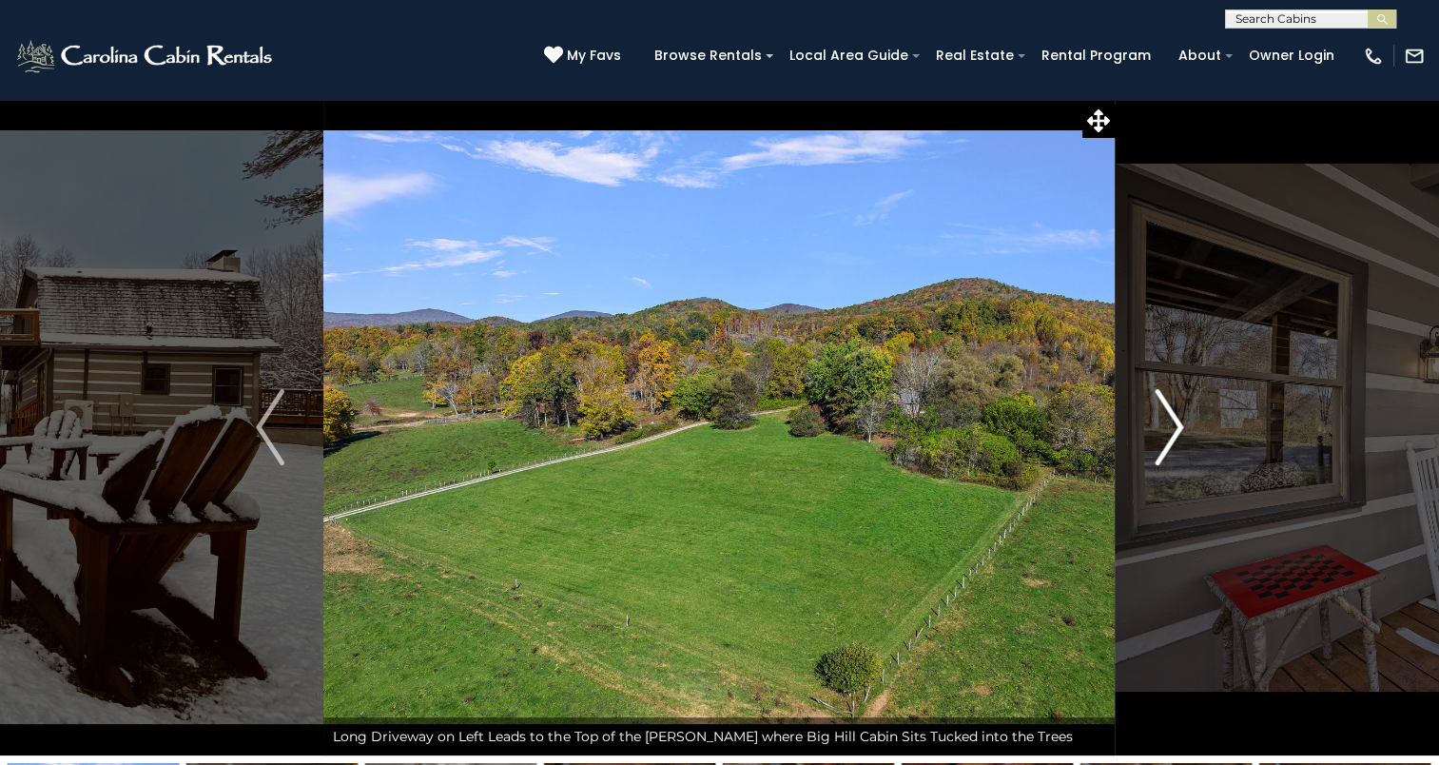
click at [1179, 430] on img "Next" at bounding box center [1169, 427] width 29 height 76
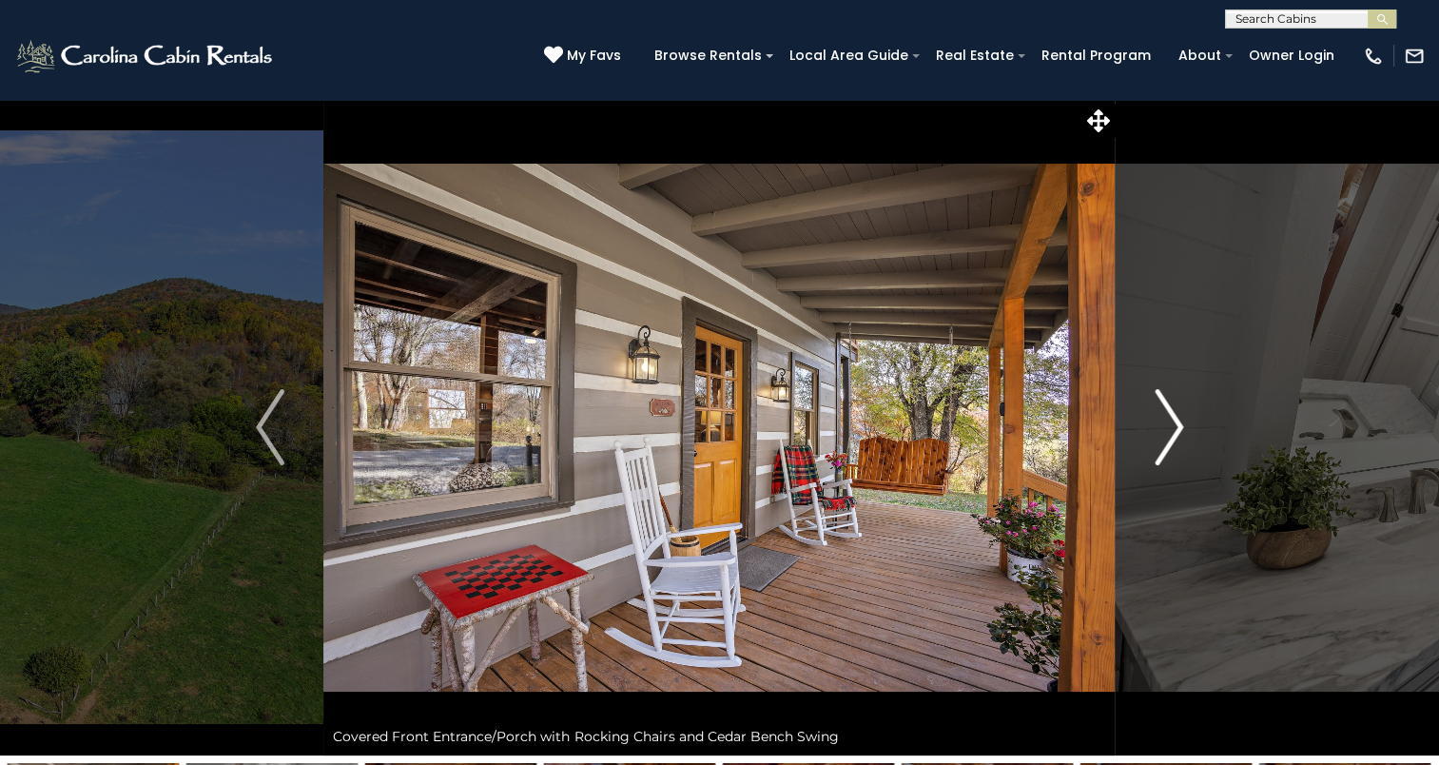
click at [1179, 430] on img "Next" at bounding box center [1169, 427] width 29 height 76
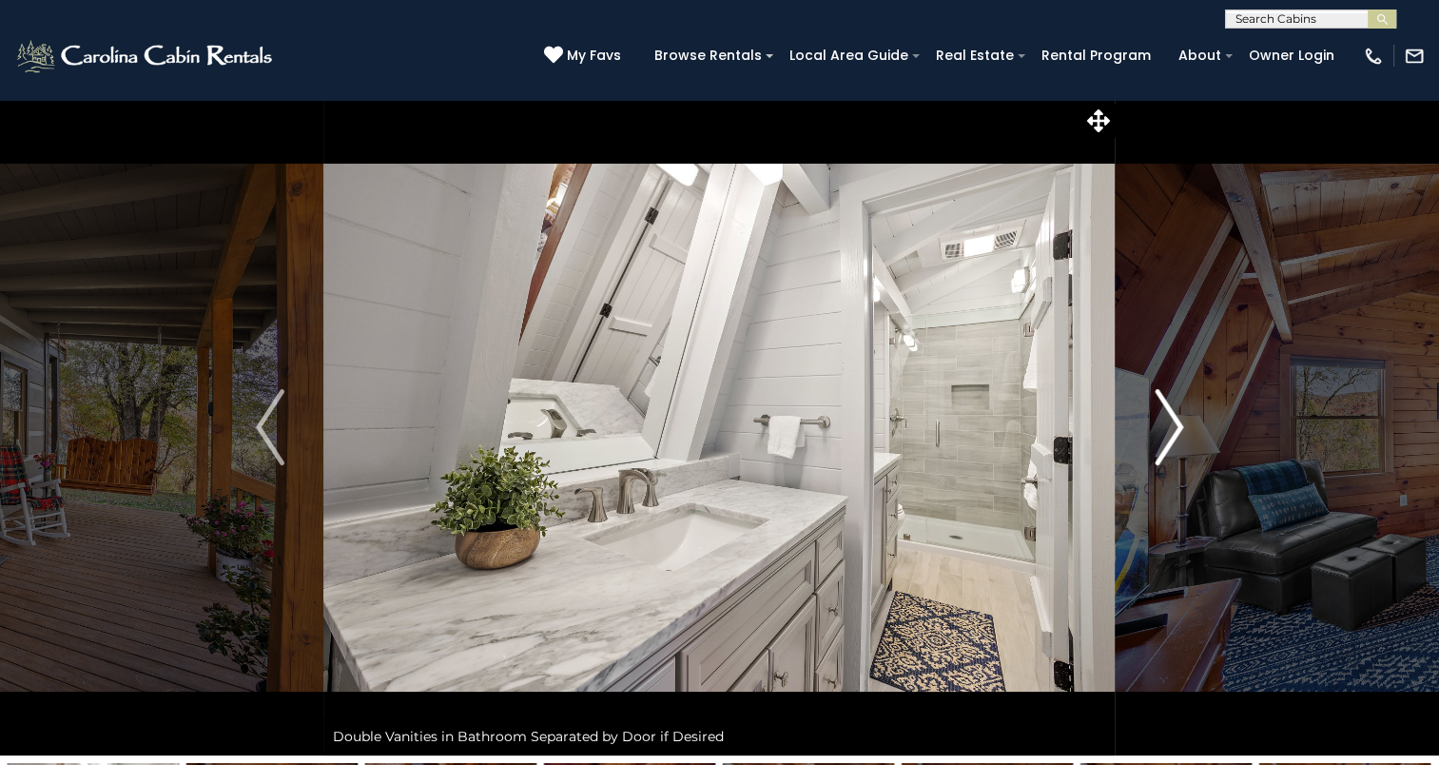
click at [1179, 426] on img "Next" at bounding box center [1169, 427] width 29 height 76
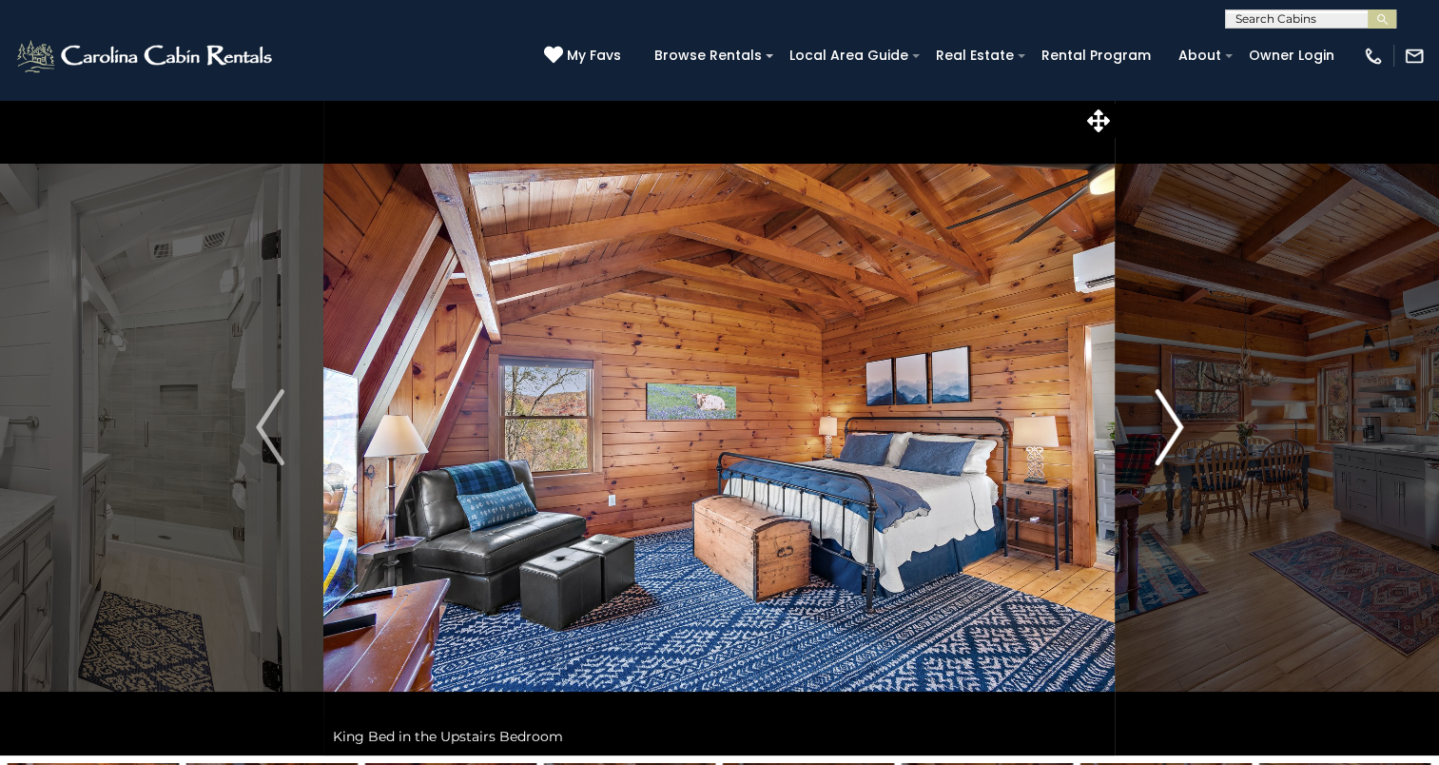
click at [1177, 426] on img "Next" at bounding box center [1169, 427] width 29 height 76
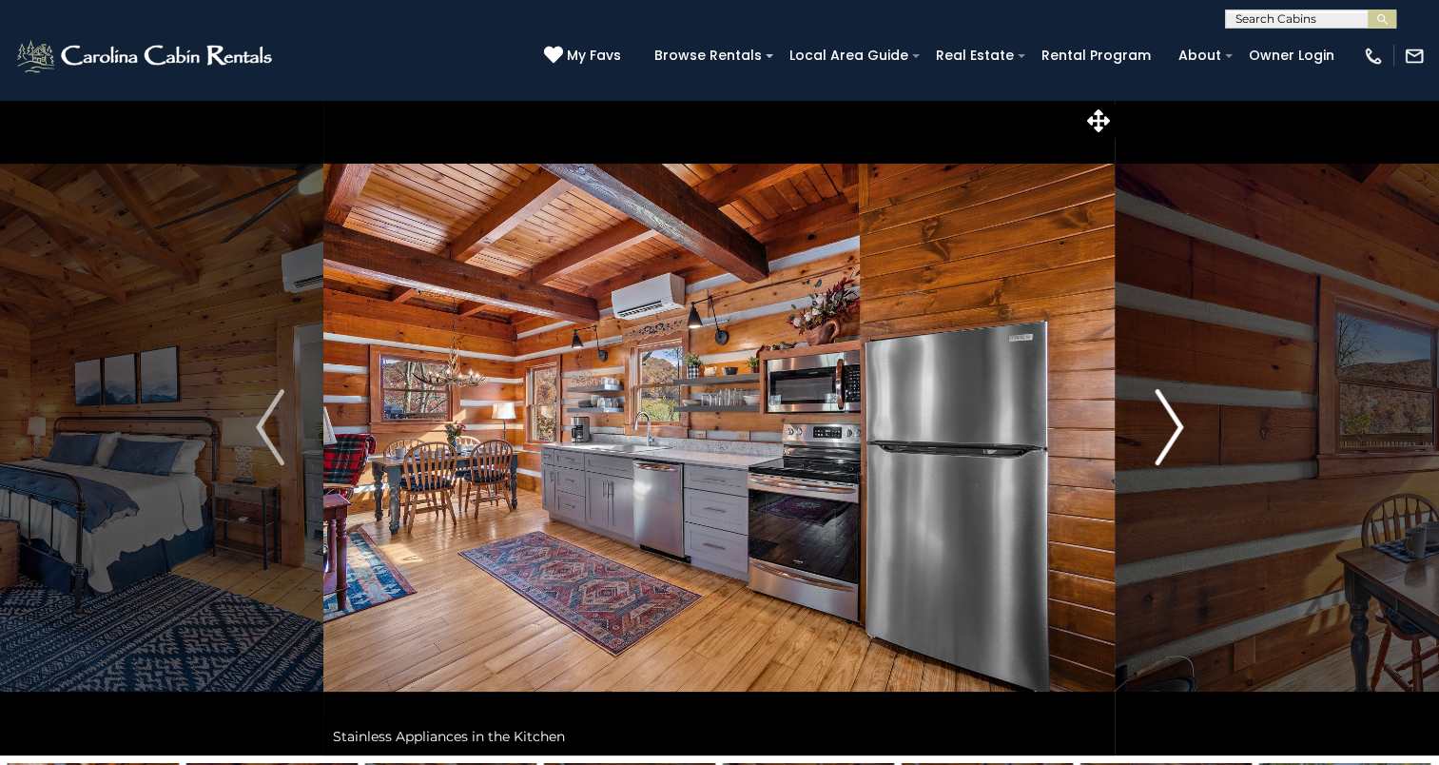
click at [1176, 418] on img "Next" at bounding box center [1169, 427] width 29 height 76
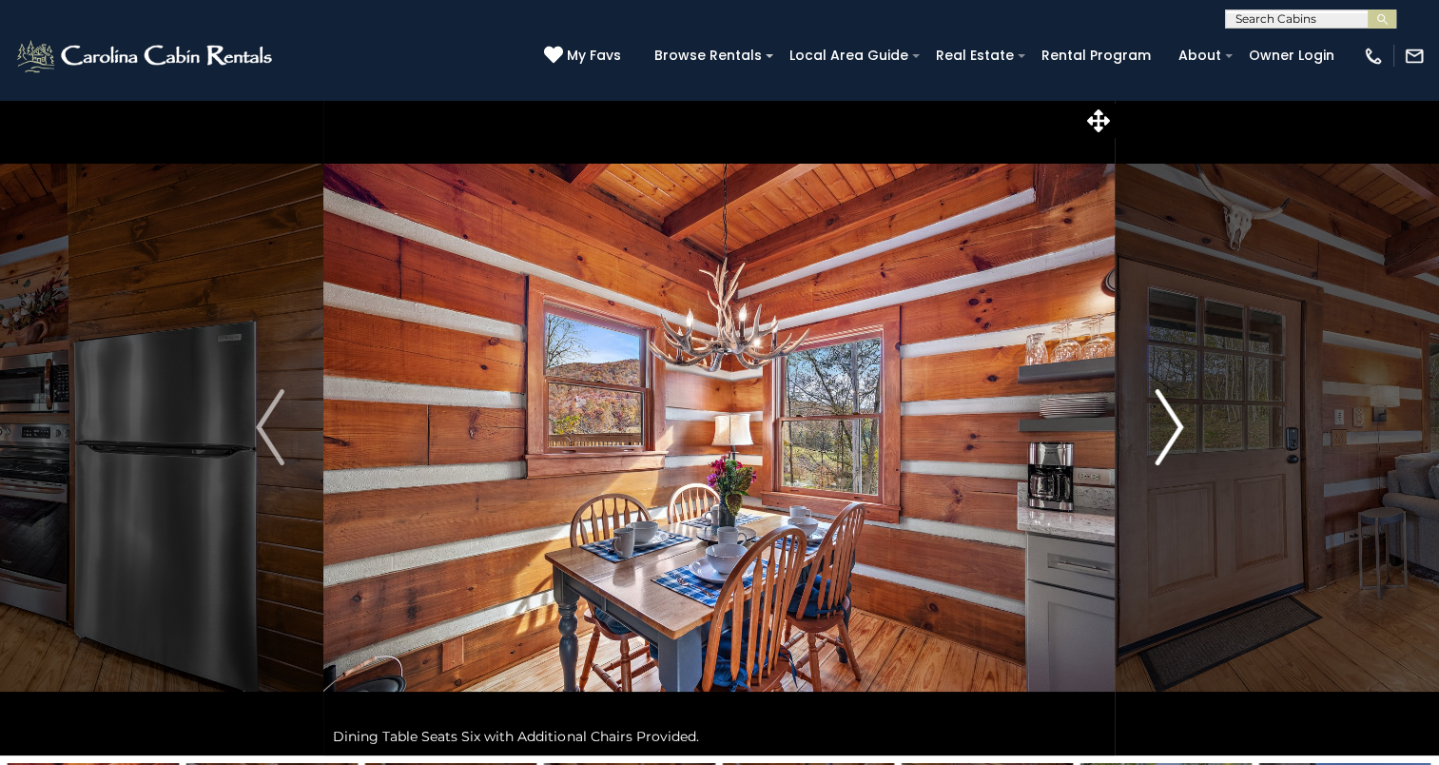
click at [1176, 418] on img "Next" at bounding box center [1169, 427] width 29 height 76
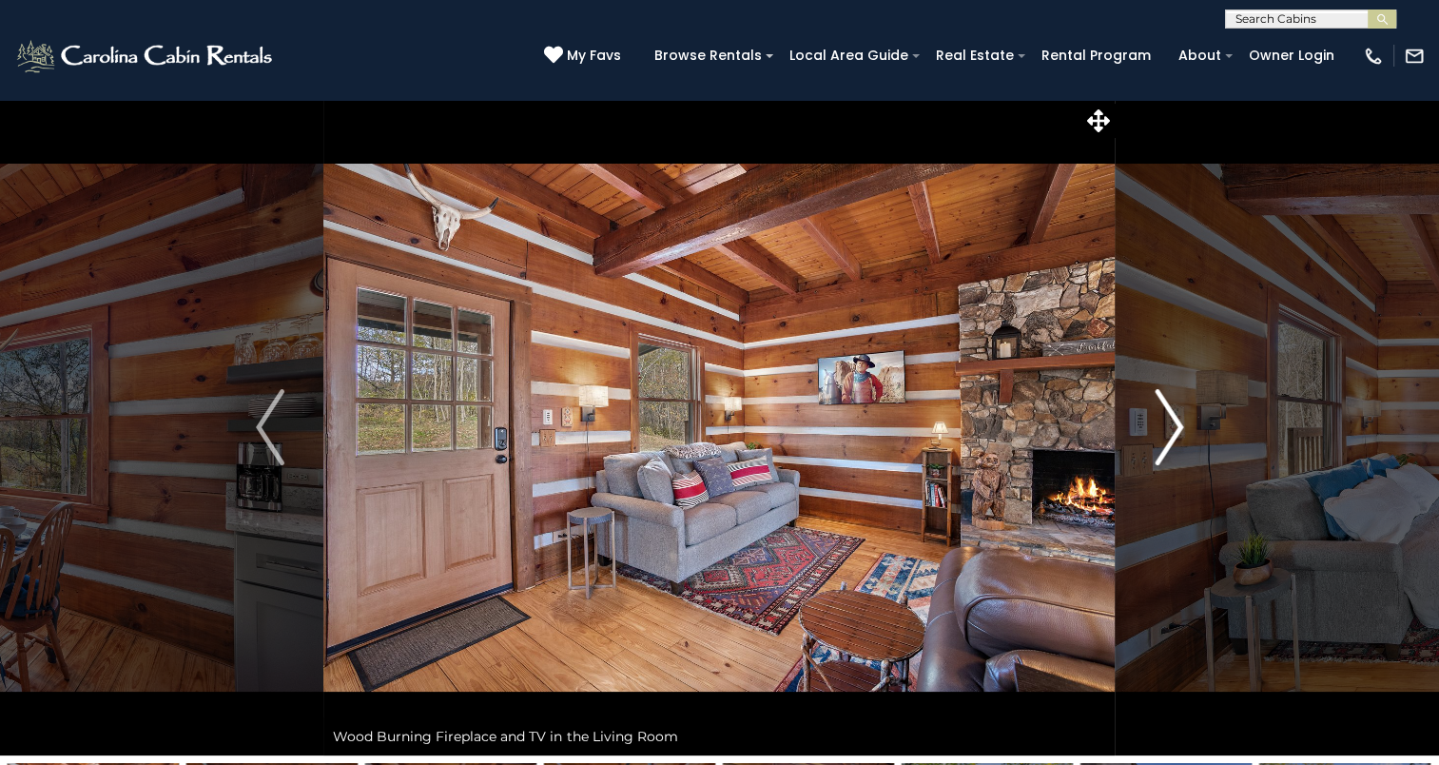
click at [1172, 429] on img "Next" at bounding box center [1169, 427] width 29 height 76
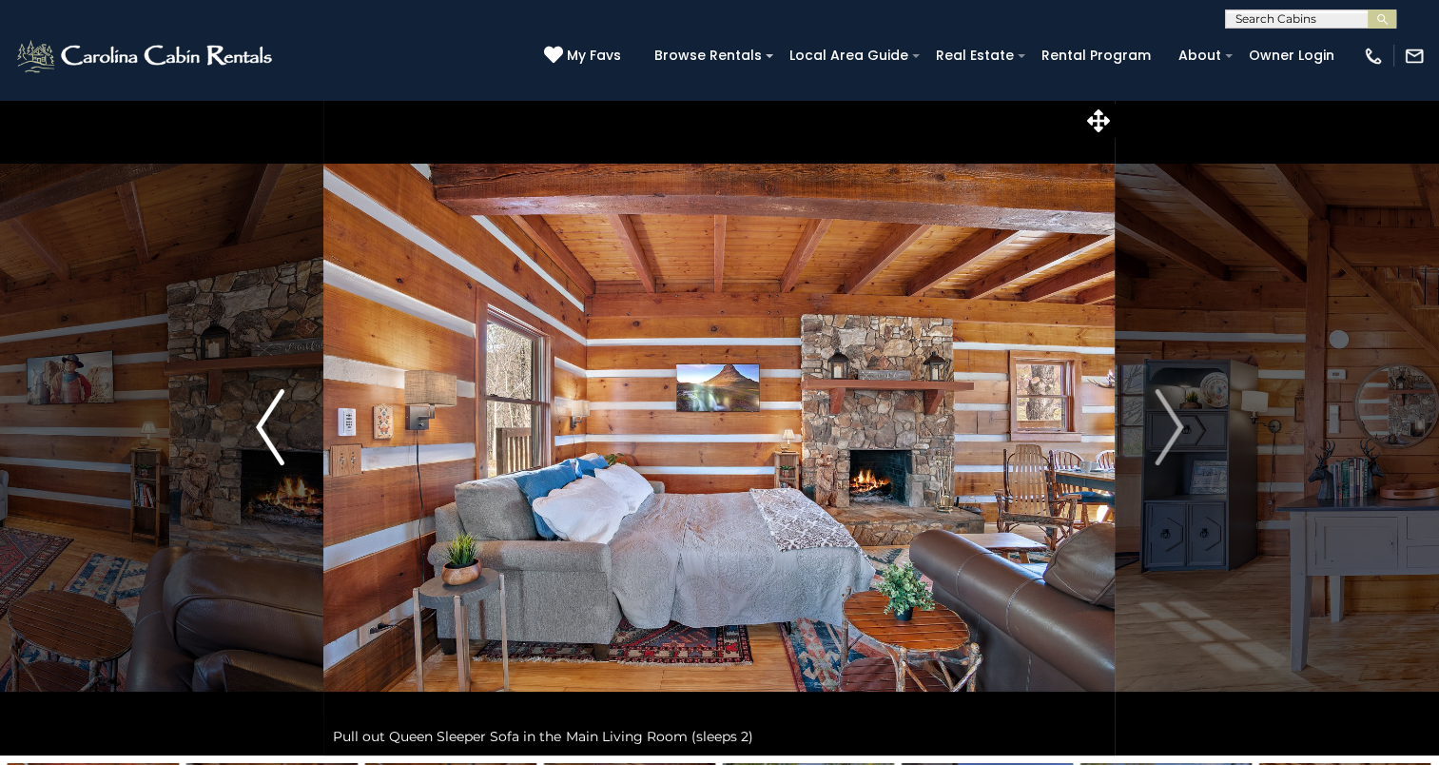
click at [258, 418] on img "Previous" at bounding box center [270, 427] width 29 height 76
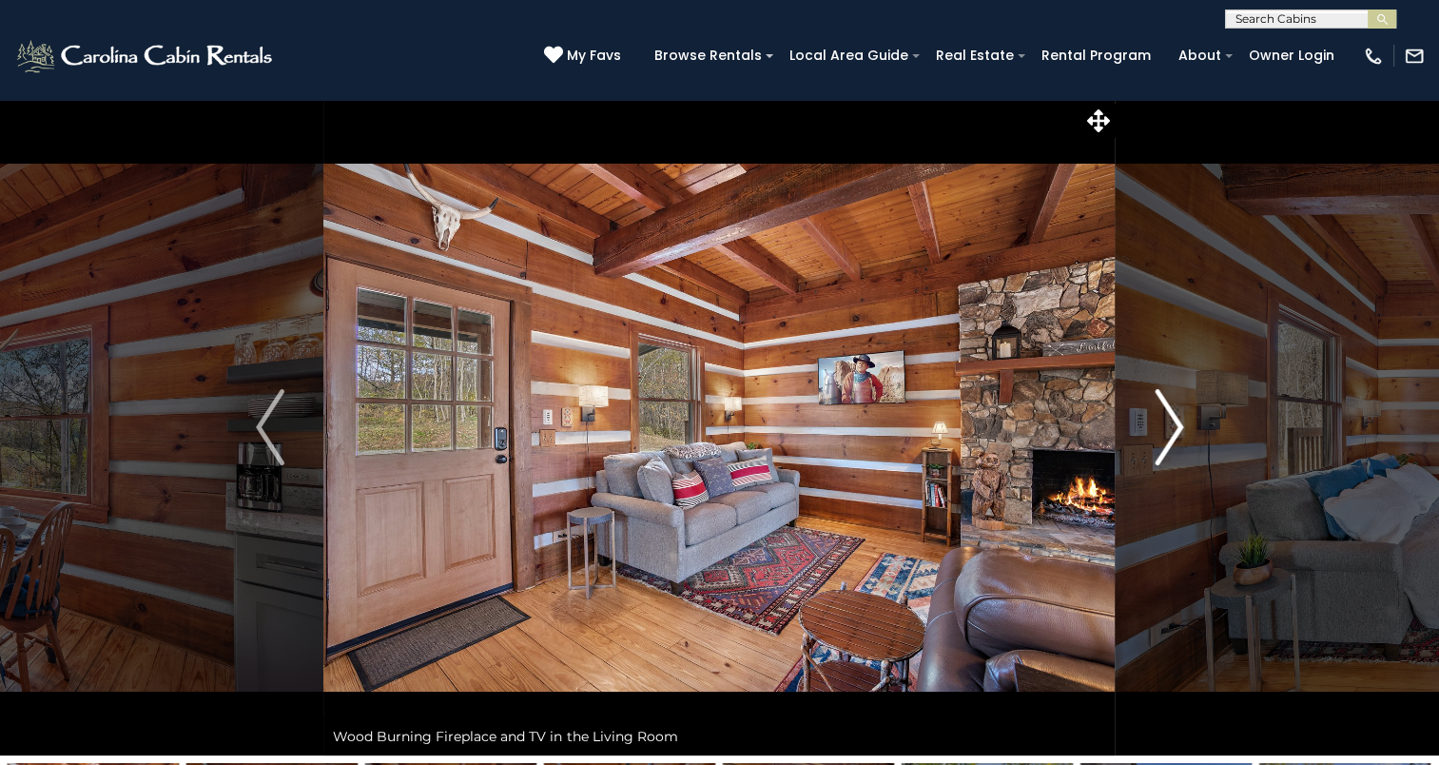
click at [1177, 428] on img "Next" at bounding box center [1169, 427] width 29 height 76
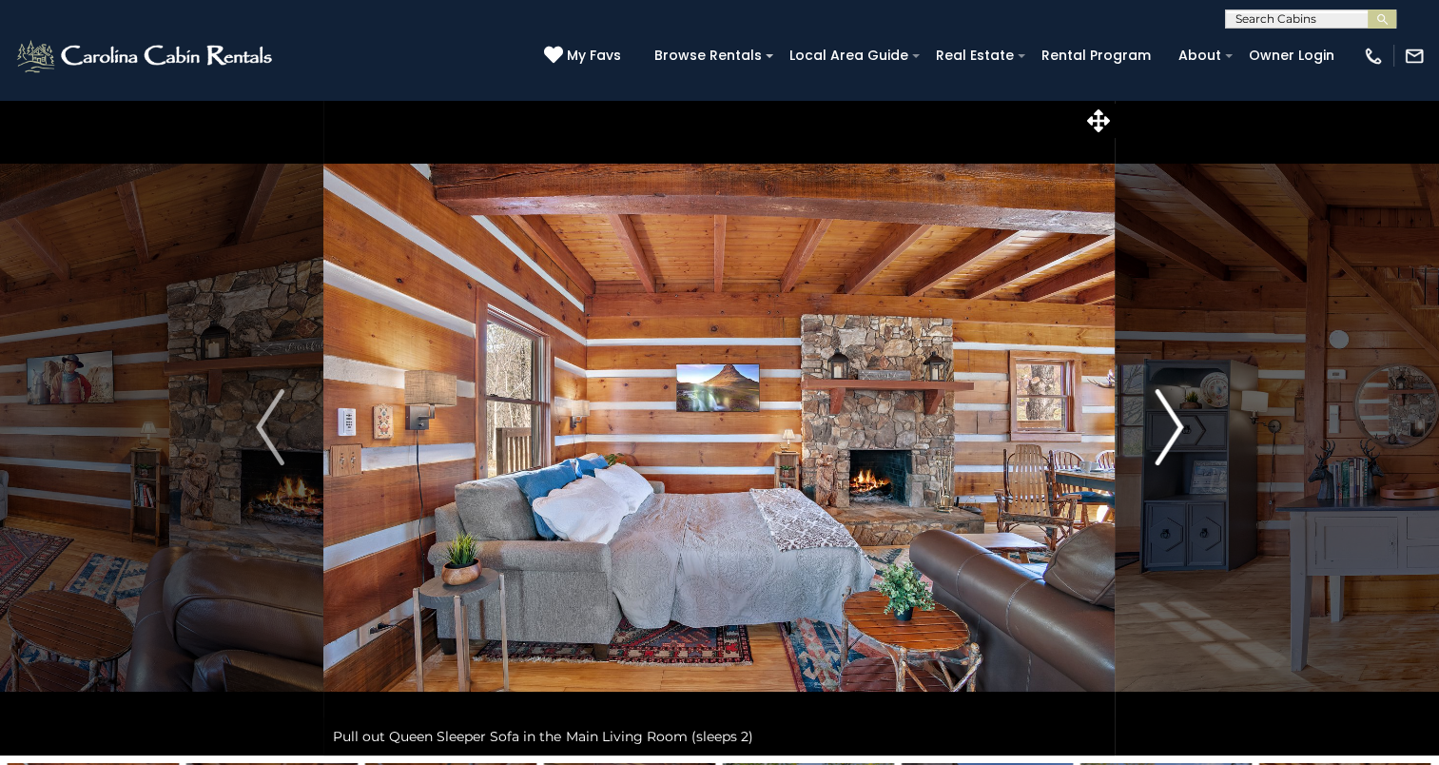
click at [1177, 428] on img "Next" at bounding box center [1169, 427] width 29 height 76
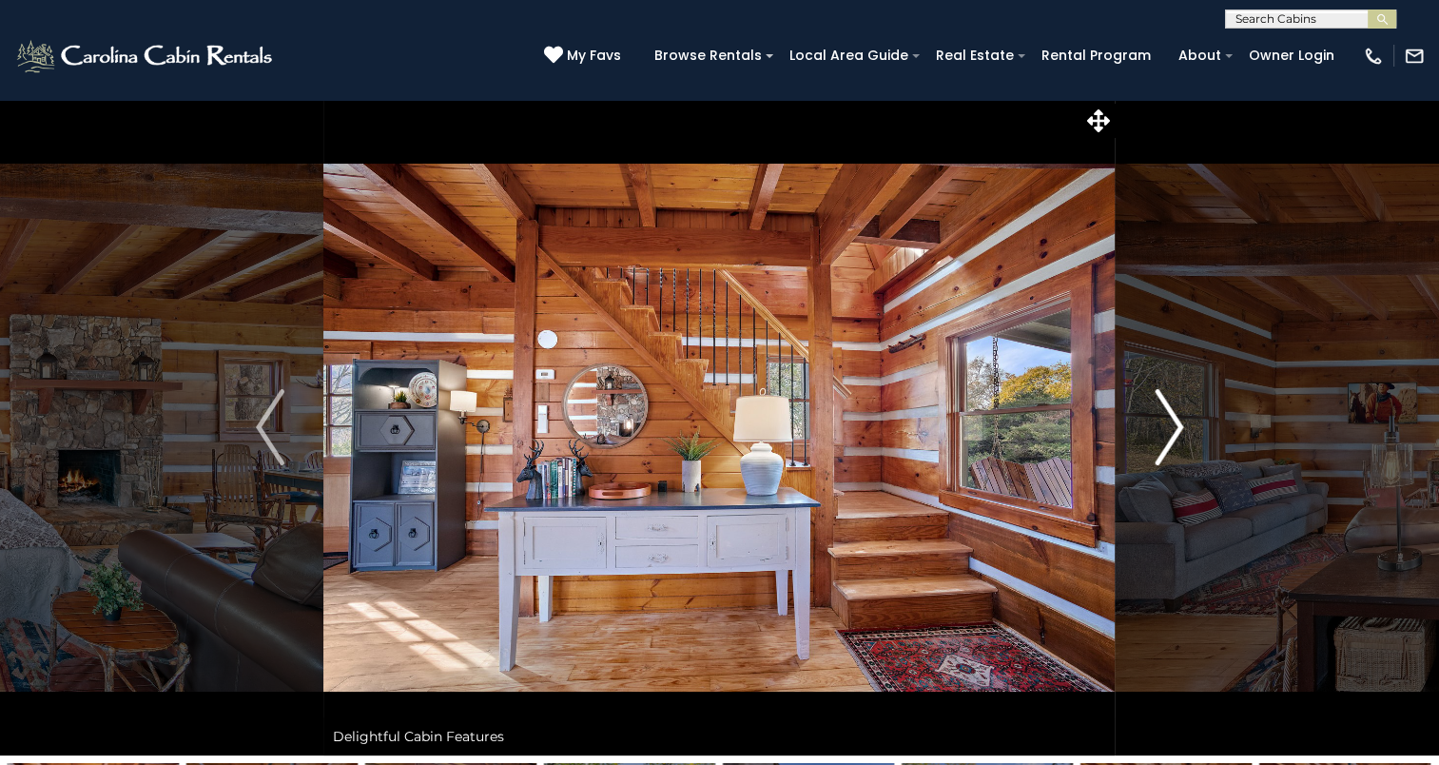
click at [1177, 428] on img "Next" at bounding box center [1169, 427] width 29 height 76
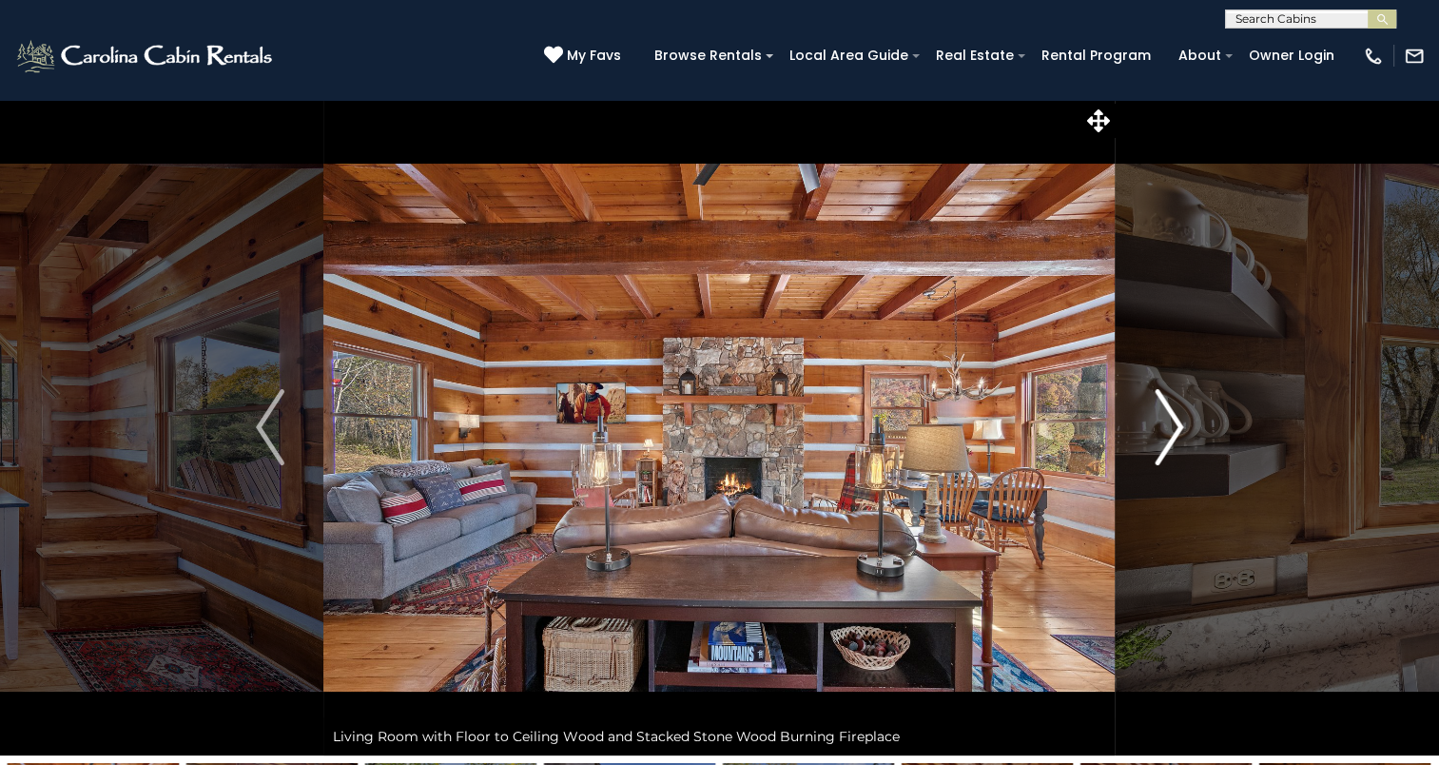
click at [1176, 426] on img "Next" at bounding box center [1169, 427] width 29 height 76
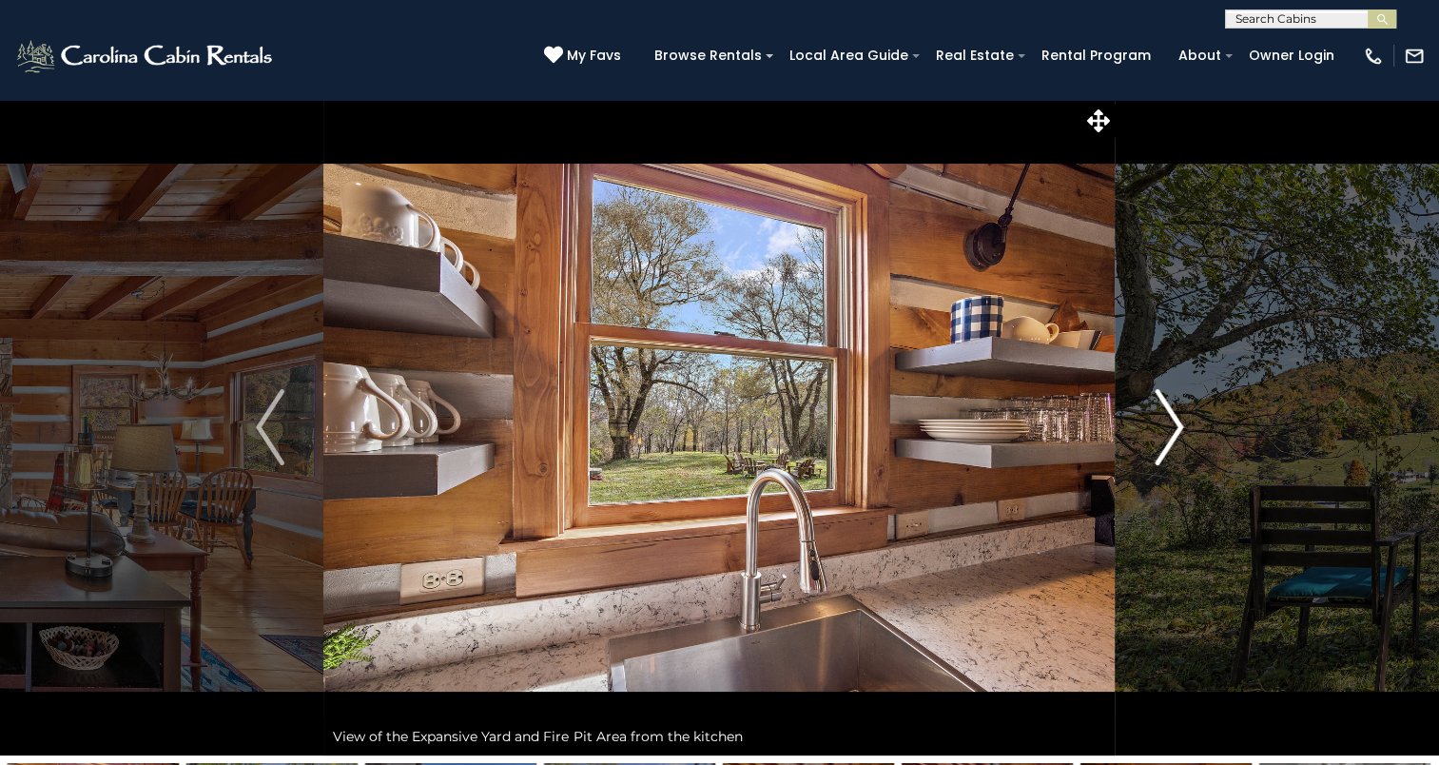
click at [1176, 425] on img "Next" at bounding box center [1169, 427] width 29 height 76
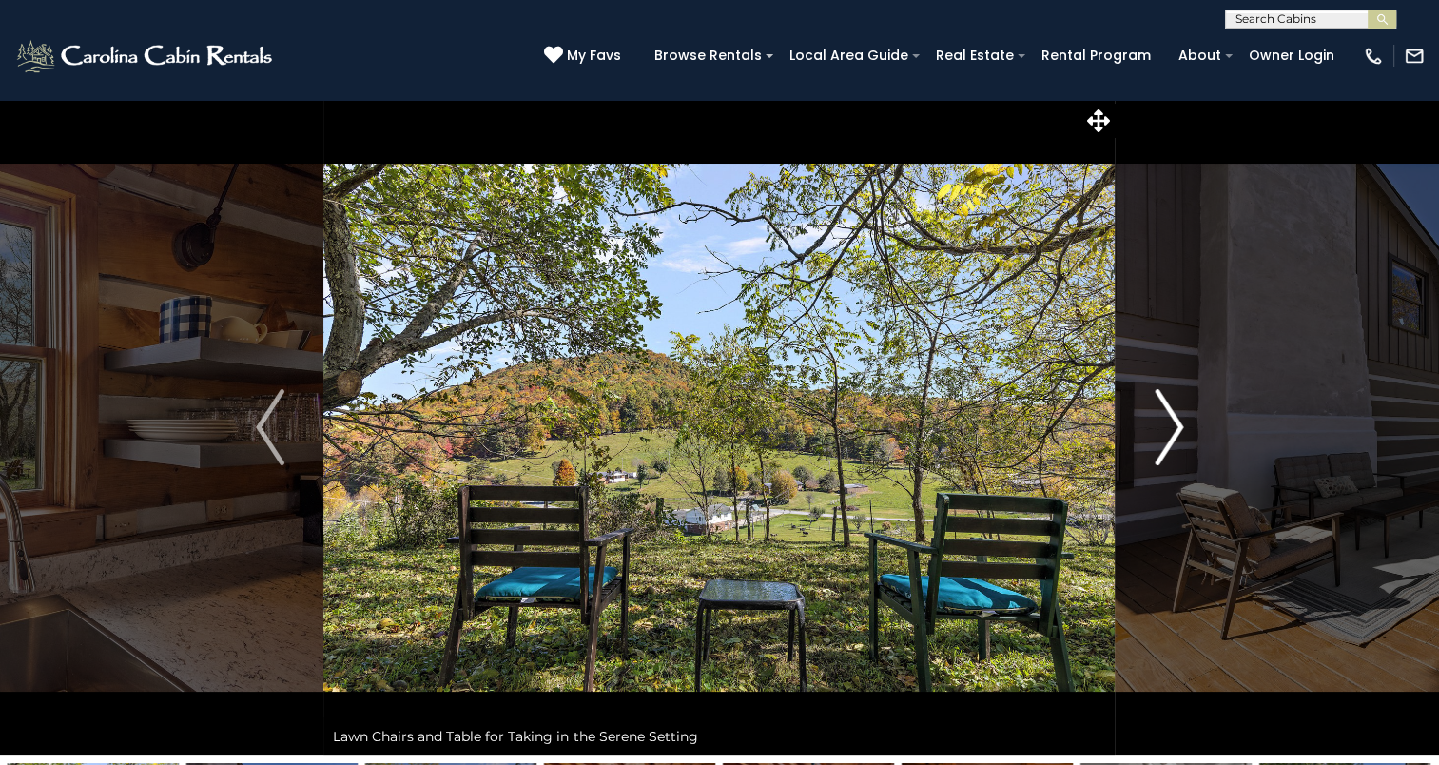
click at [1176, 425] on img "Next" at bounding box center [1169, 427] width 29 height 76
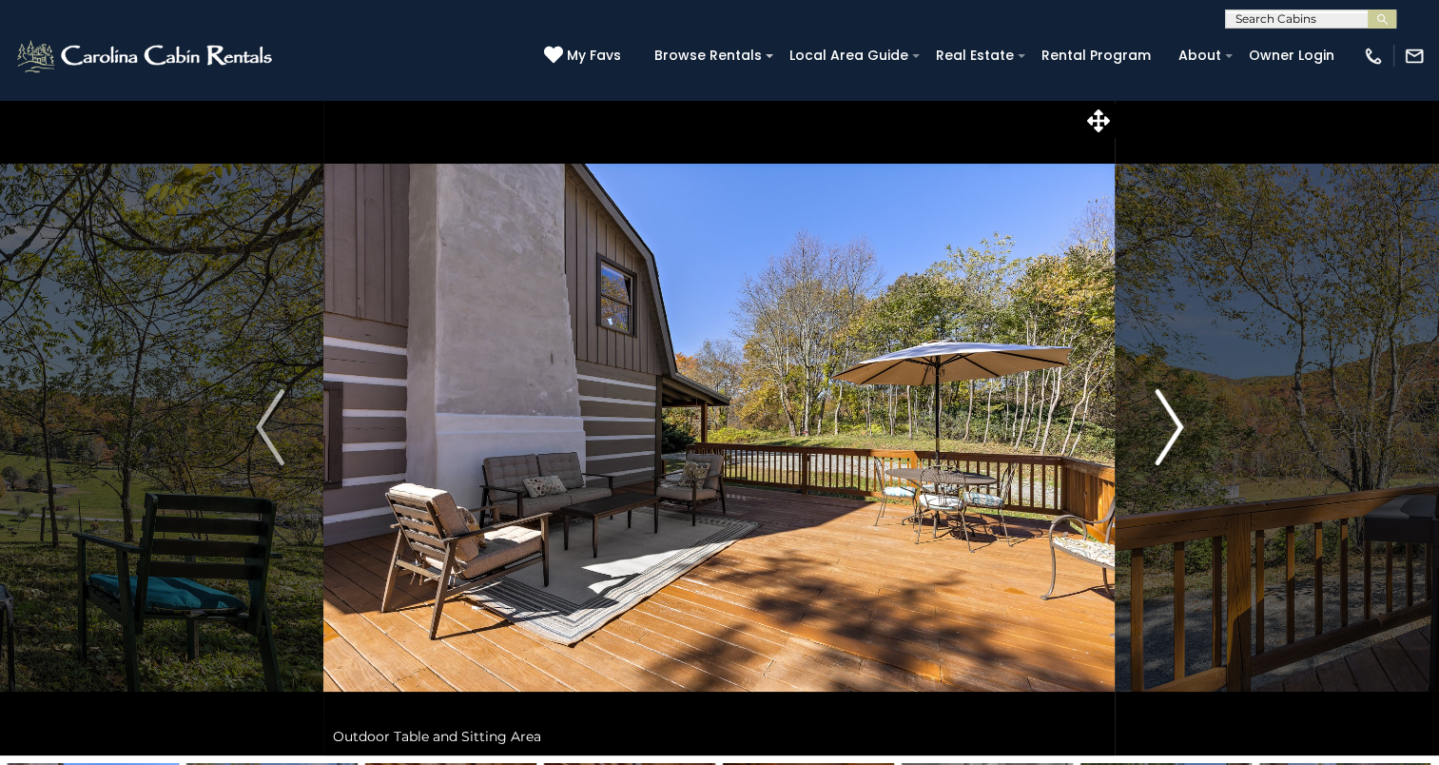
click at [1176, 425] on img "Next" at bounding box center [1169, 427] width 29 height 76
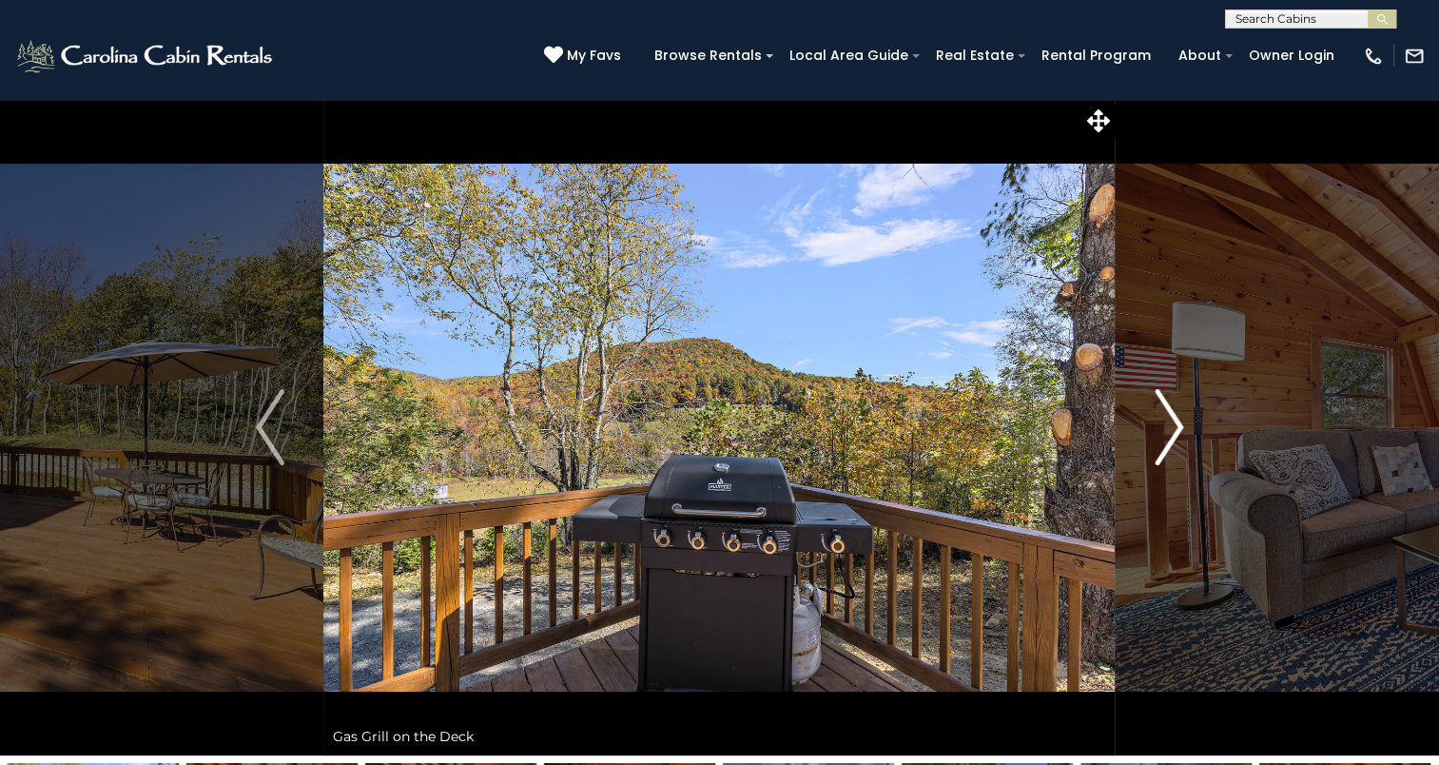
click at [1176, 425] on img "Next" at bounding box center [1169, 427] width 29 height 76
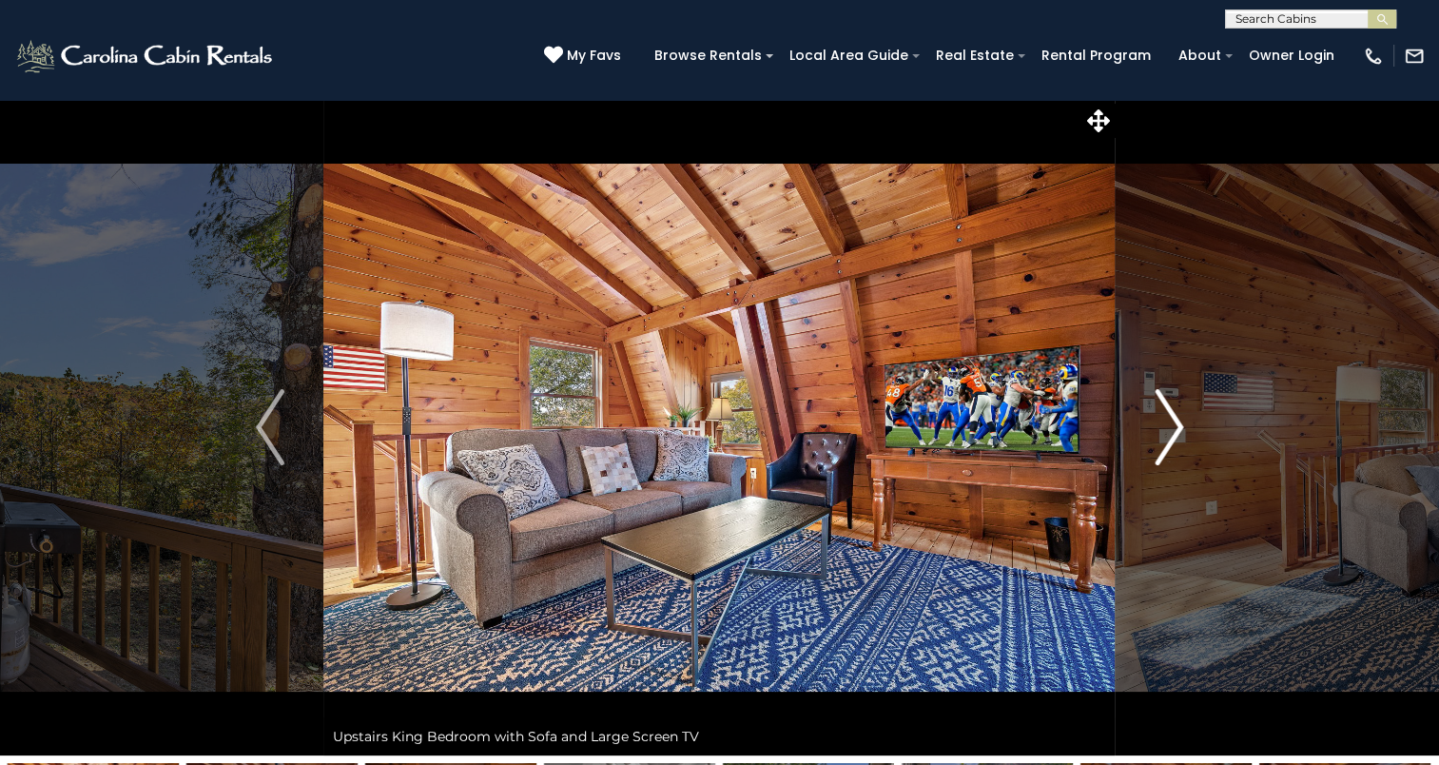
click at [1176, 424] on img "Next" at bounding box center [1169, 427] width 29 height 76
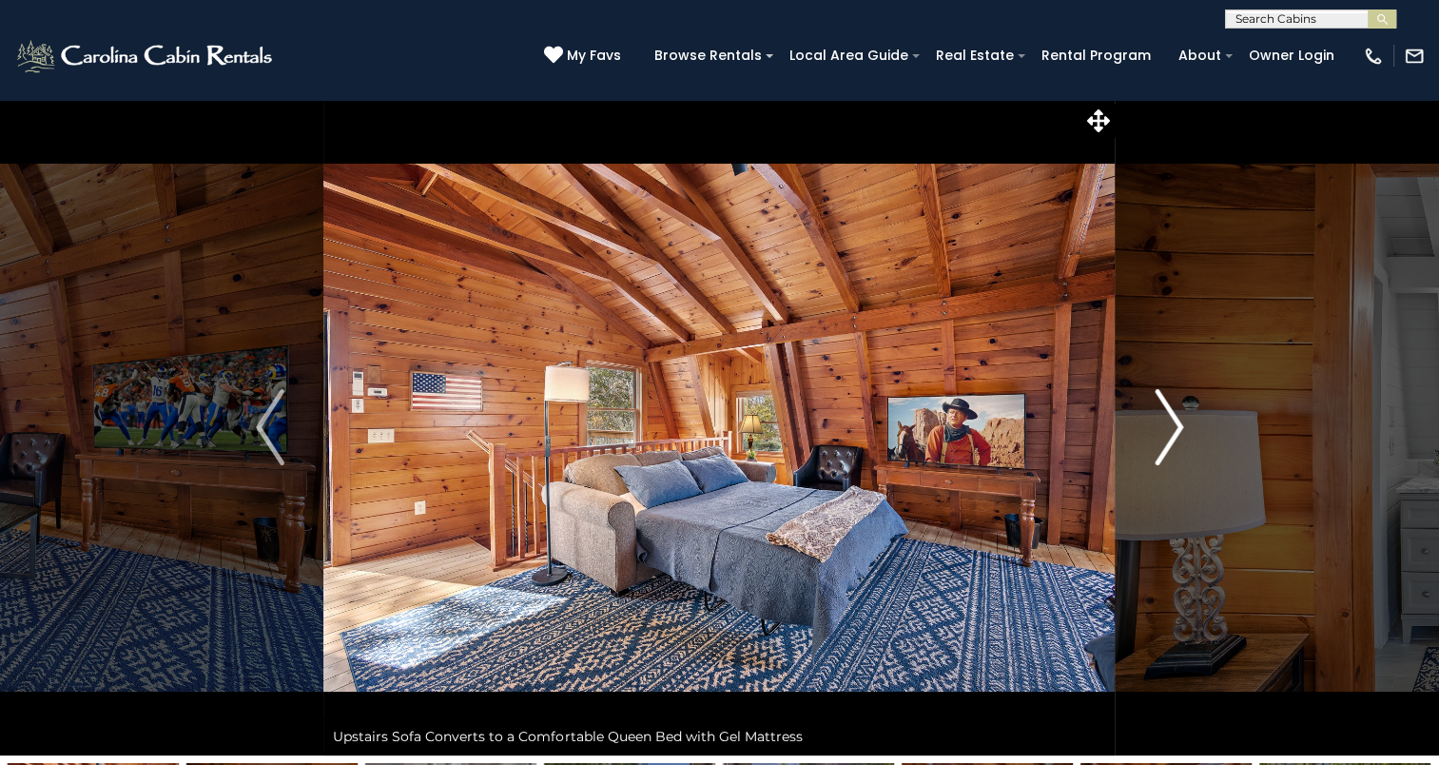
click at [1176, 424] on img "Next" at bounding box center [1169, 427] width 29 height 76
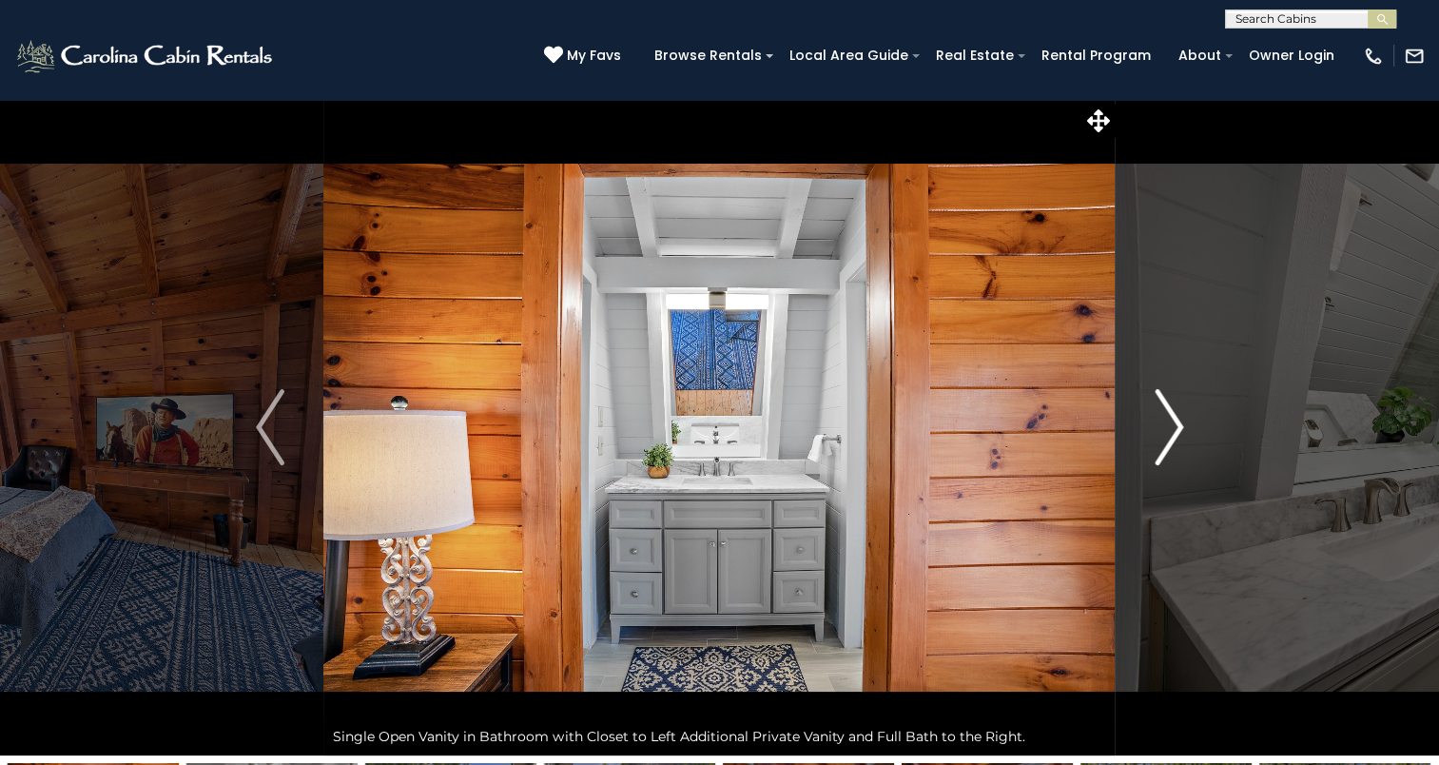
click at [1176, 424] on img "Next" at bounding box center [1169, 427] width 29 height 76
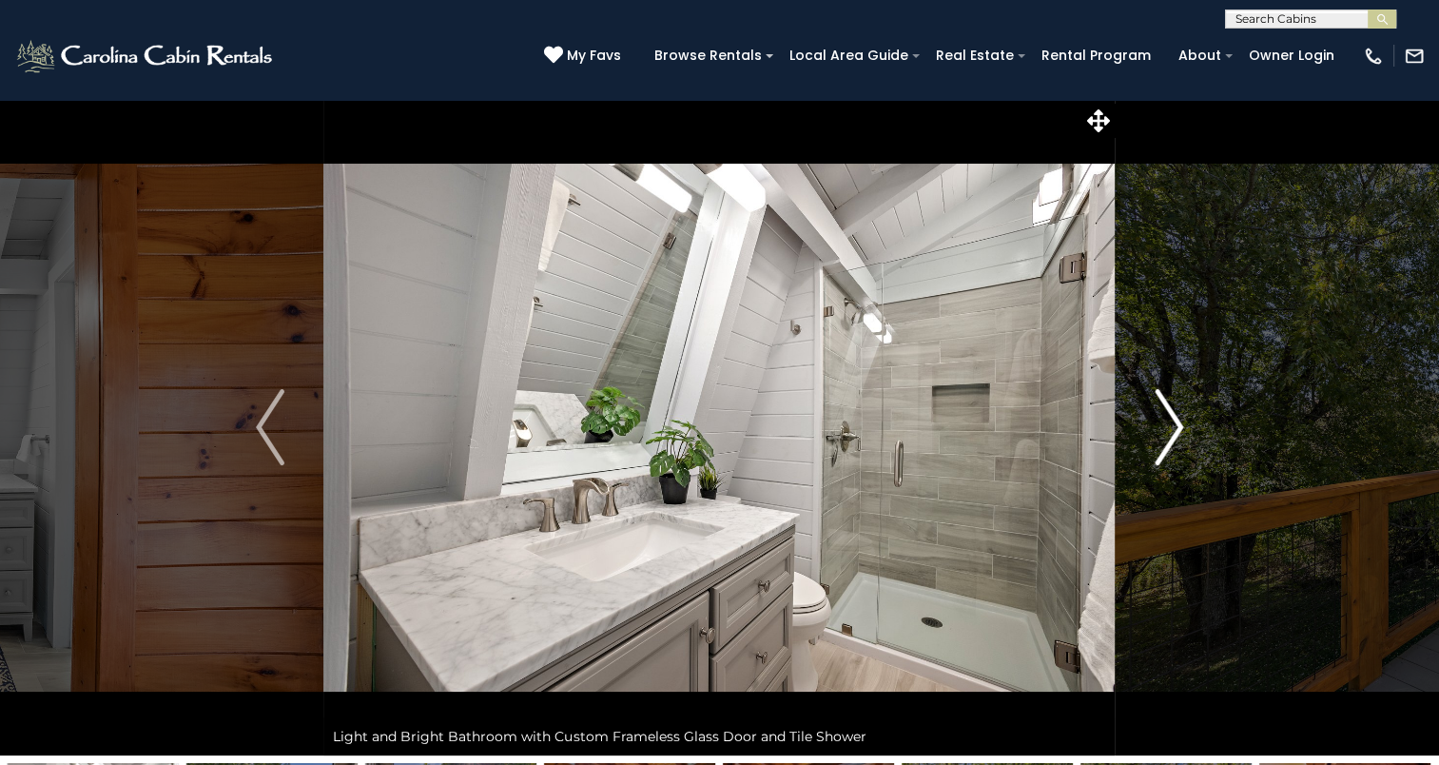
click at [1176, 424] on img "Next" at bounding box center [1169, 427] width 29 height 76
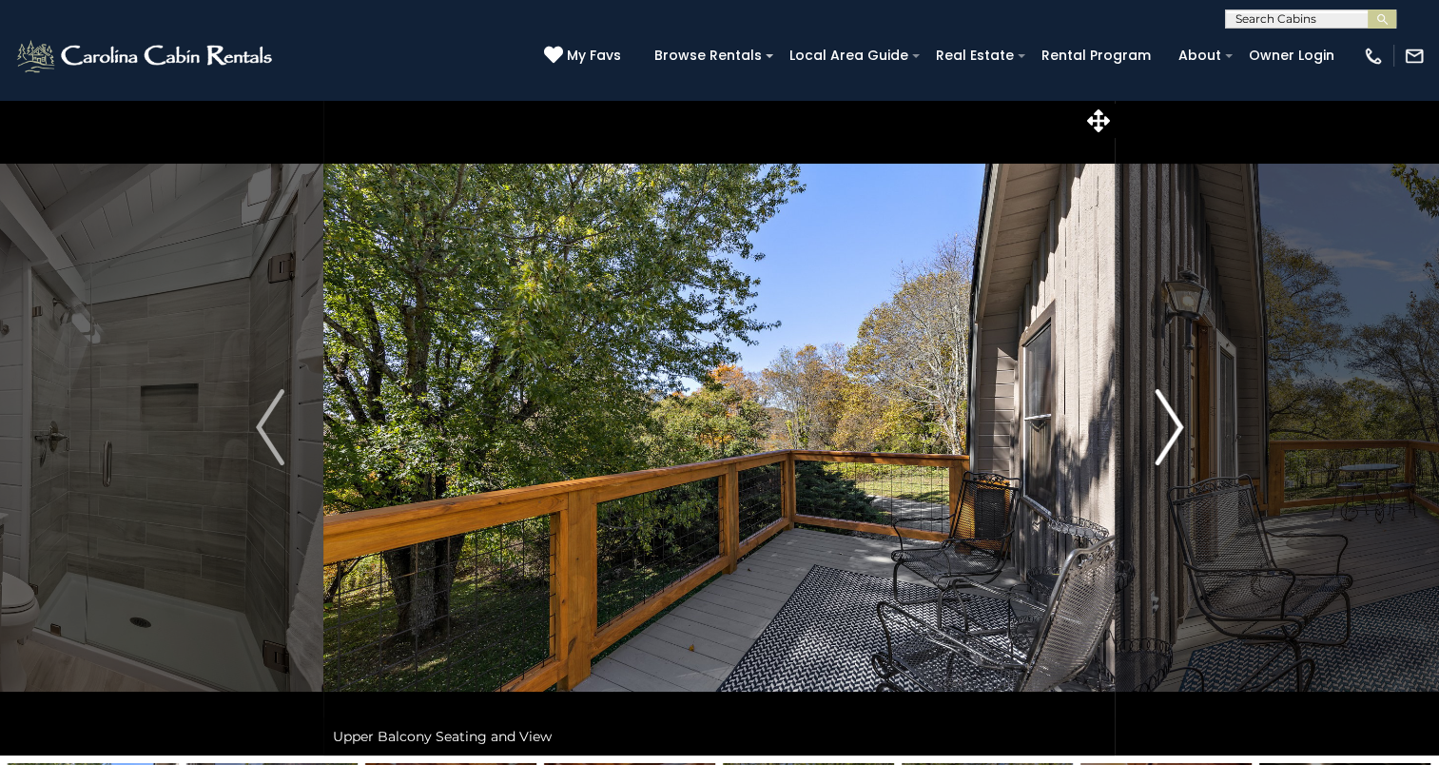
click at [1176, 424] on img "Next" at bounding box center [1169, 427] width 29 height 76
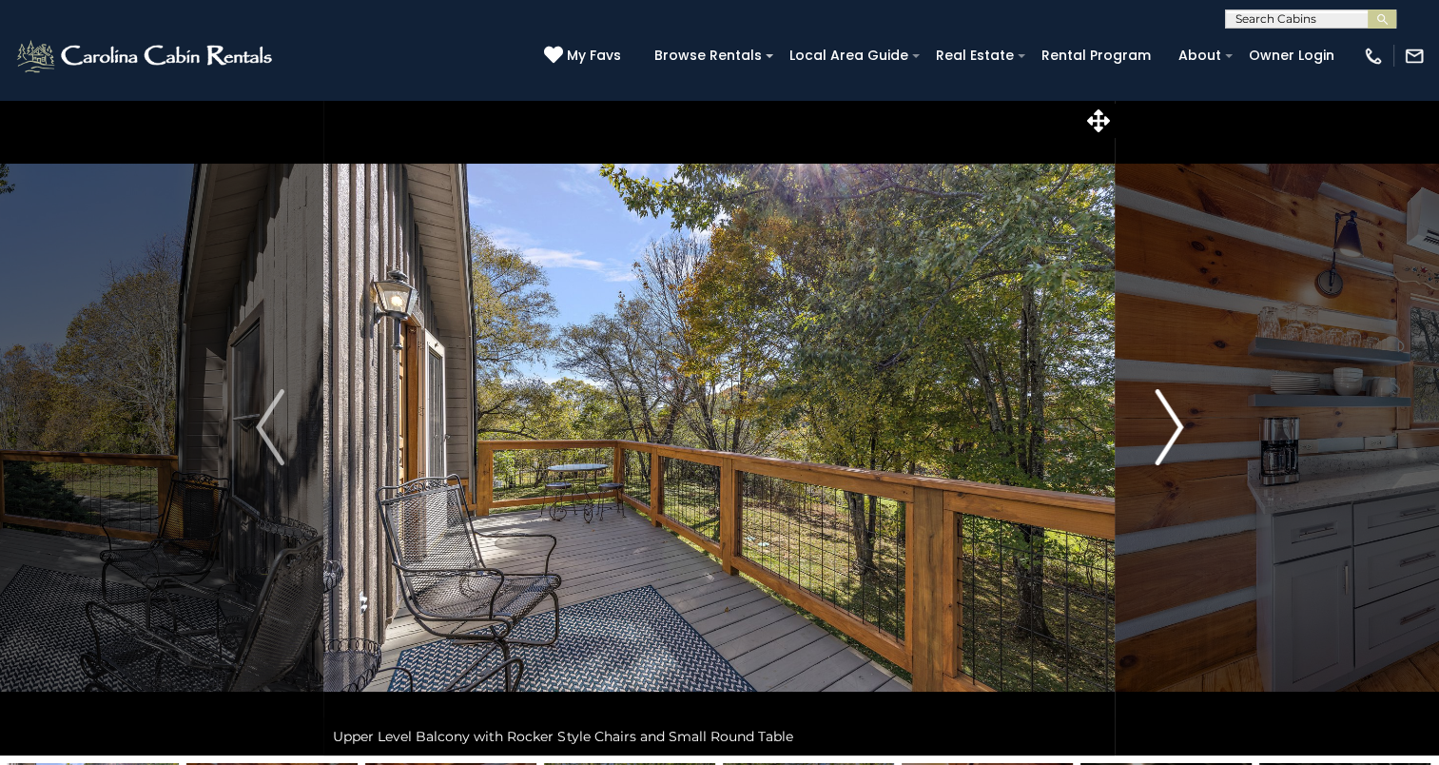
click at [1176, 424] on img "Next" at bounding box center [1169, 427] width 29 height 76
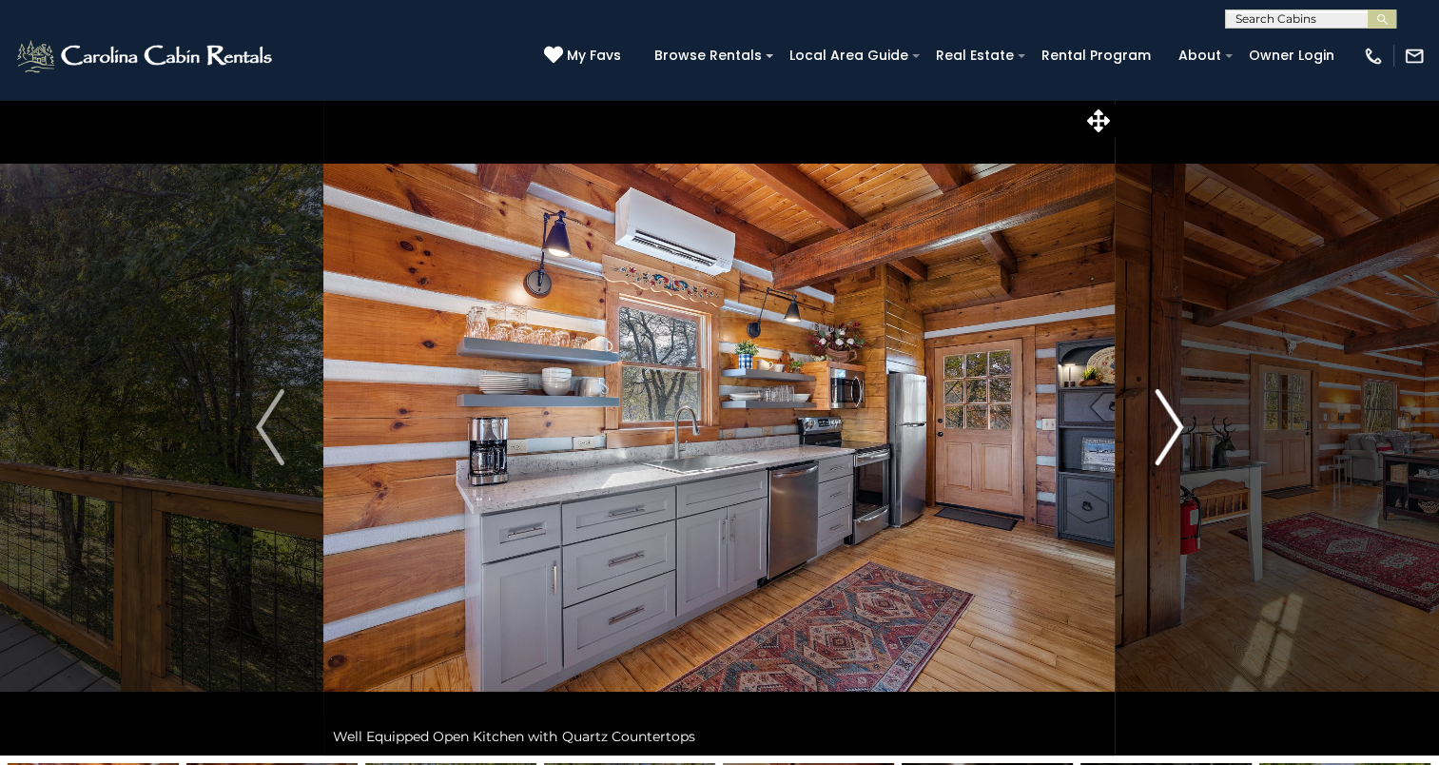
click at [1176, 424] on img "Next" at bounding box center [1169, 427] width 29 height 76
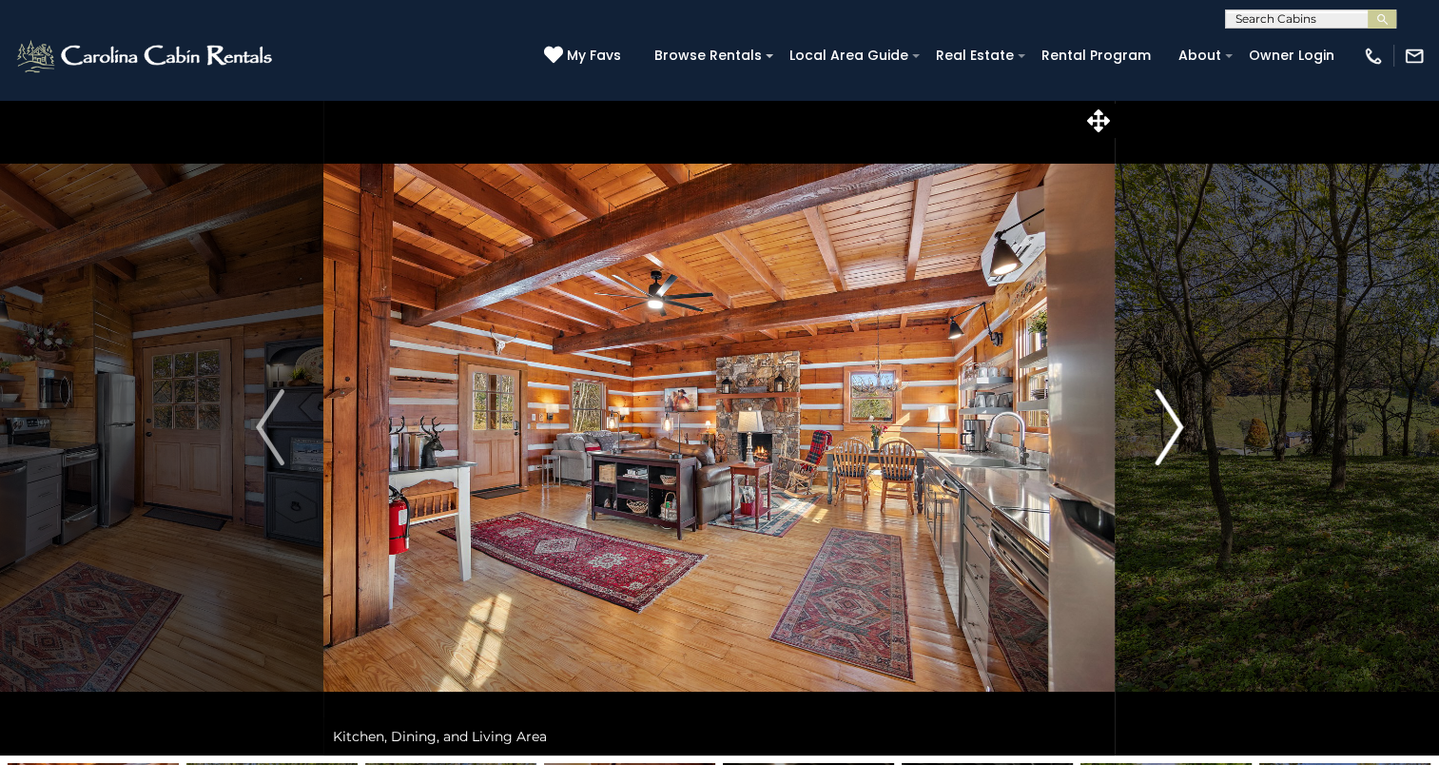
click at [1176, 424] on img "Next" at bounding box center [1169, 427] width 29 height 76
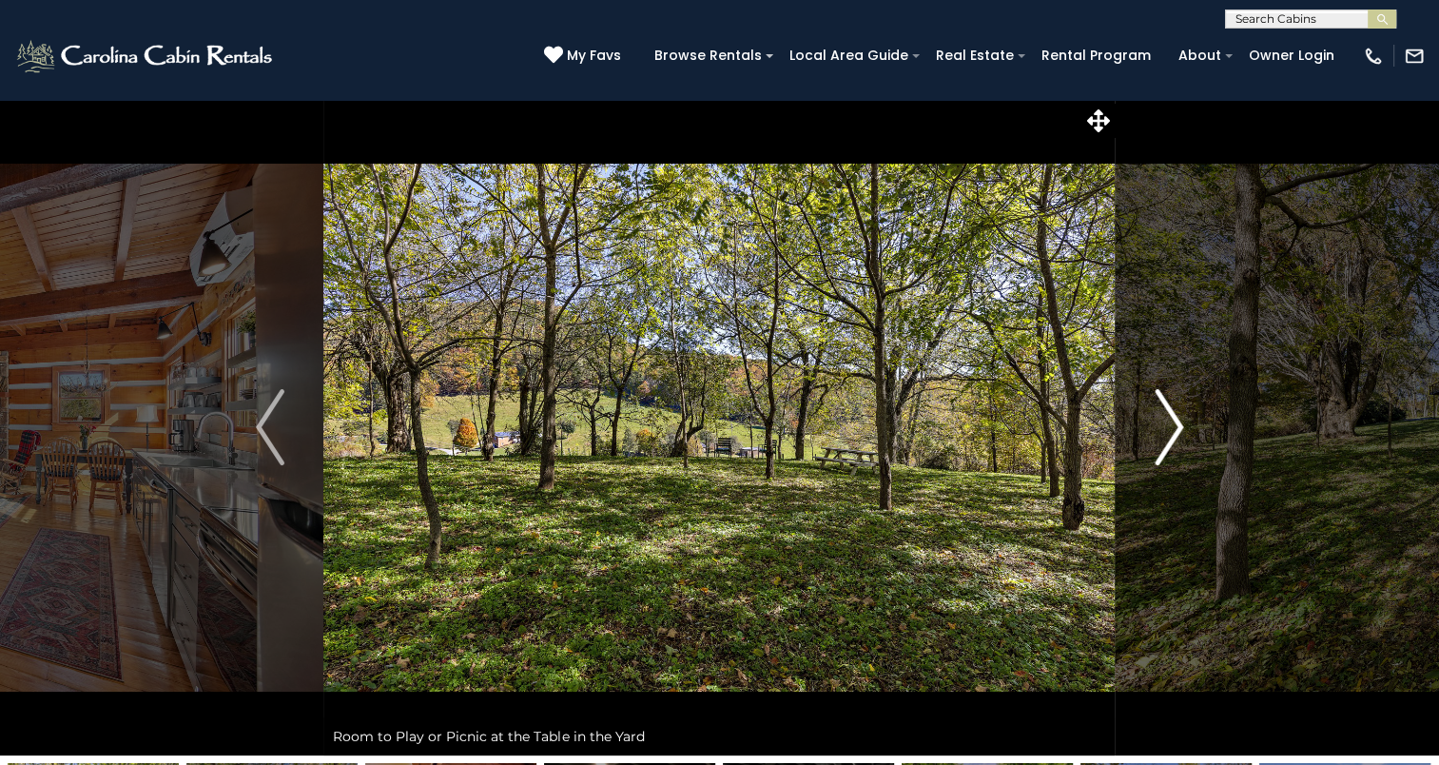
click at [1176, 422] on img "Next" at bounding box center [1169, 427] width 29 height 76
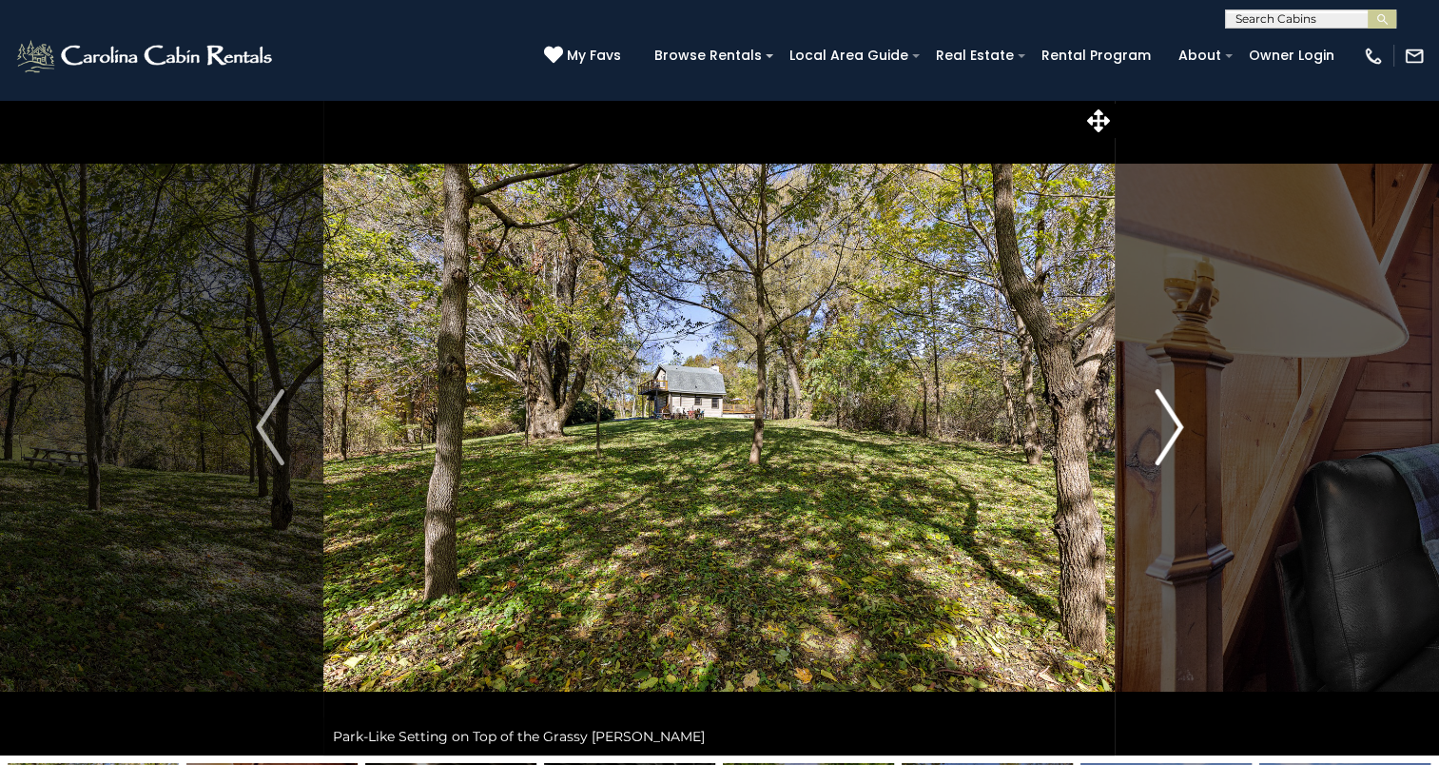
click at [1176, 422] on img "Next" at bounding box center [1169, 427] width 29 height 76
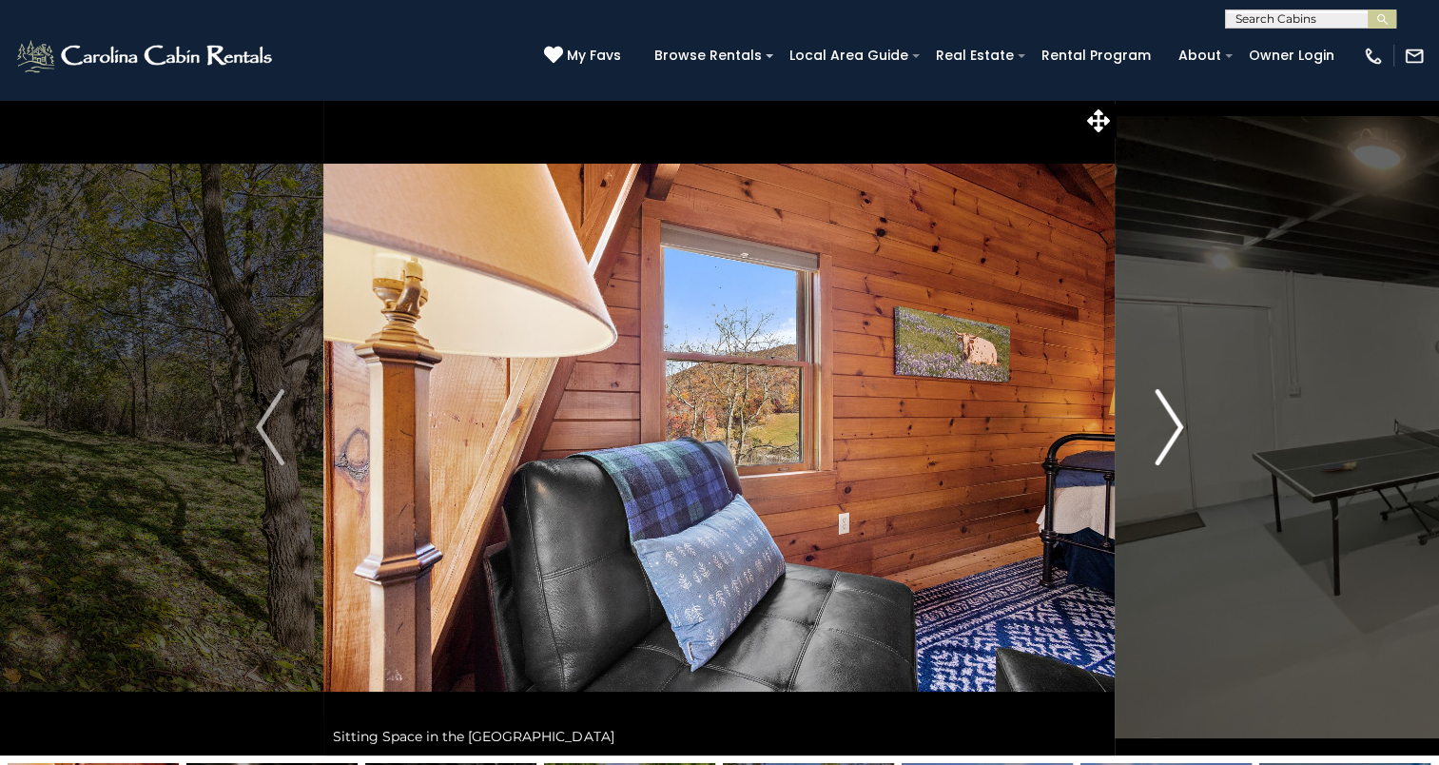
click at [1175, 420] on img "Next" at bounding box center [1169, 427] width 29 height 76
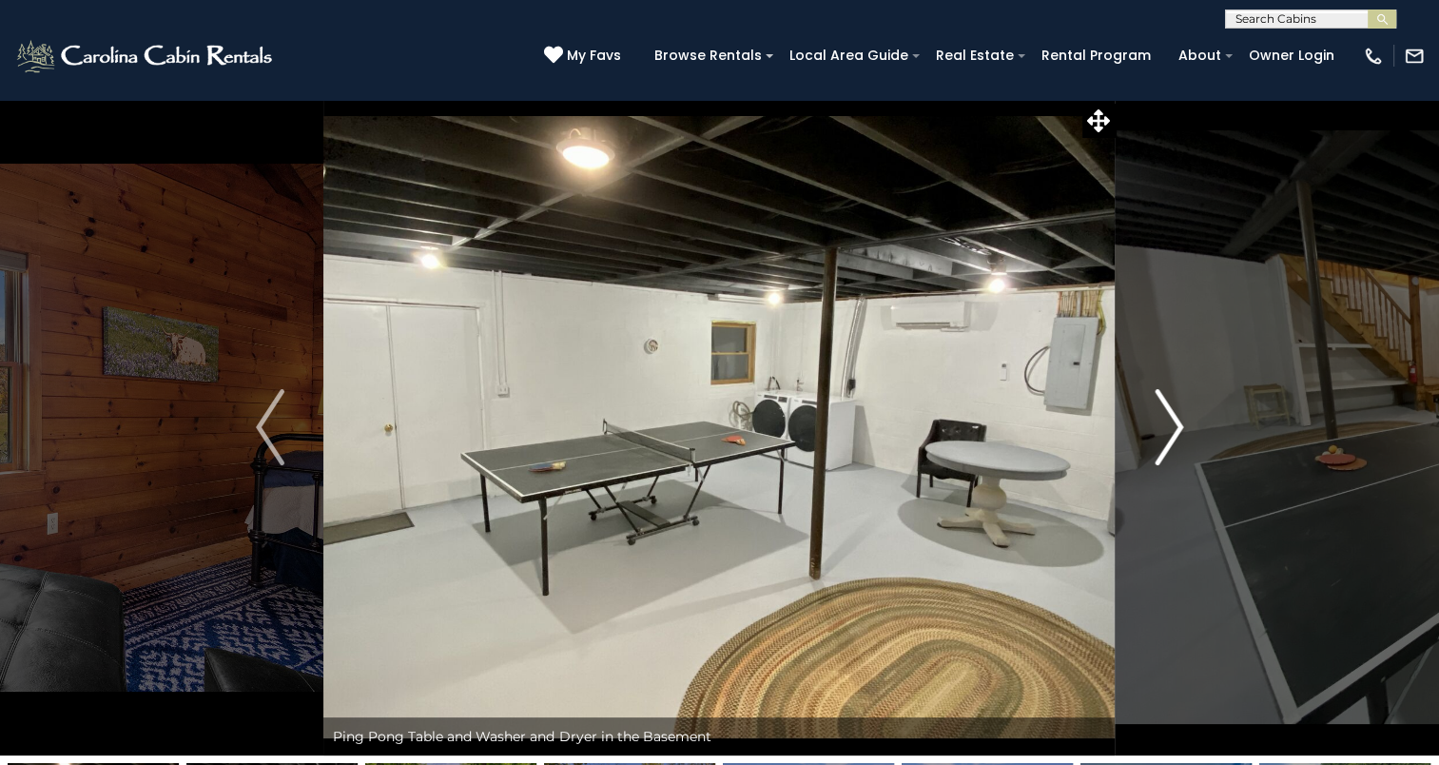
click at [1175, 420] on img "Next" at bounding box center [1169, 427] width 29 height 76
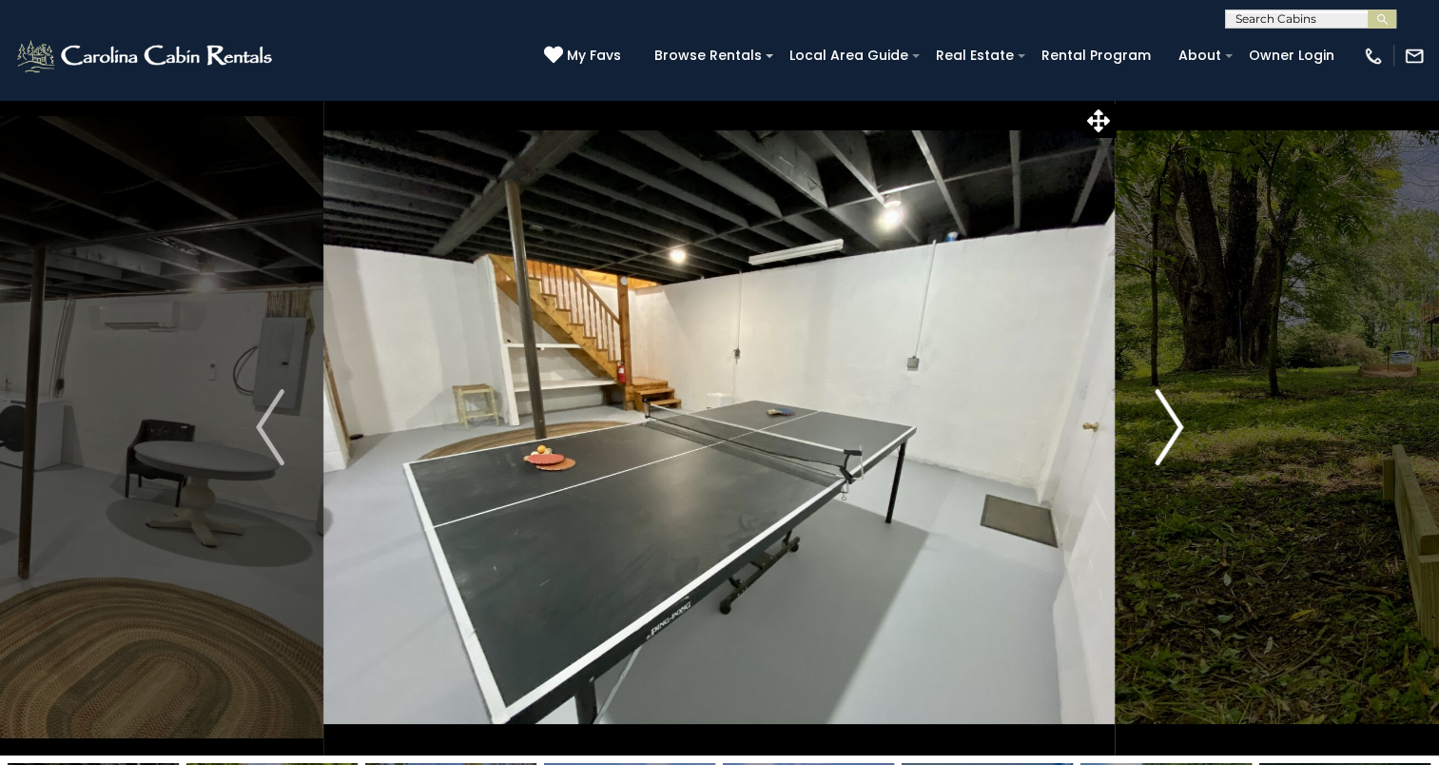
click at [1175, 420] on img "Next" at bounding box center [1169, 427] width 29 height 76
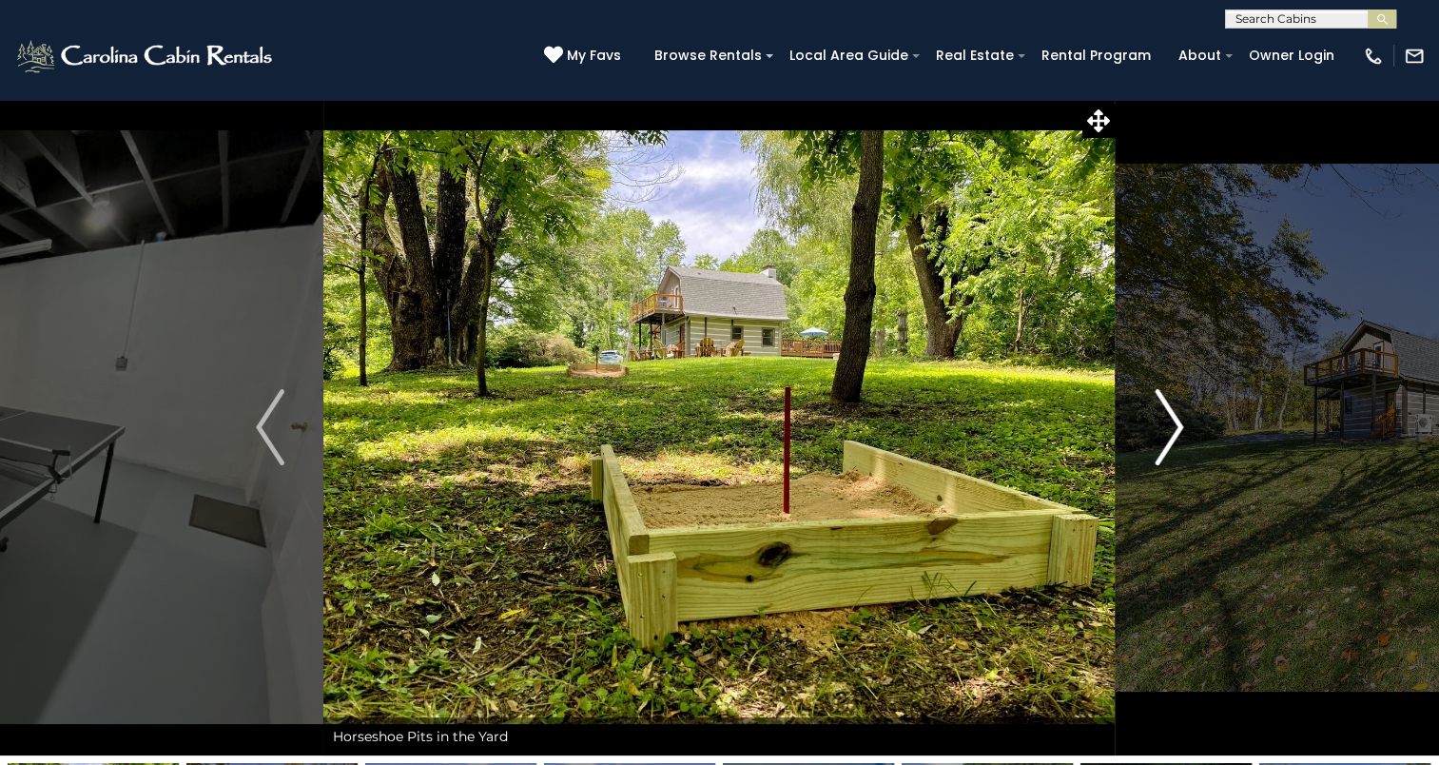
click at [1175, 420] on img "Next" at bounding box center [1169, 427] width 29 height 76
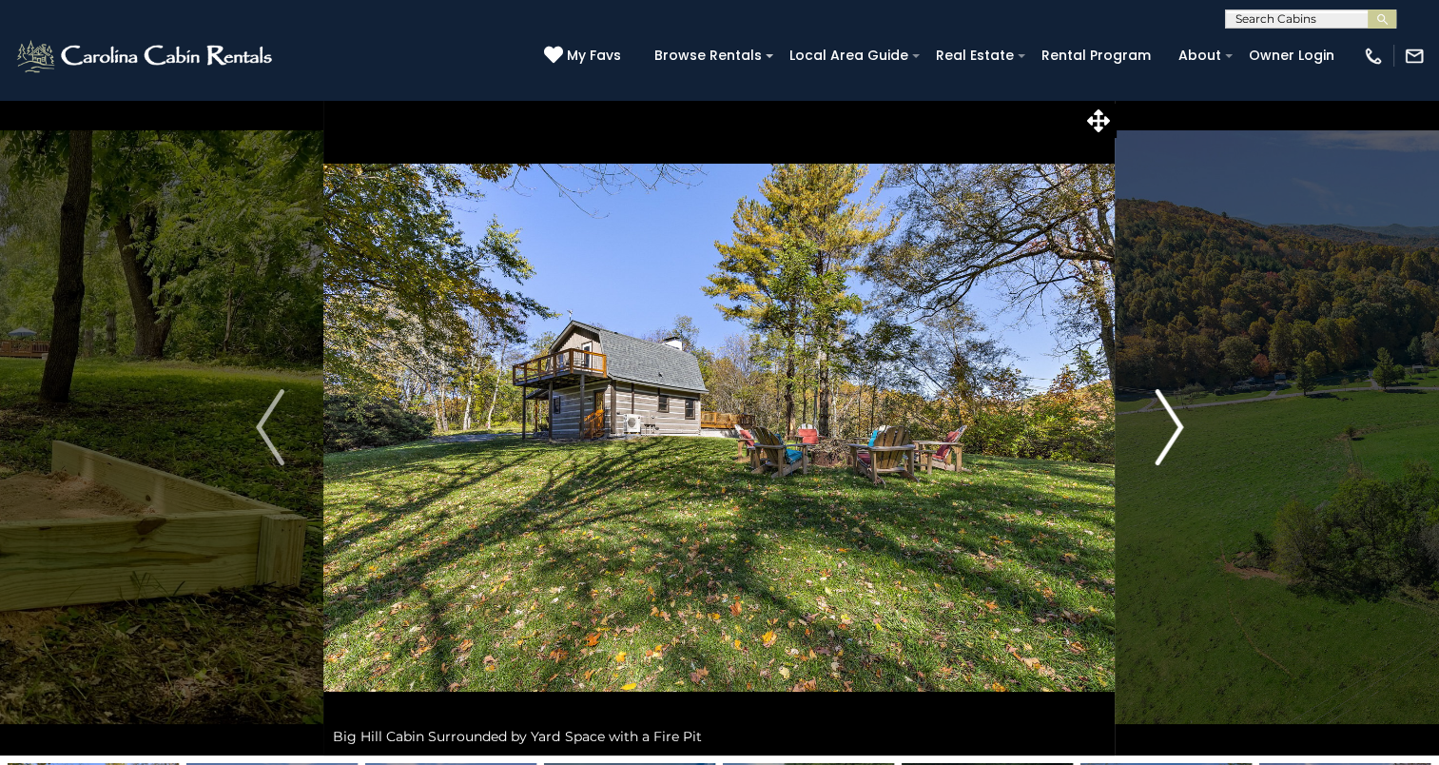
click at [1175, 420] on img "Next" at bounding box center [1169, 427] width 29 height 76
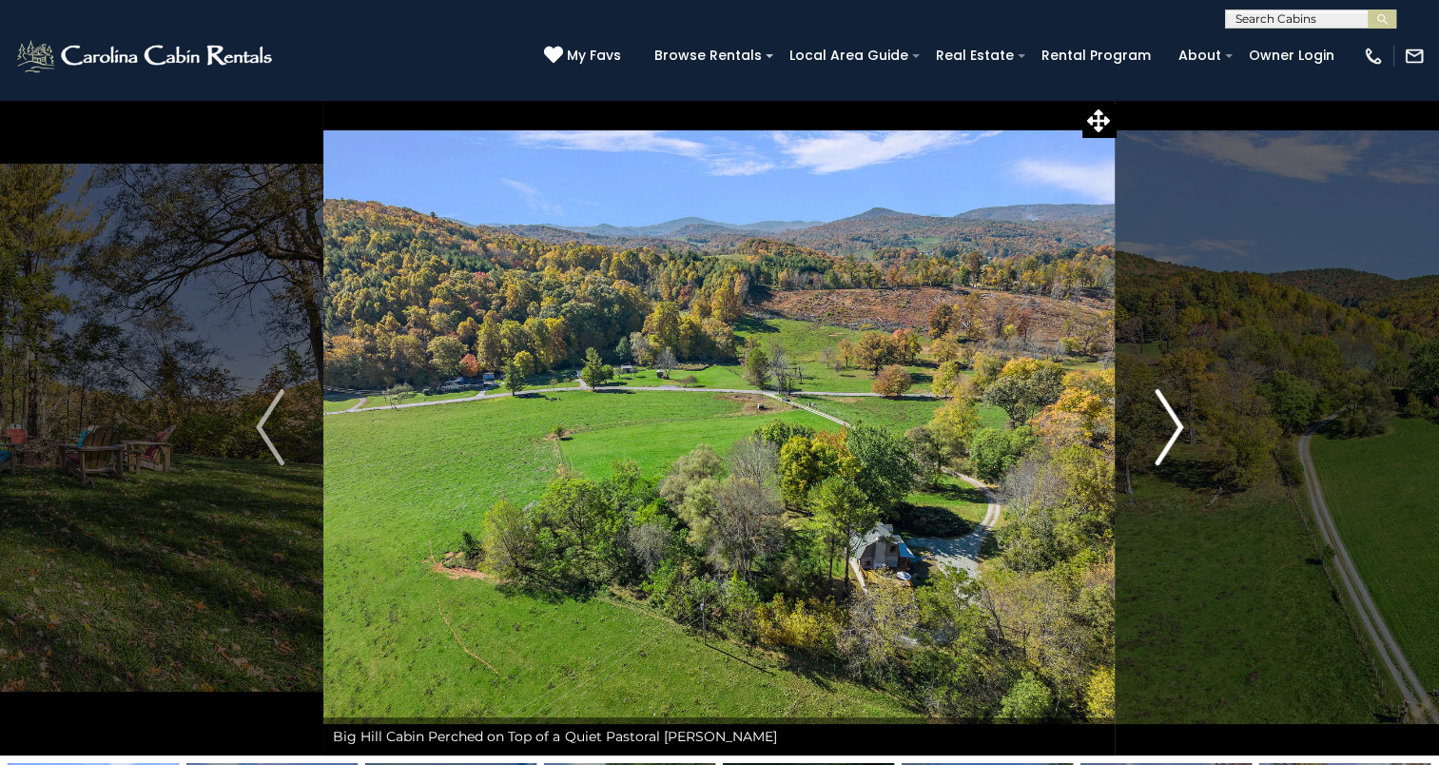
click at [1175, 420] on img "Next" at bounding box center [1169, 427] width 29 height 76
